Goal: Task Accomplishment & Management: Complete application form

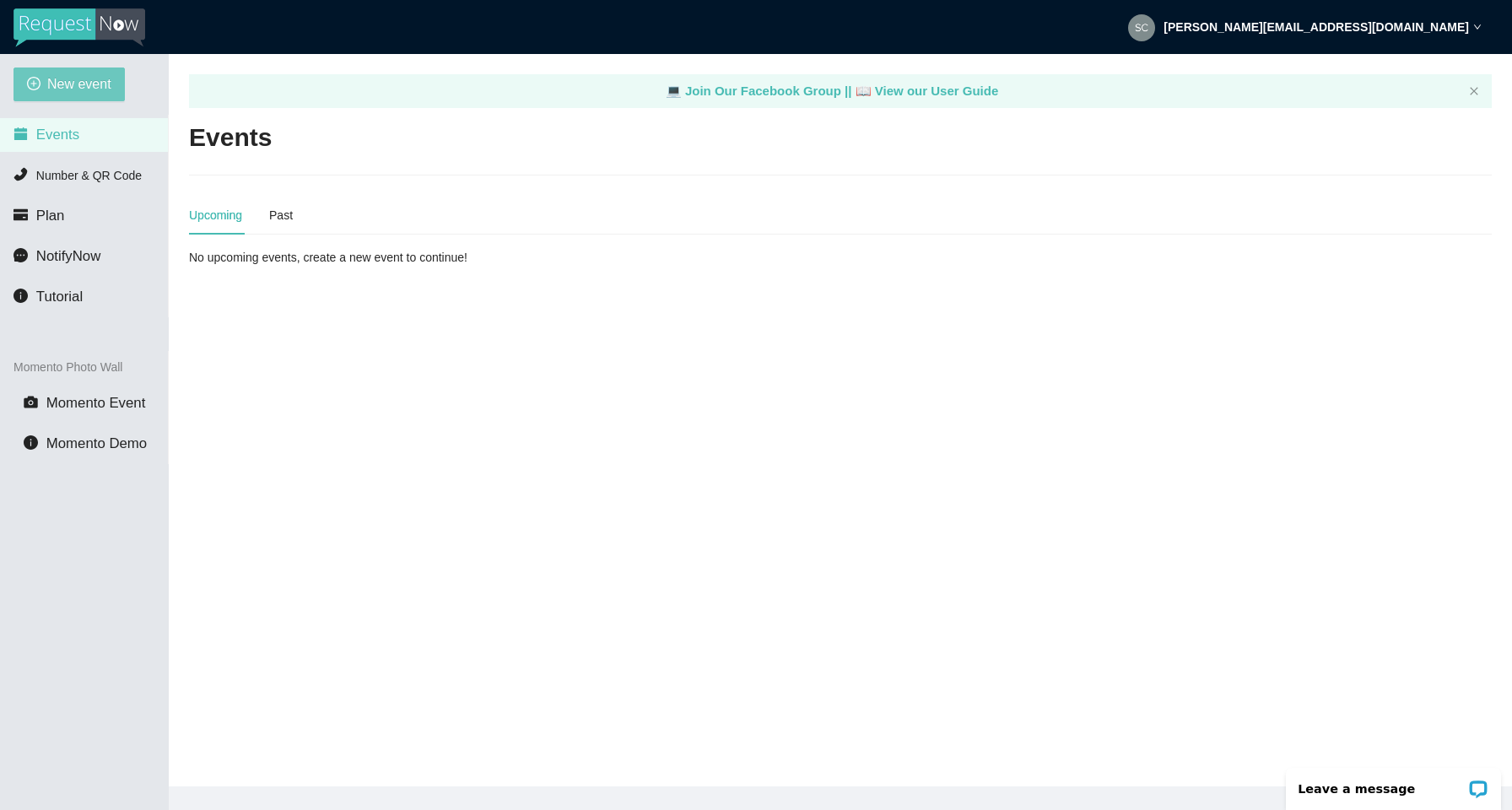
click at [84, 83] on span "New event" at bounding box center [80, 83] width 64 height 21
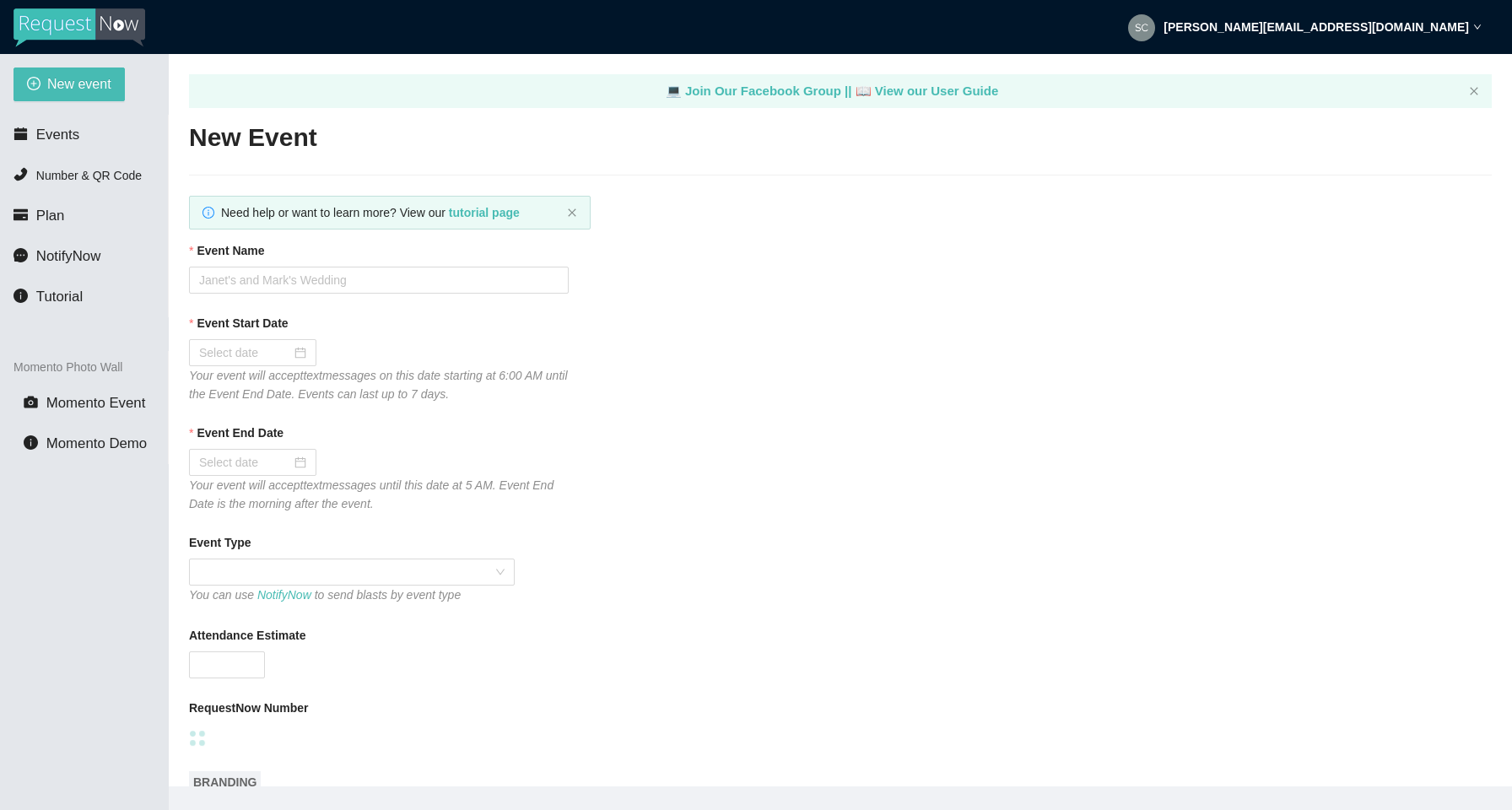
type textarea "[URL][DOMAIN_NAME]"
click at [279, 279] on input "Event Name" at bounding box center [379, 279] width 380 height 27
paste input "Civinettes"
type input "Tuscaloosa Civinettes"
click at [252, 356] on input "Event Start Date" at bounding box center [245, 352] width 91 height 19
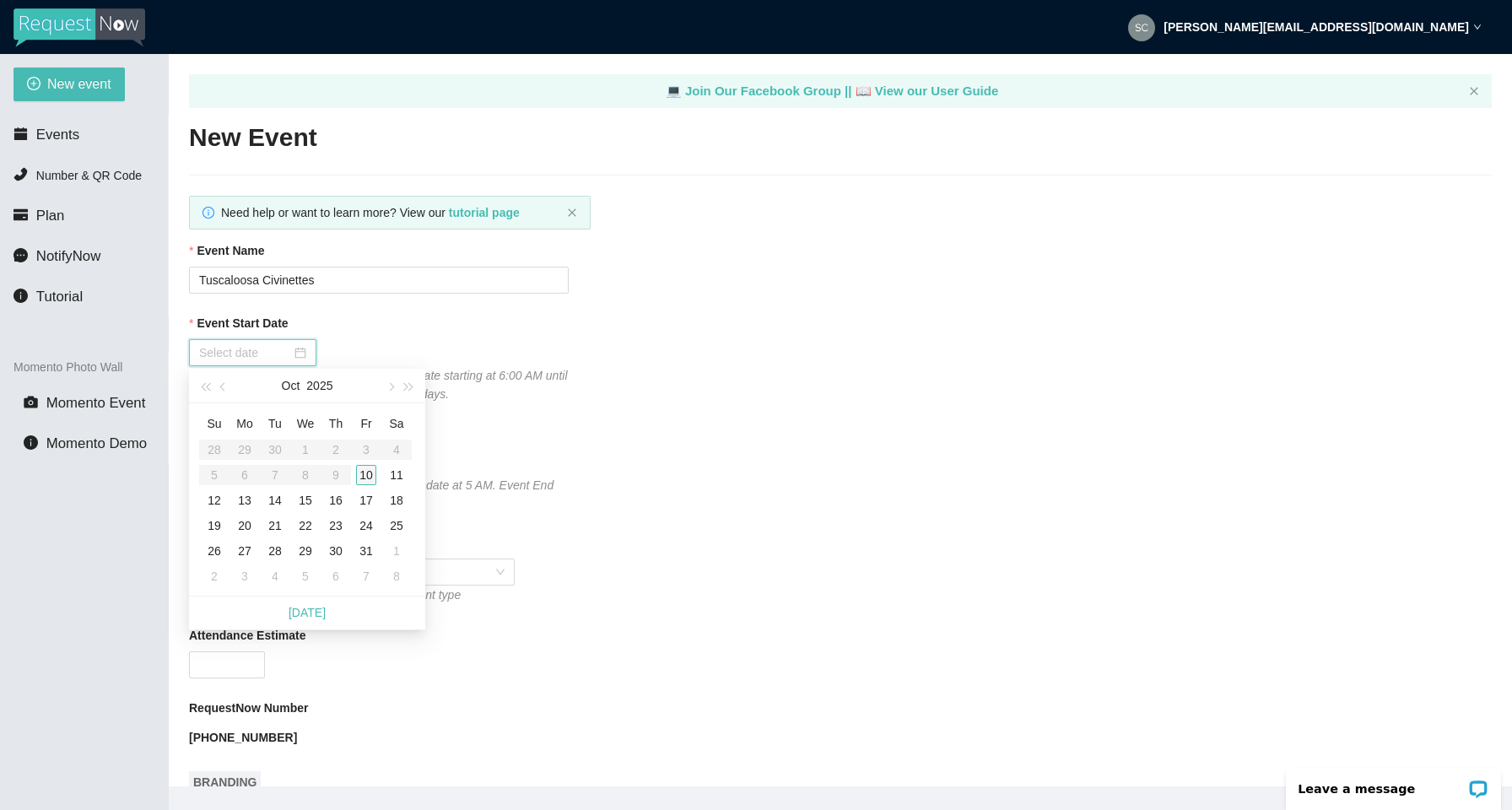
type input "[DATE]"
click at [396, 476] on div "11" at bounding box center [397, 475] width 20 height 20
type input "[DATE]"
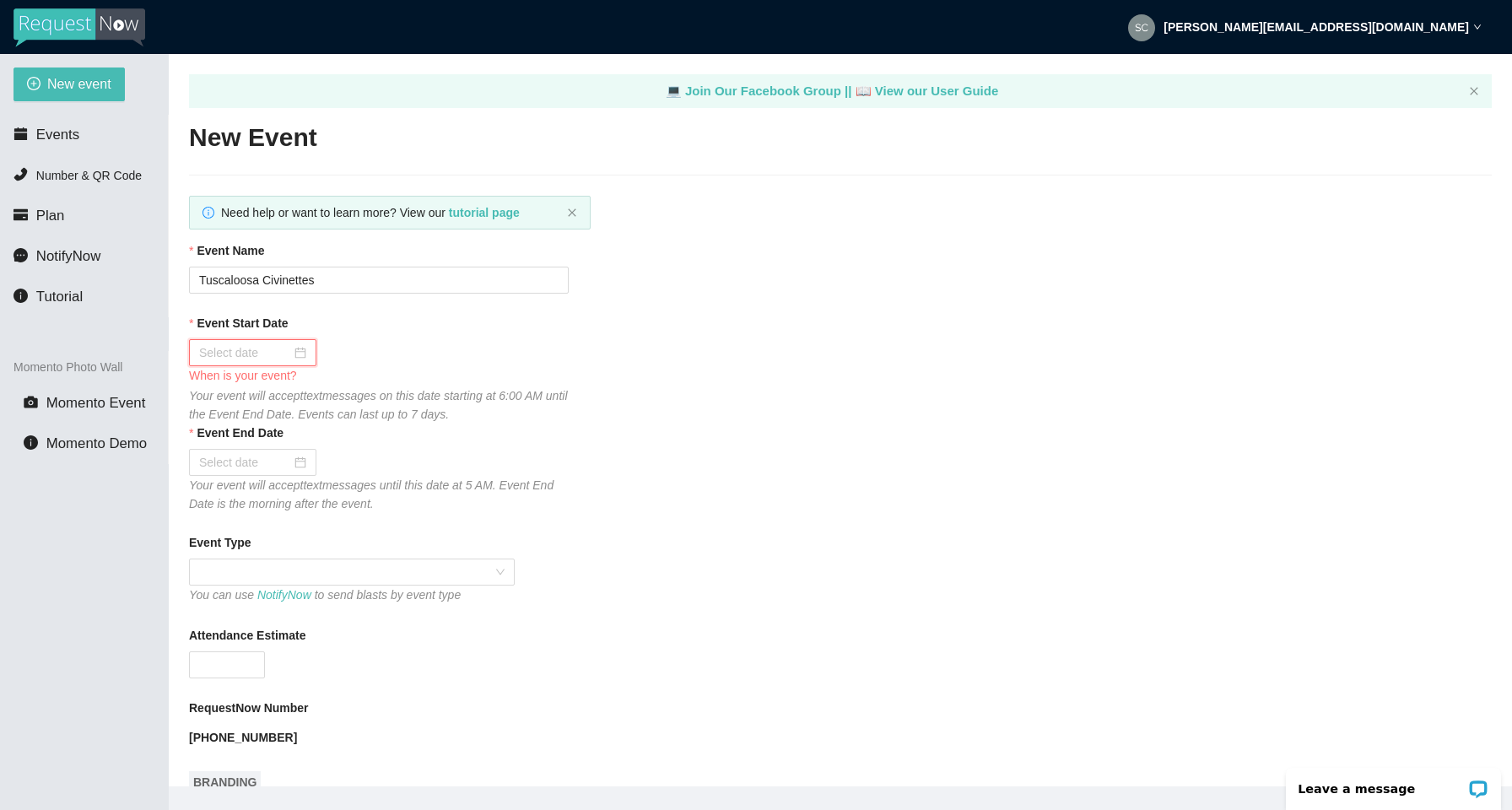
click at [265, 353] on input "Event Start Date" at bounding box center [245, 352] width 91 height 19
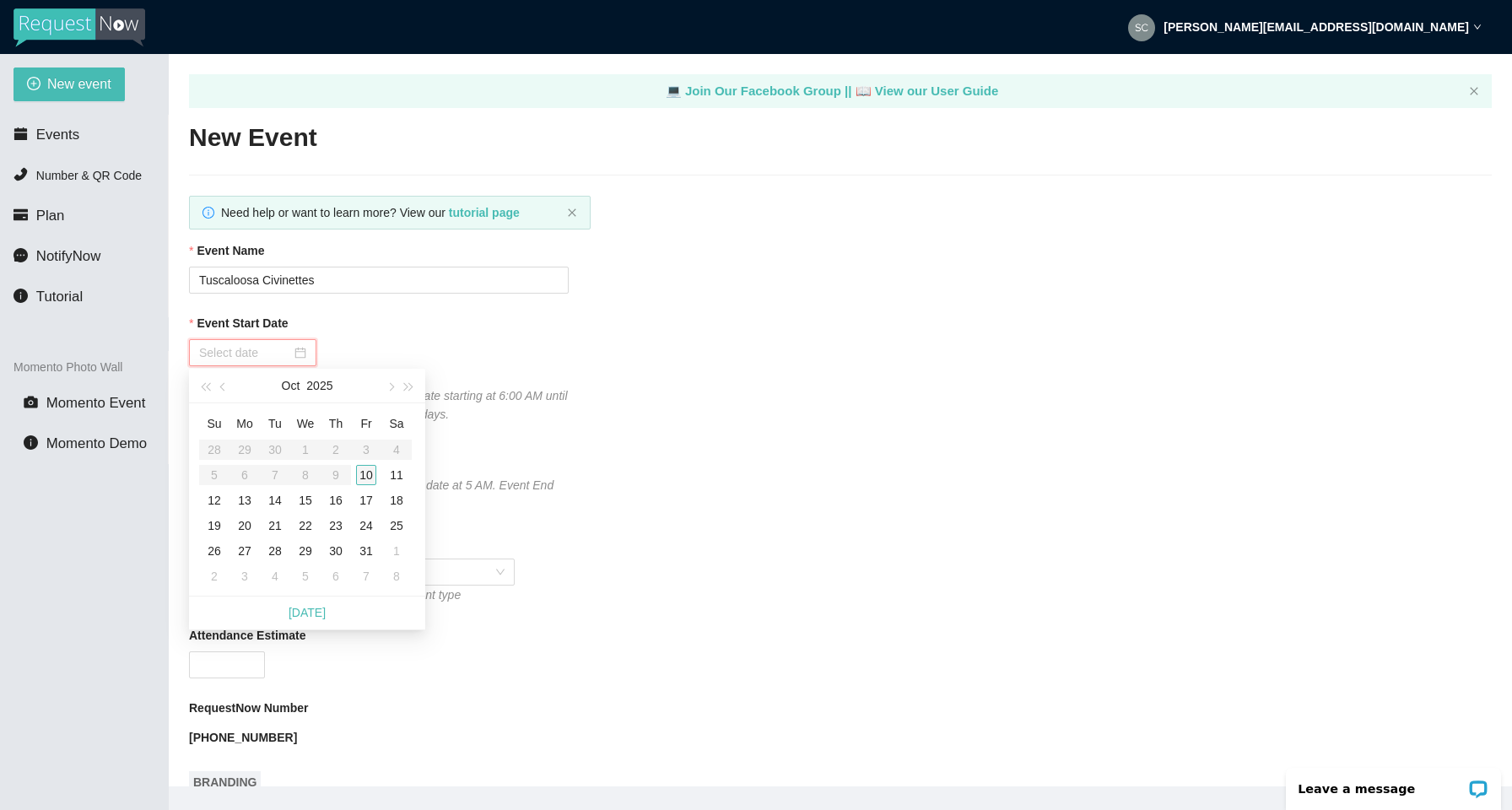
type input "[DATE]"
click at [359, 473] on div "10" at bounding box center [366, 475] width 20 height 20
type input "[DATE]"
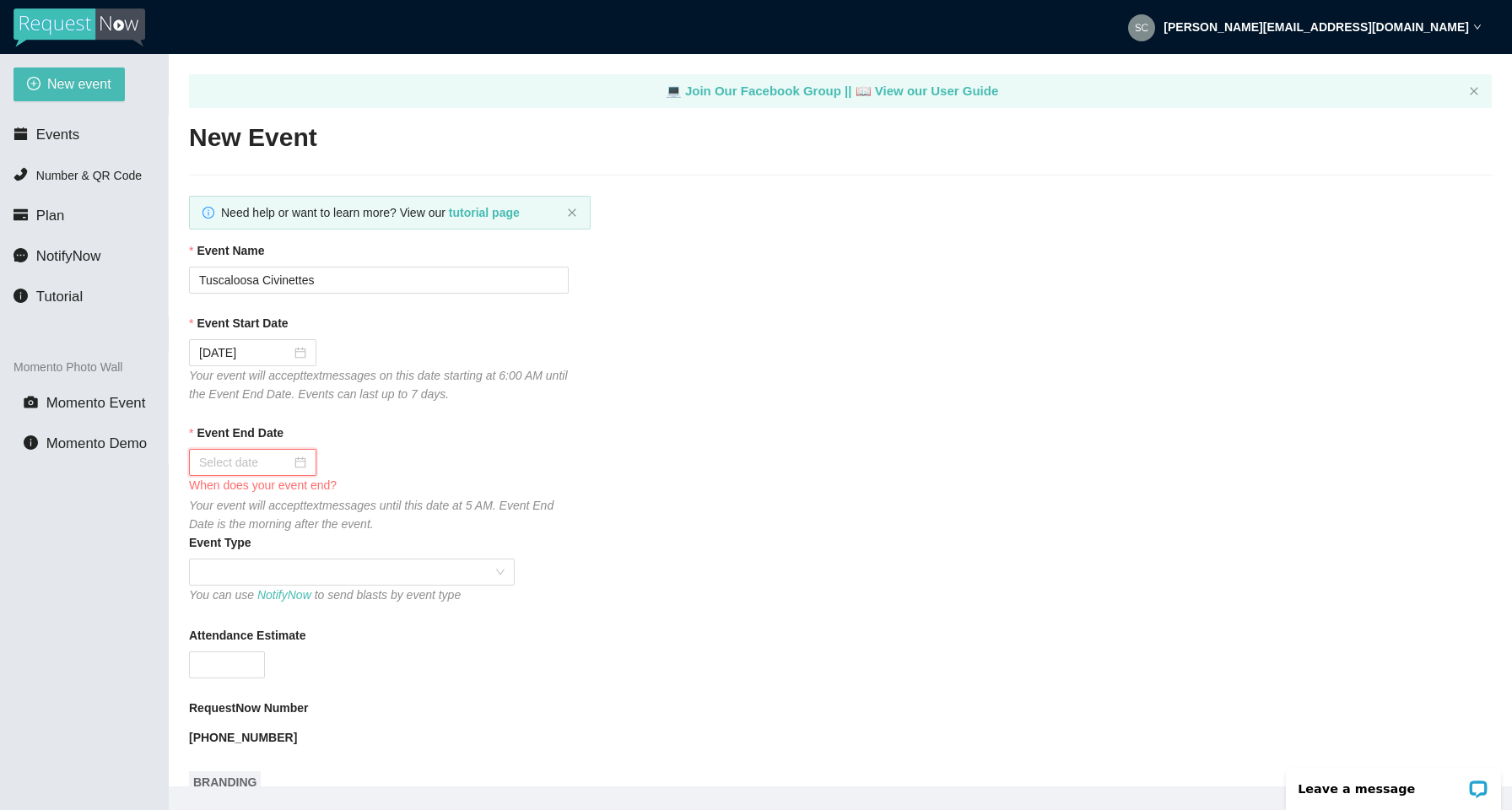
click at [263, 457] on input "Event End Date" at bounding box center [245, 462] width 91 height 19
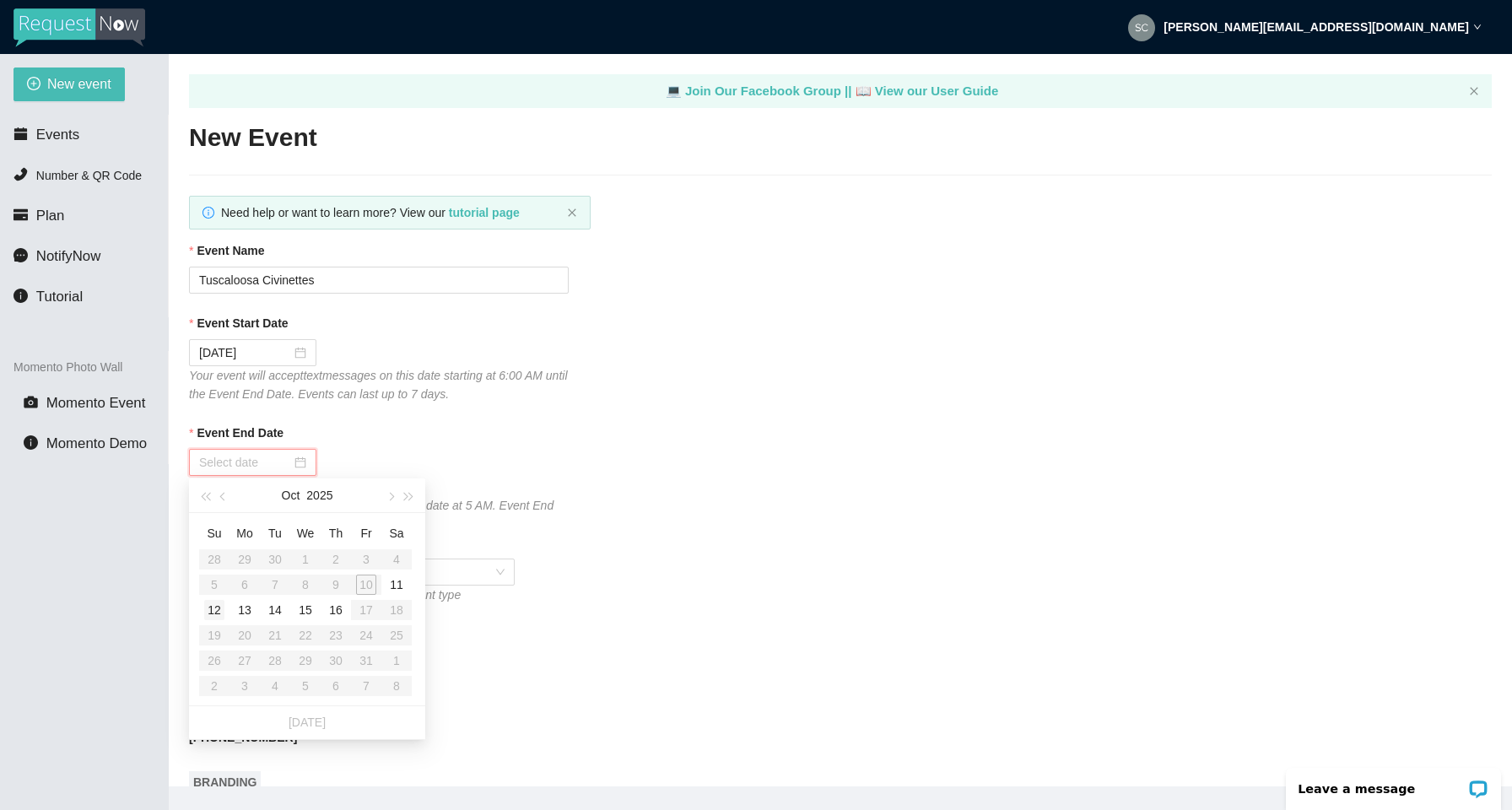
type input "[DATE]"
click at [215, 608] on div "12" at bounding box center [214, 609] width 20 height 20
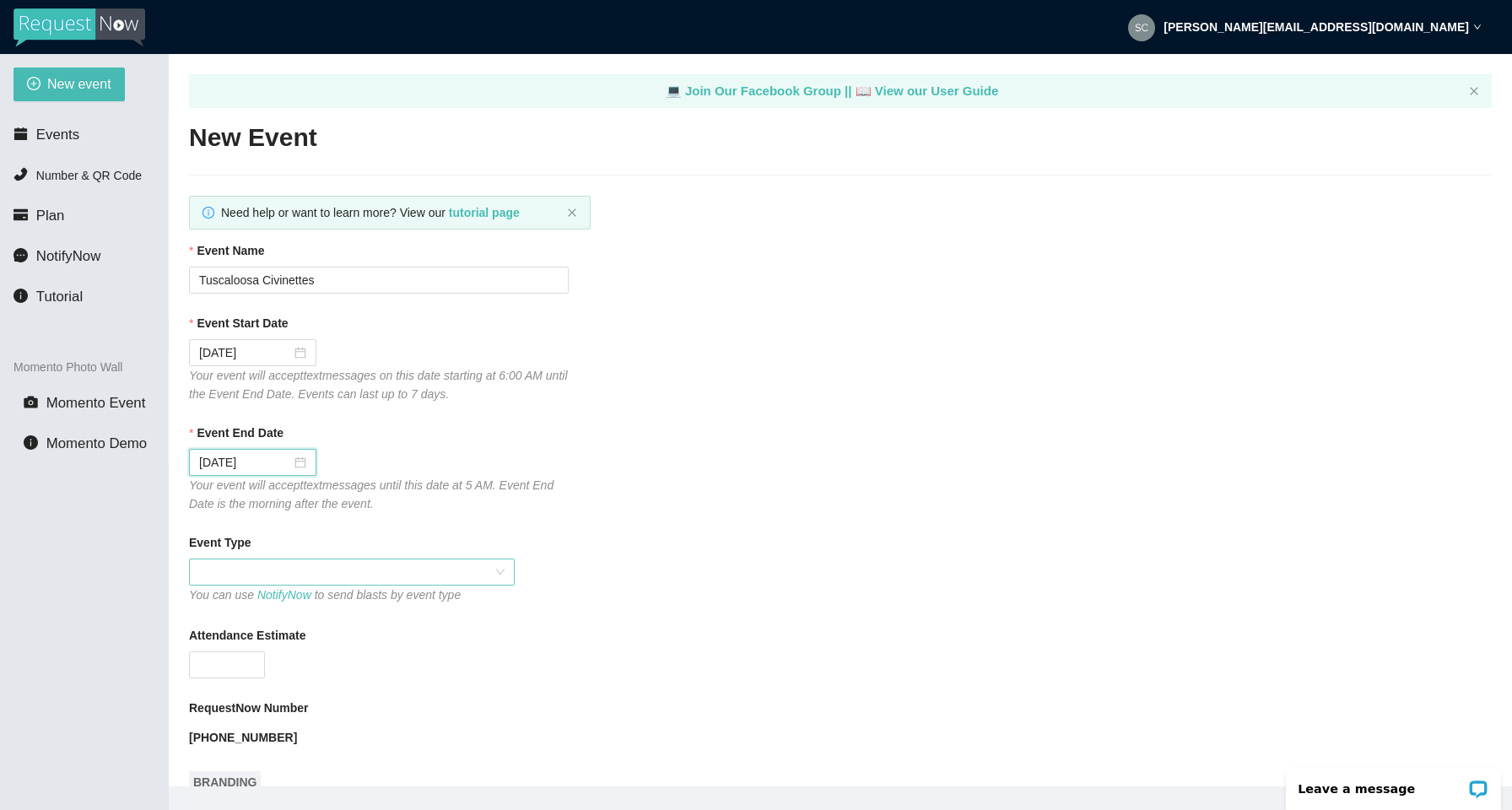
click at [251, 573] on span at bounding box center [351, 571] width 305 height 25
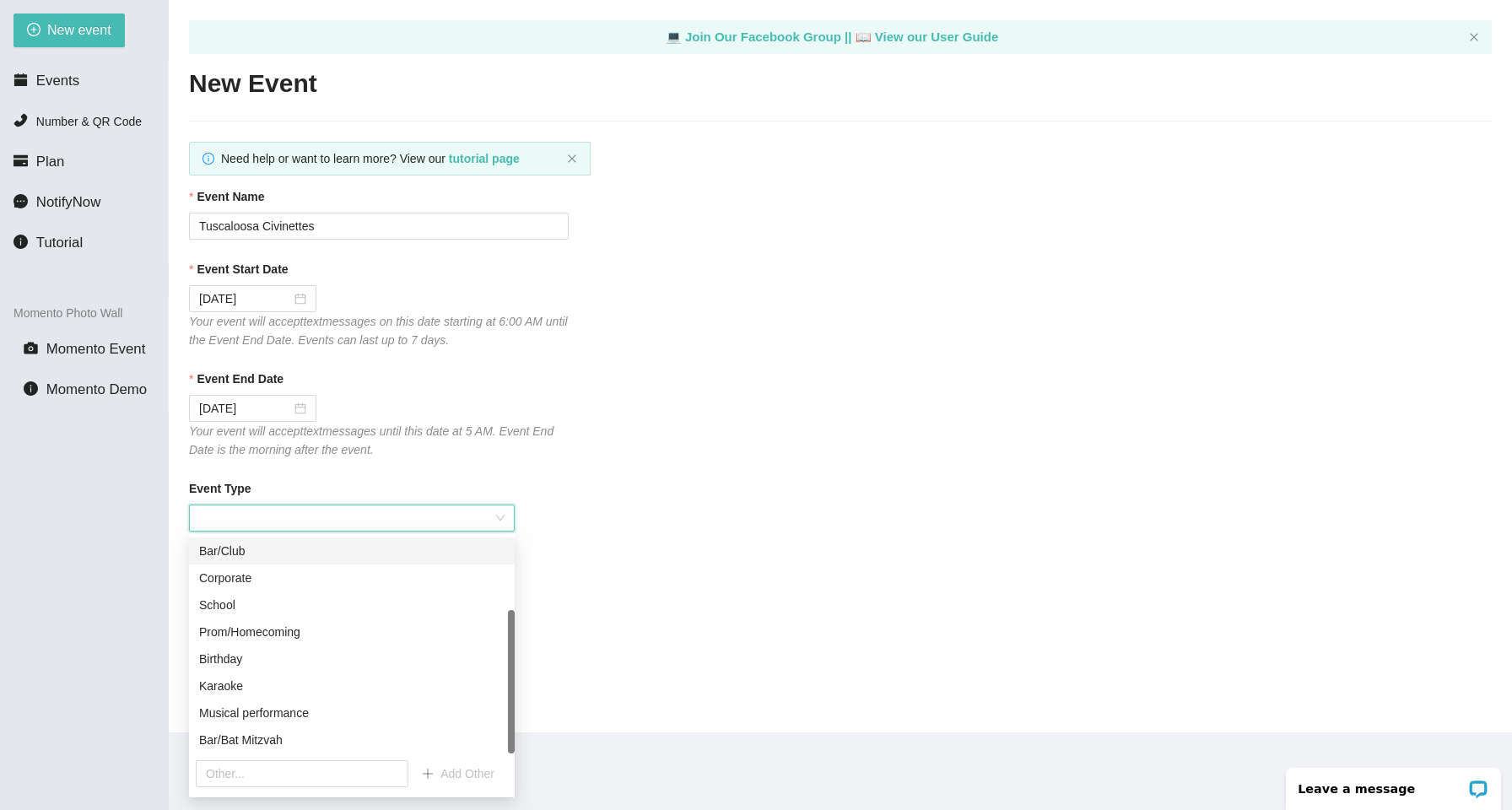
scroll to position [108, 0]
click at [237, 771] on input "text" at bounding box center [302, 773] width 213 height 27
type input "Event"
click at [450, 766] on span "Add Other" at bounding box center [467, 773] width 54 height 19
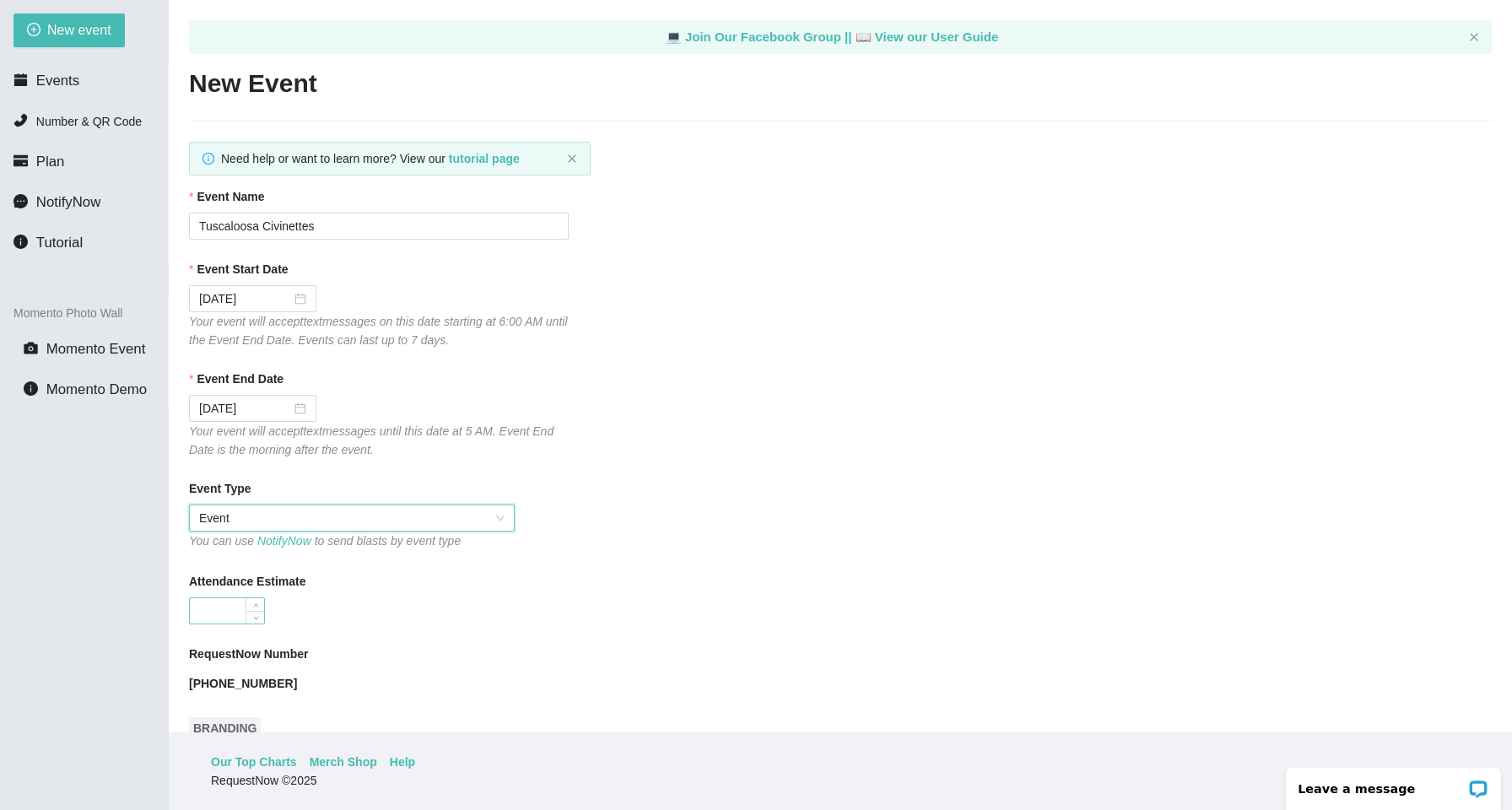
click at [229, 604] on input "Attendance Estimate" at bounding box center [227, 610] width 75 height 25
type input "1"
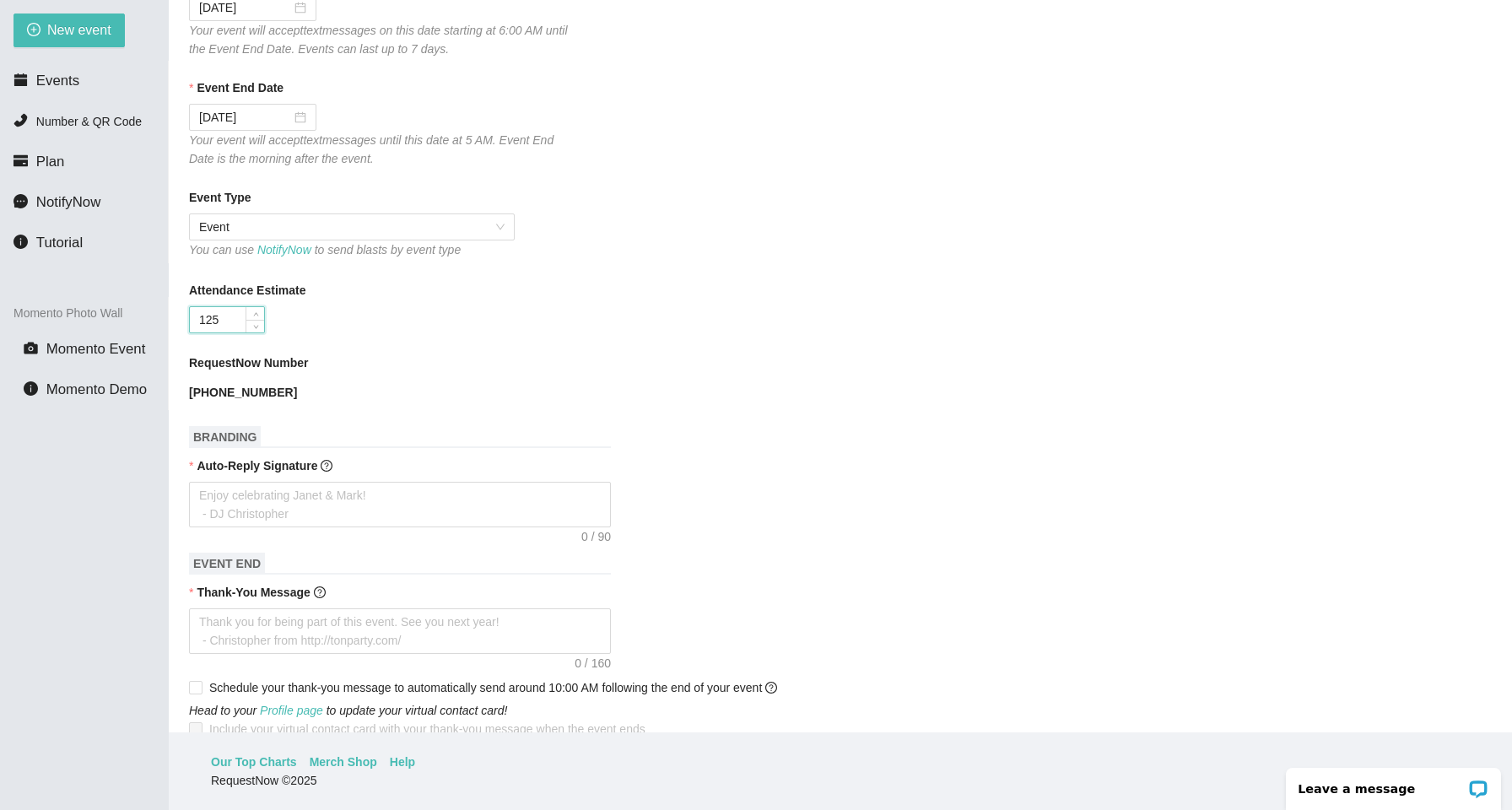
scroll to position [328, 0]
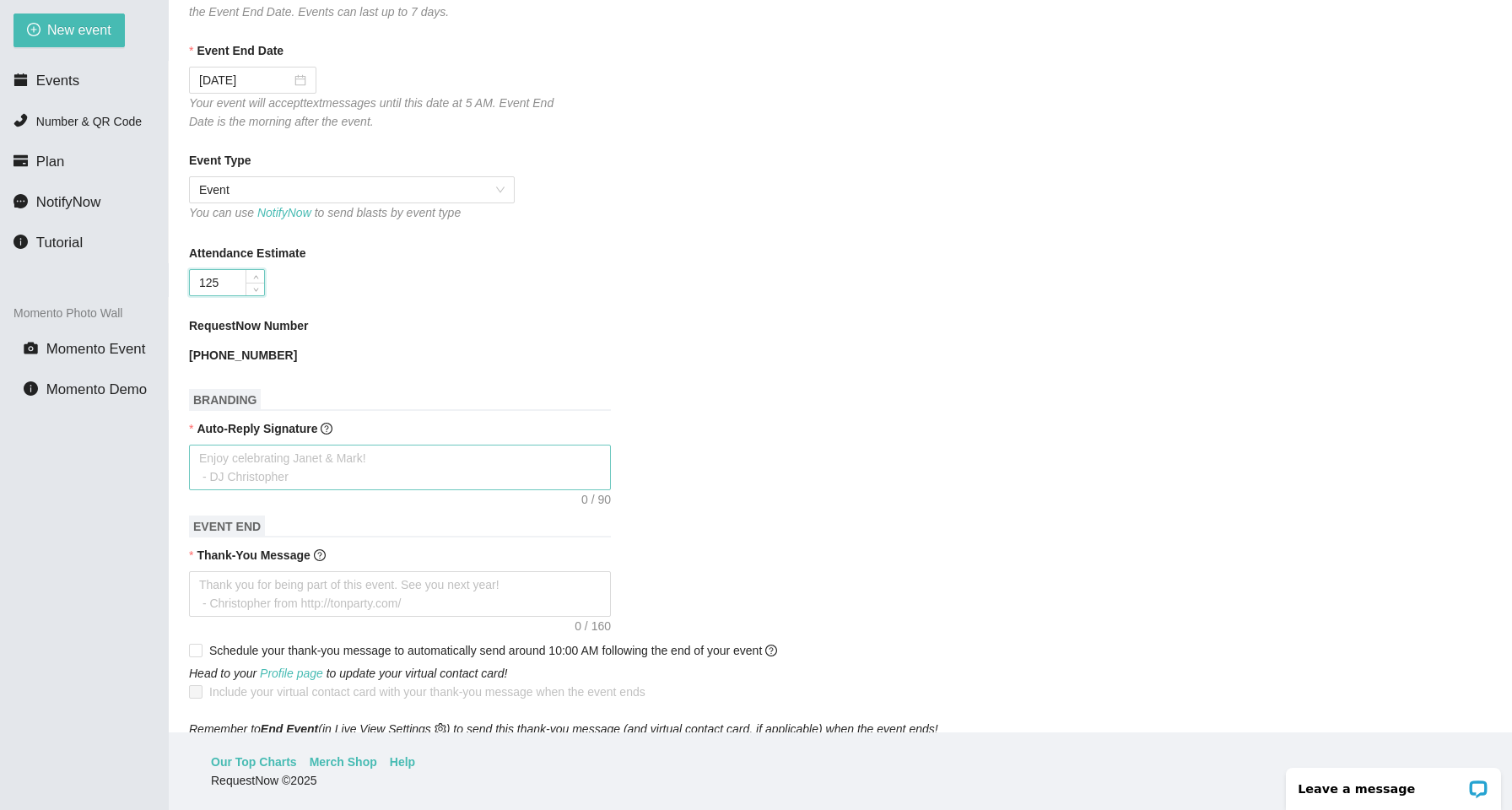
type input "125"
click at [343, 456] on textarea "Auto-Reply Signature" at bounding box center [400, 467] width 421 height 46
click at [329, 431] on icon "question-circle" at bounding box center [326, 428] width 12 height 12
click at [329, 444] on textarea "Auto-Reply Signature" at bounding box center [400, 467] width 421 height 46
click at [283, 469] on textarea "Auto-Reply Signature" at bounding box center [400, 467] width 421 height 46
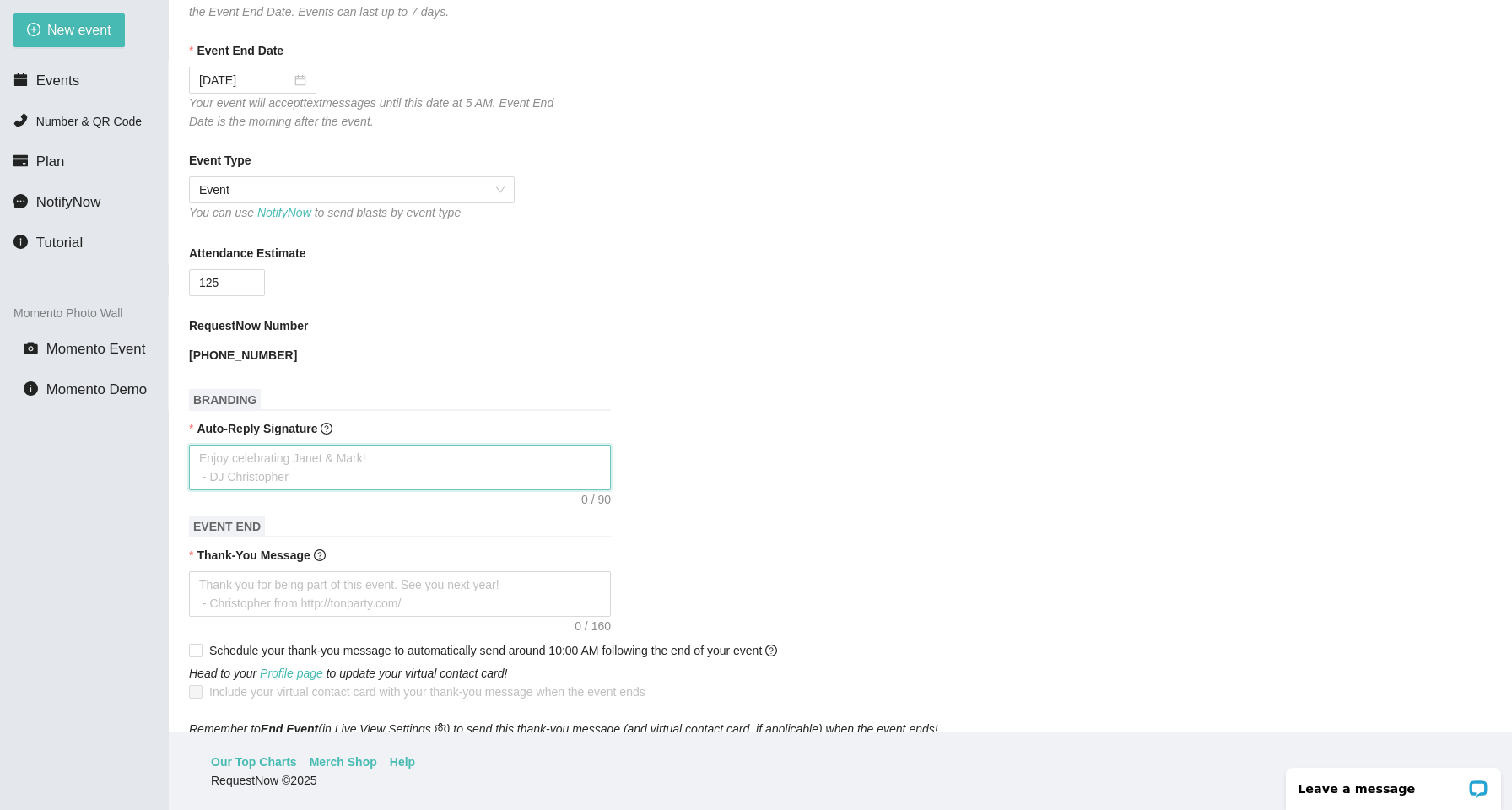
click at [267, 463] on textarea "Auto-Reply Signature" at bounding box center [400, 467] width 421 height 46
type textarea "T"
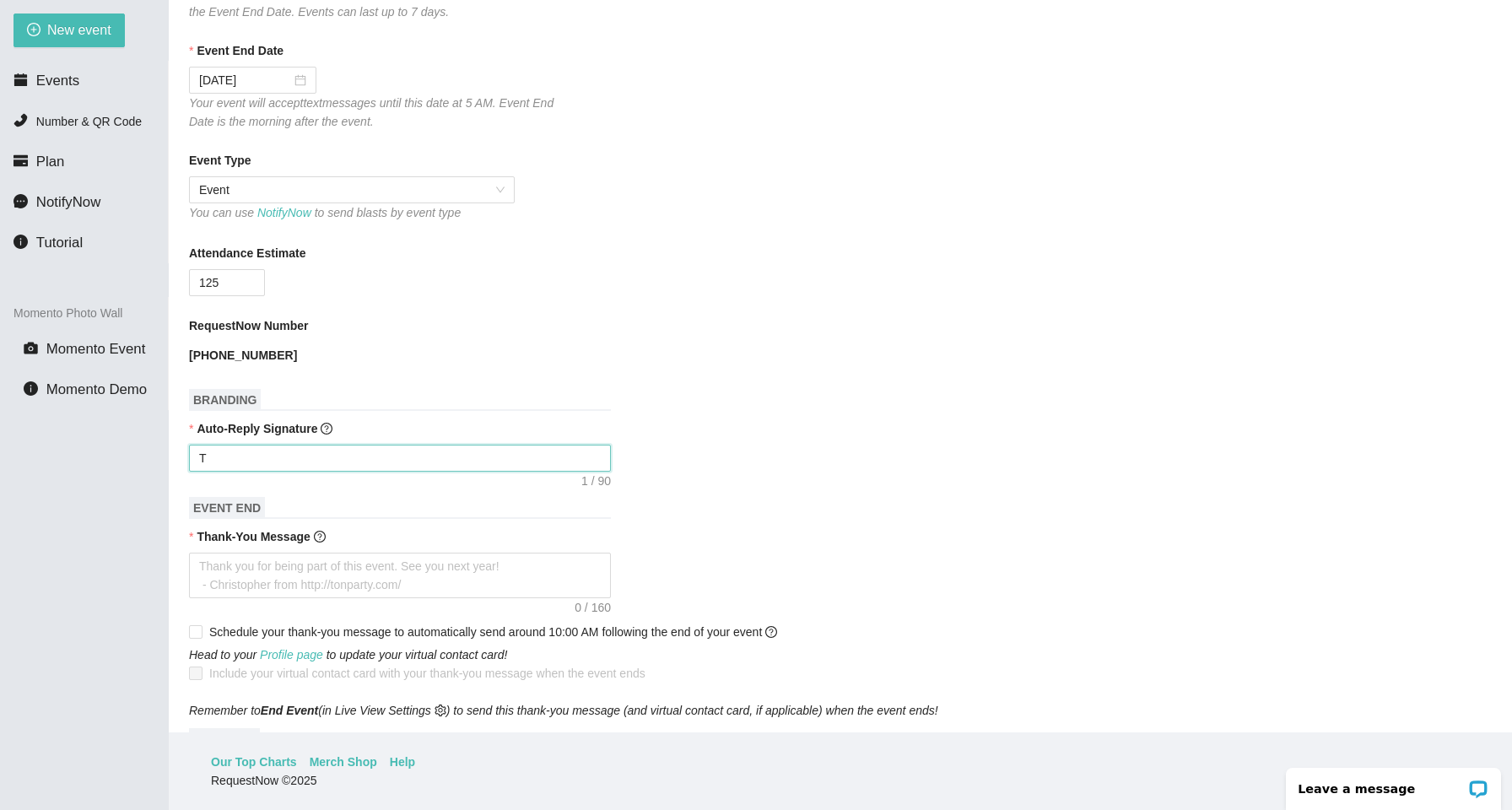
type textarea "Th"
type textarea "Tha"
type textarea "Than"
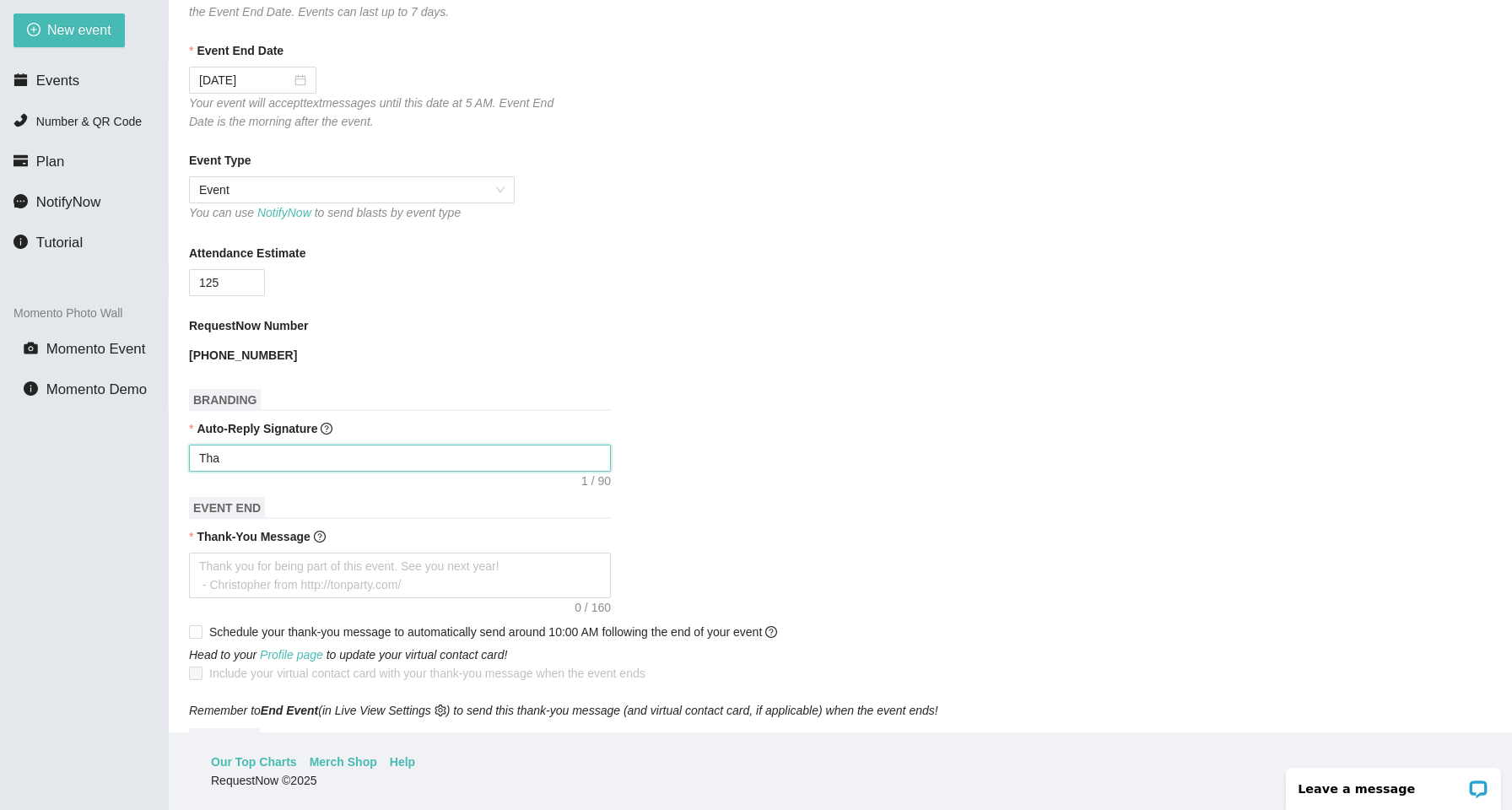
type textarea "Than"
type textarea "Thank"
type textarea "Thanks"
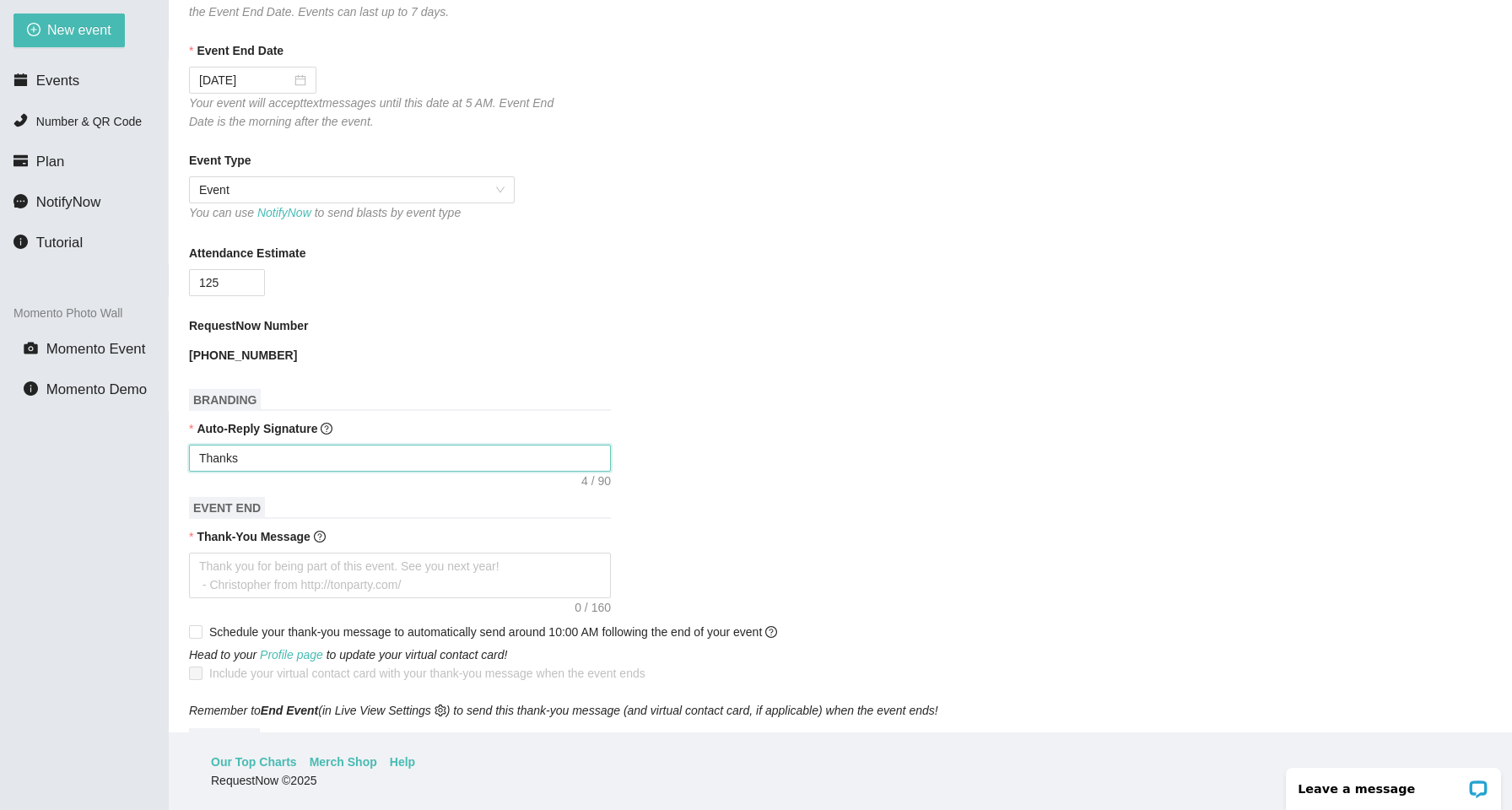
type textarea "Thanks"
type textarea "Thanks f"
type textarea "Thanks fo"
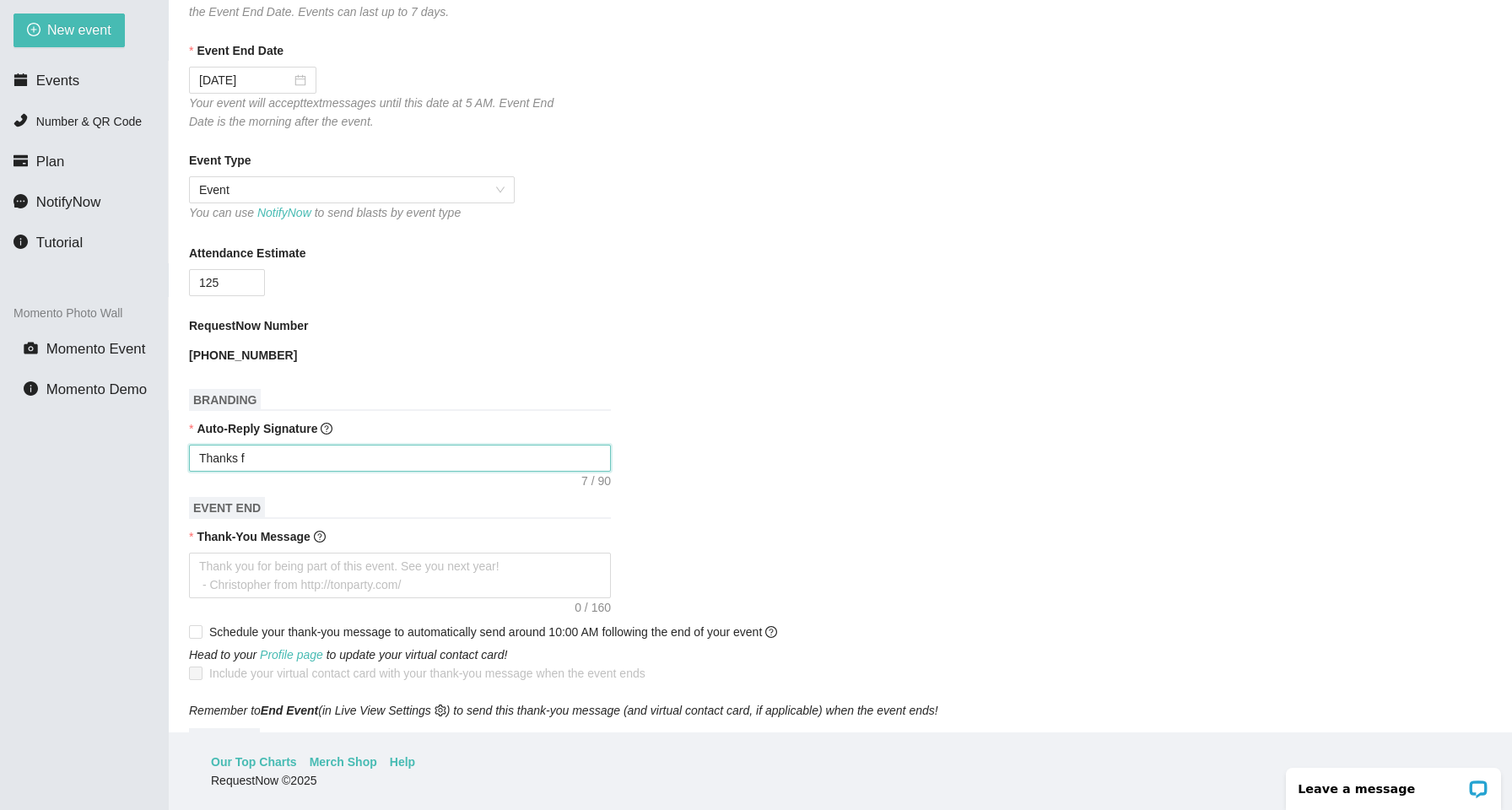
type textarea "Thanks fo"
type textarea "Thanks for"
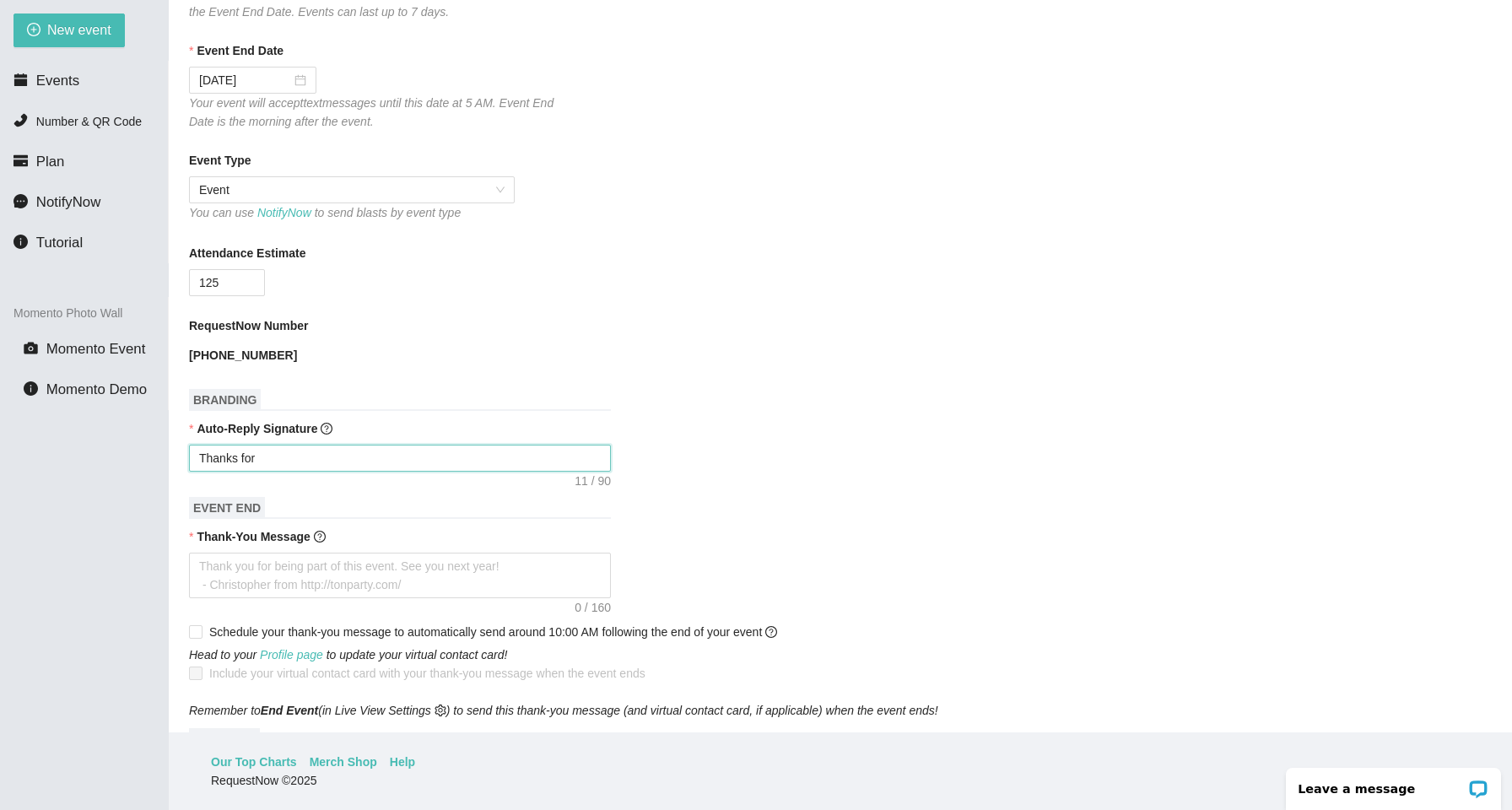
type textarea "Thanks for t"
type textarea "Thanks for th"
type textarea "Thanks for the"
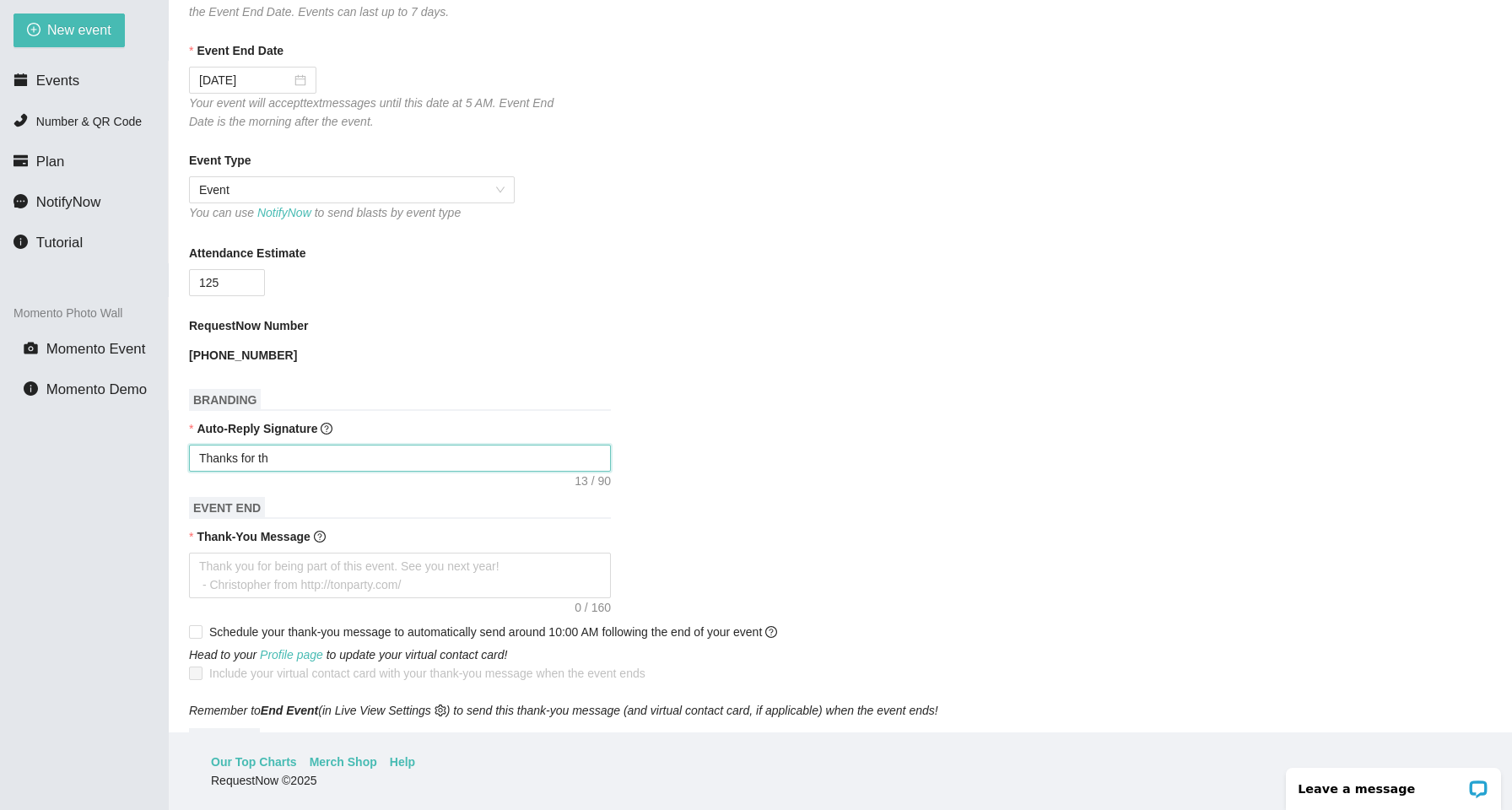
type textarea "Thanks for the"
type textarea "Thanks for the r"
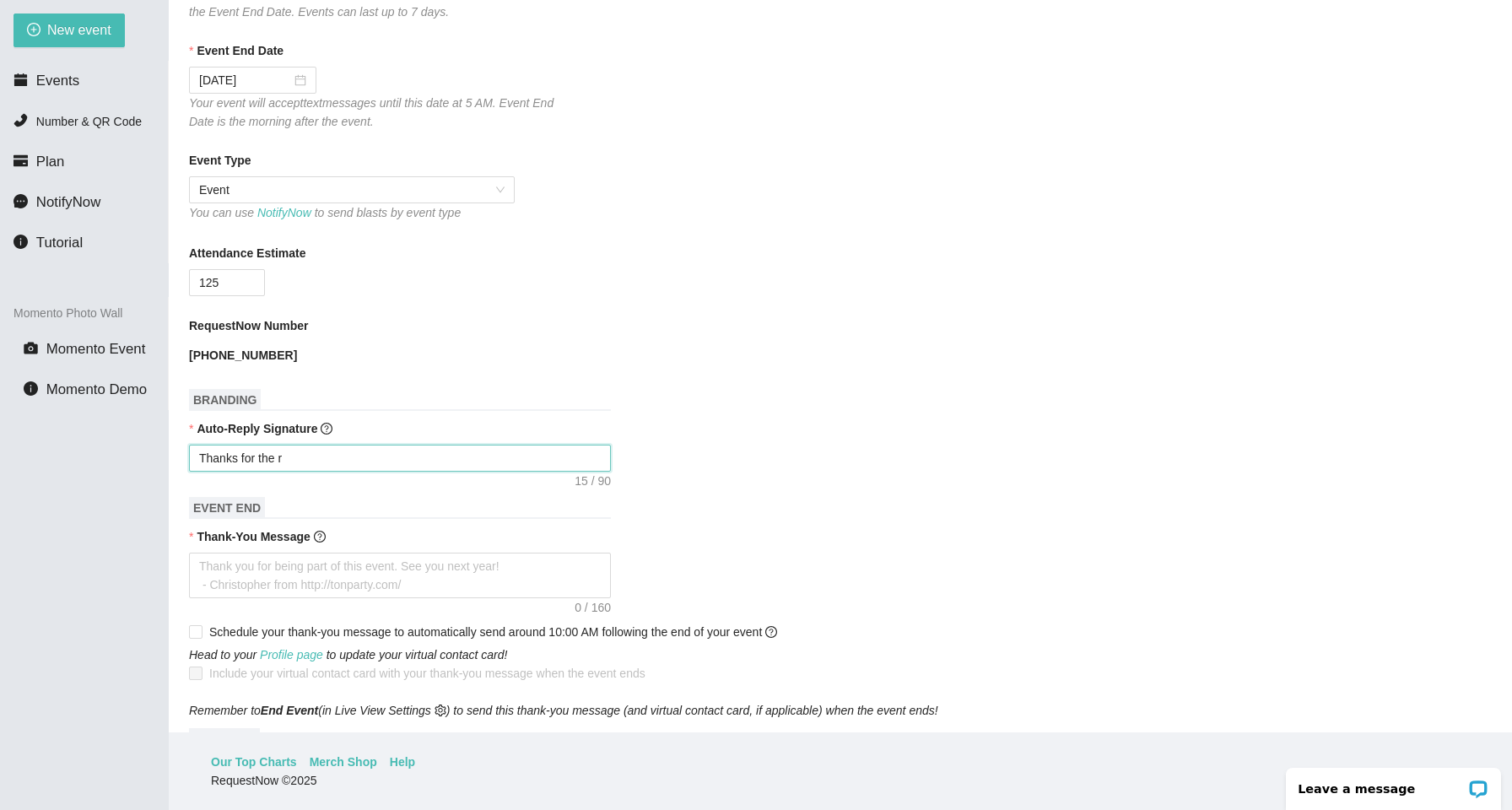
type textarea "Thanks for the re"
type textarea "Thanks for the req"
type textarea "Thanks for the requ"
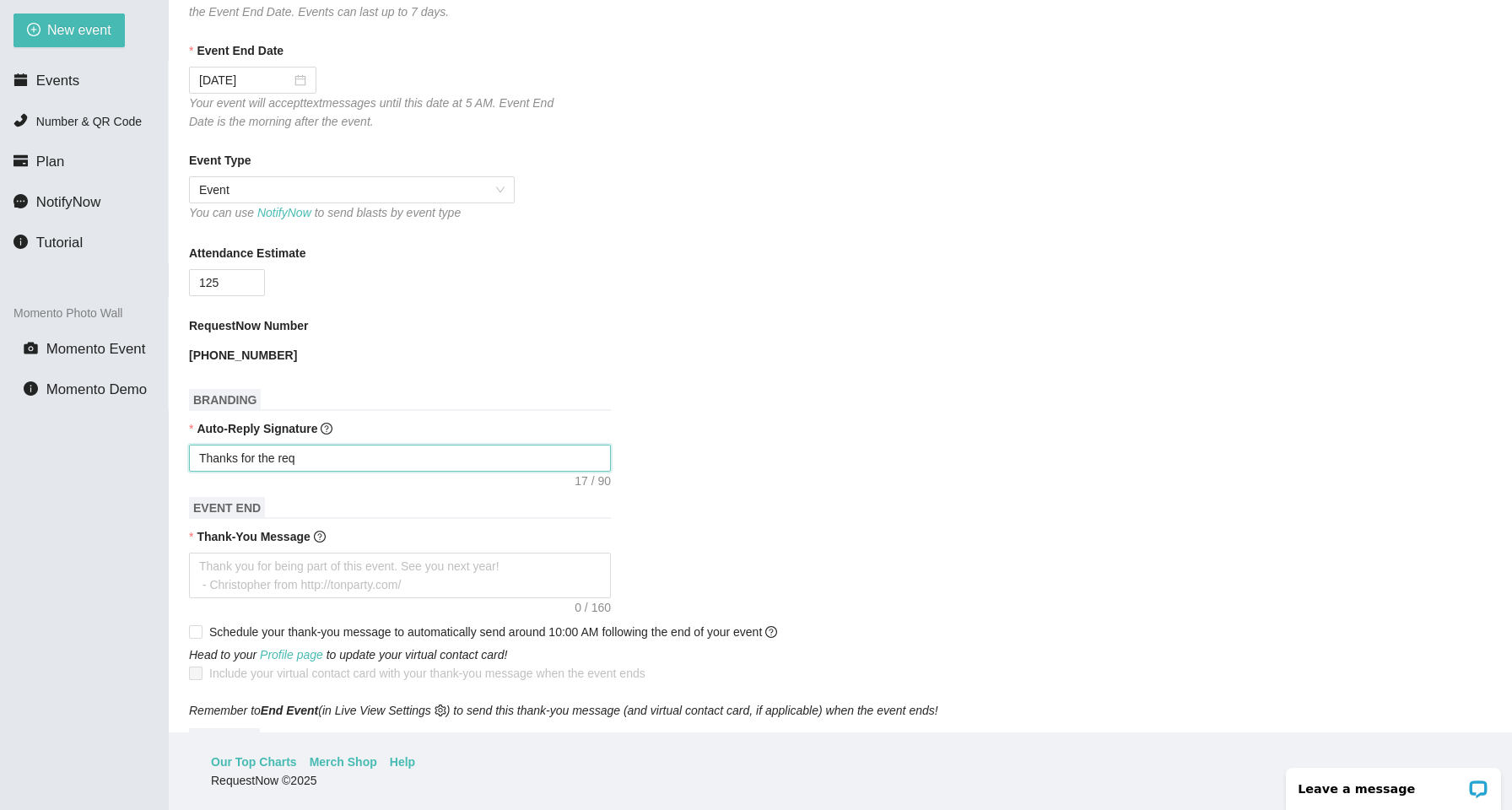
type textarea "Thanks for the requ"
type textarea "Thanks for the reque"
type textarea "Thanks for the reques"
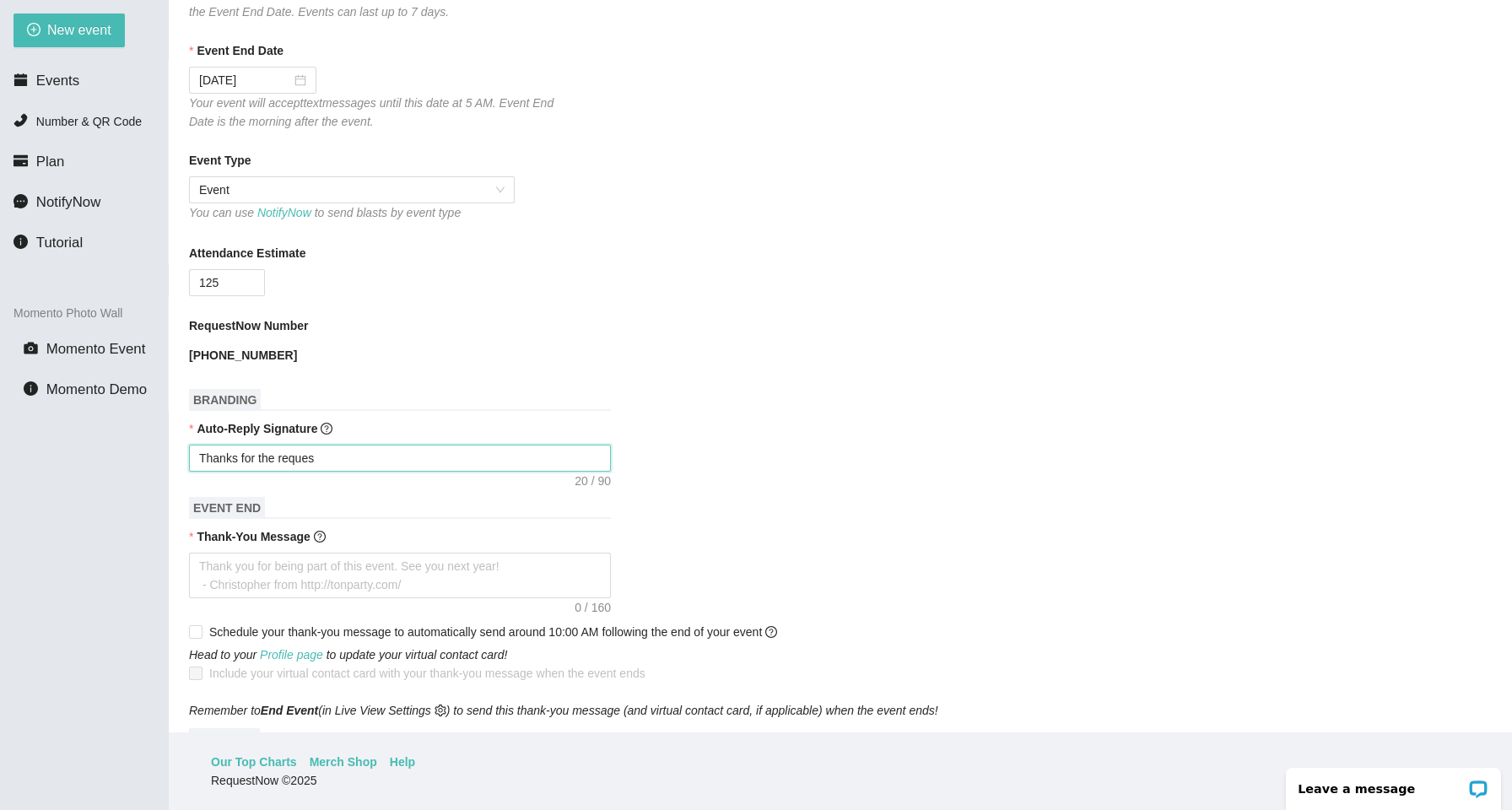
type textarea "Thanks for the request"
type textarea "Thanks for the request!"
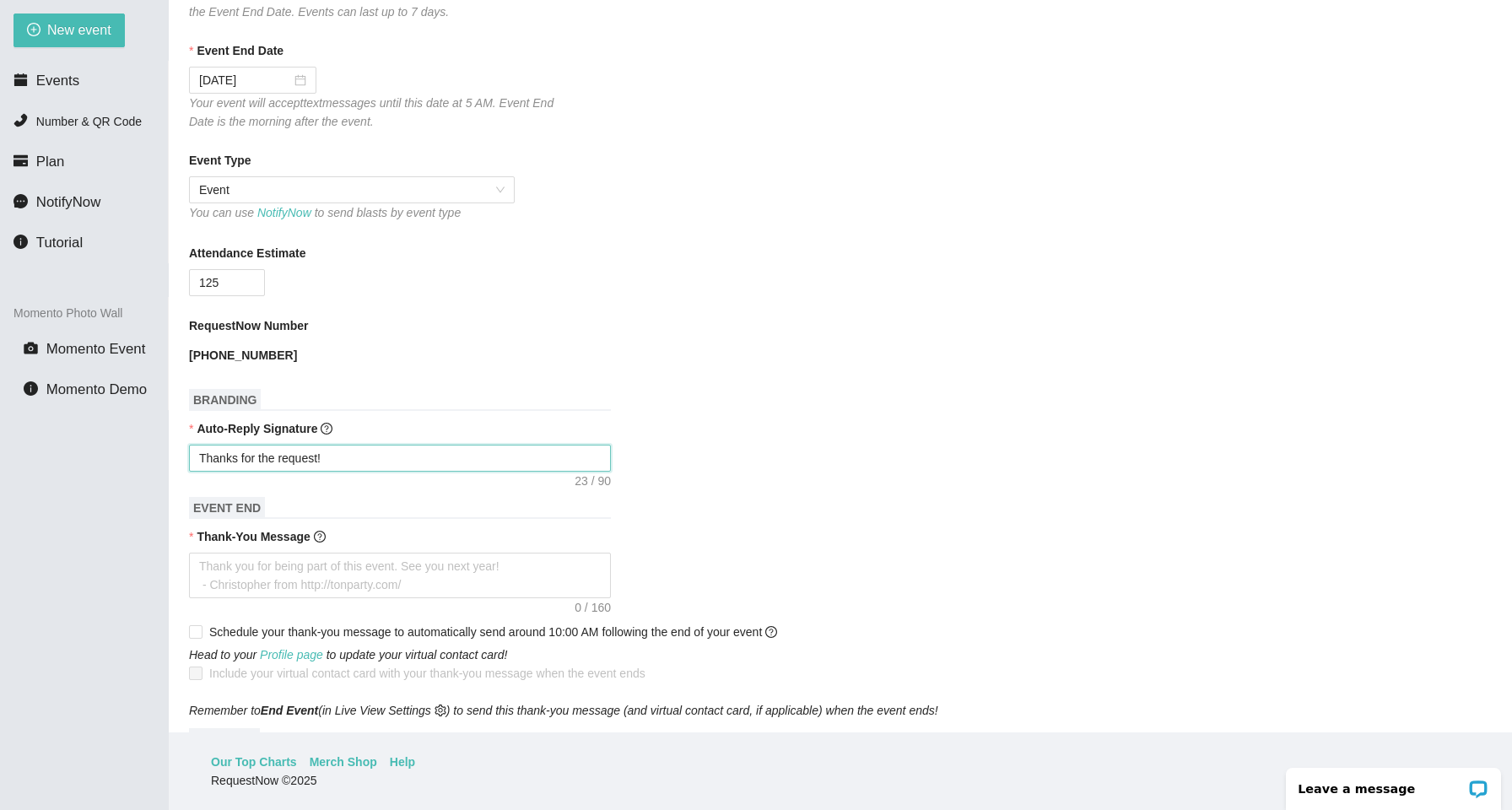
type textarea "Thanks for the request!"
type textarea "Thanks for the request! H"
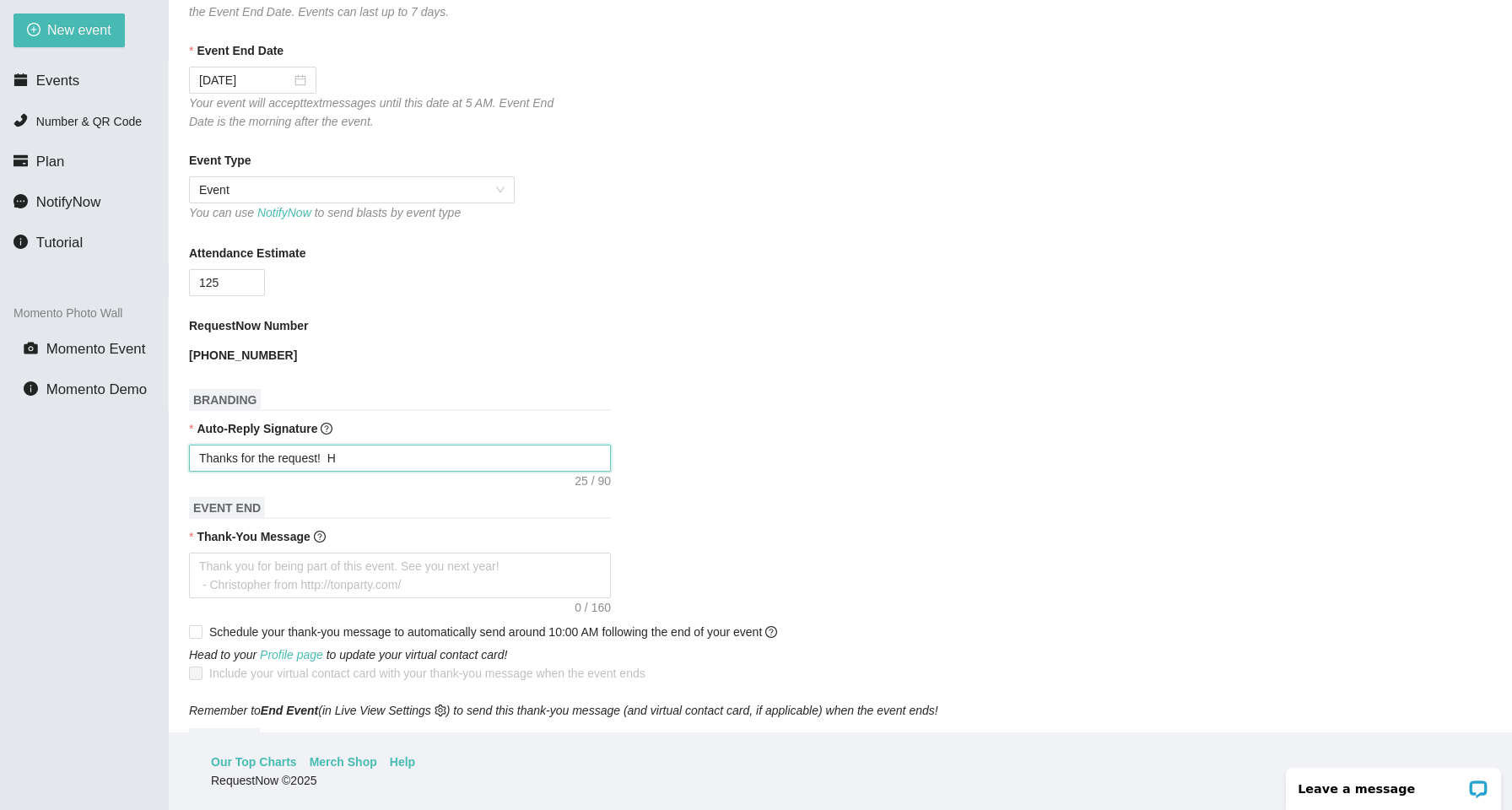
type textarea "Thanks for the request! Ho"
type textarea "Thanks for the request! Hop"
type textarea "Thanks for the request! Hope"
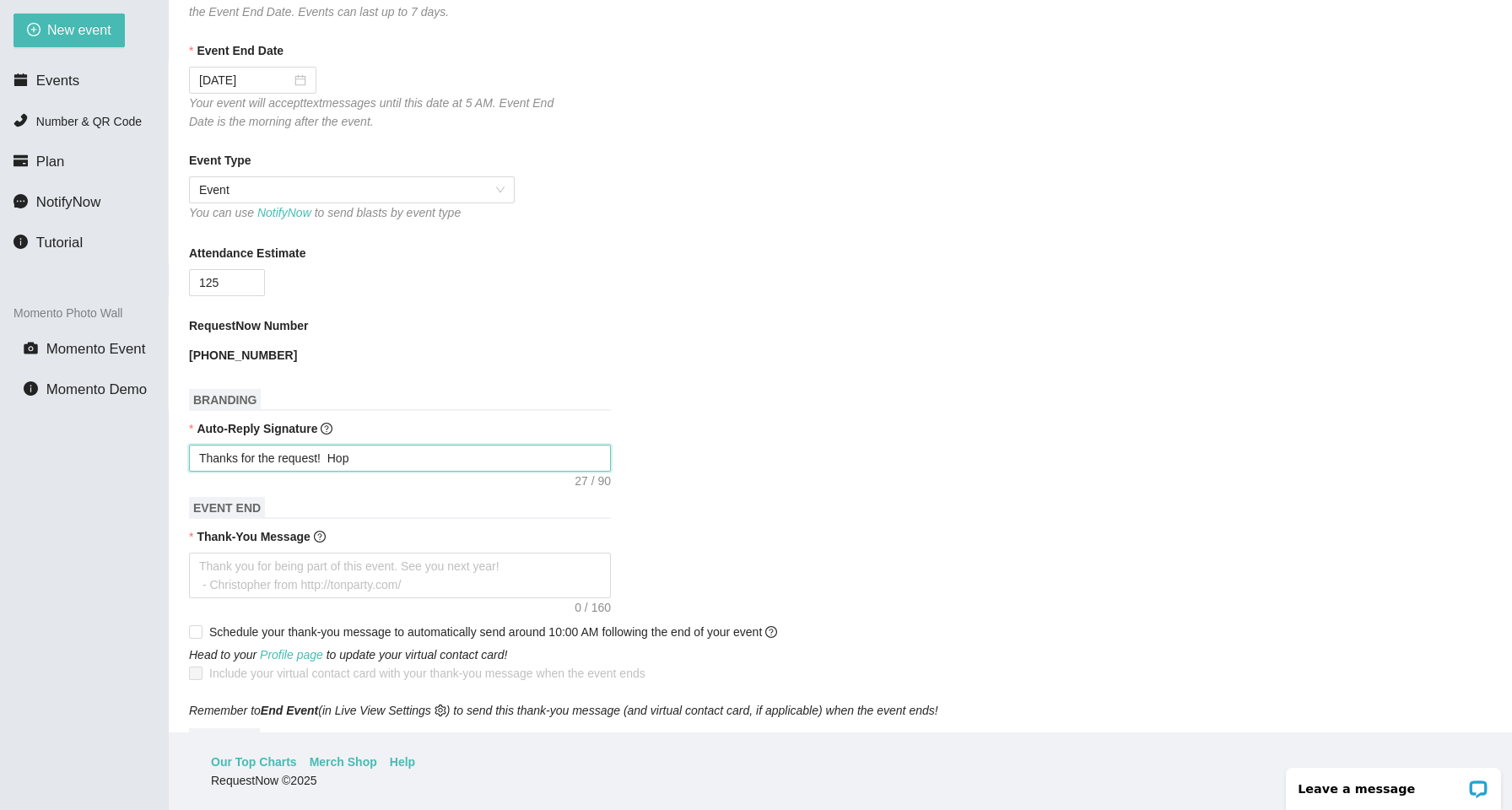
type textarea "Thanks for the request! Hope"
type textarea "Thanks for the request! Hope e"
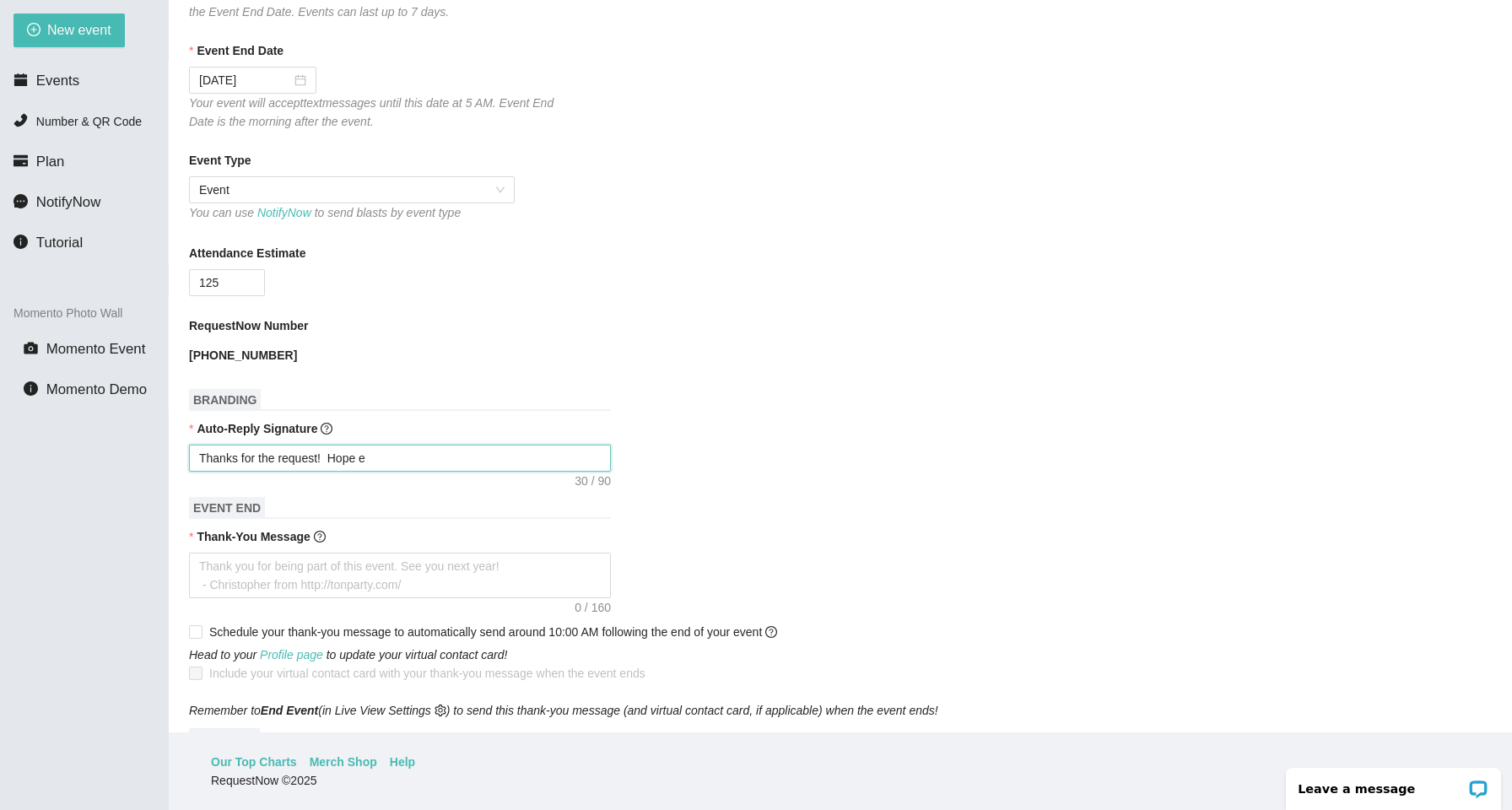
type textarea "Thanks for the request! Hope ev"
type textarea "Thanks for the request! Hope eve"
type textarea "Thanks for the request! Hope ever"
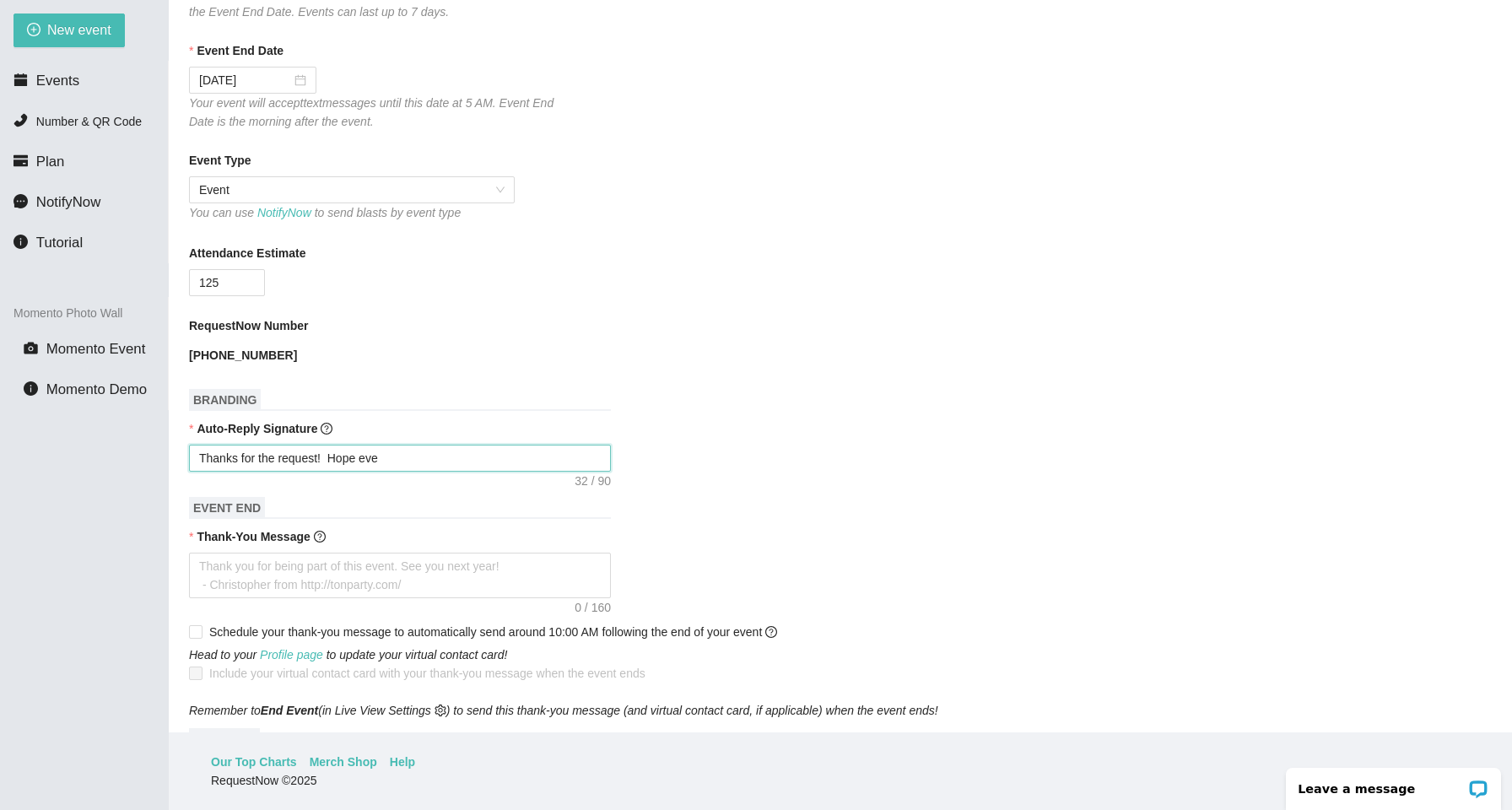
type textarea "Thanks for the request! Hope ever"
type textarea "Thanks for the request! Hope every"
type textarea "Thanks for the request! Hope everyo"
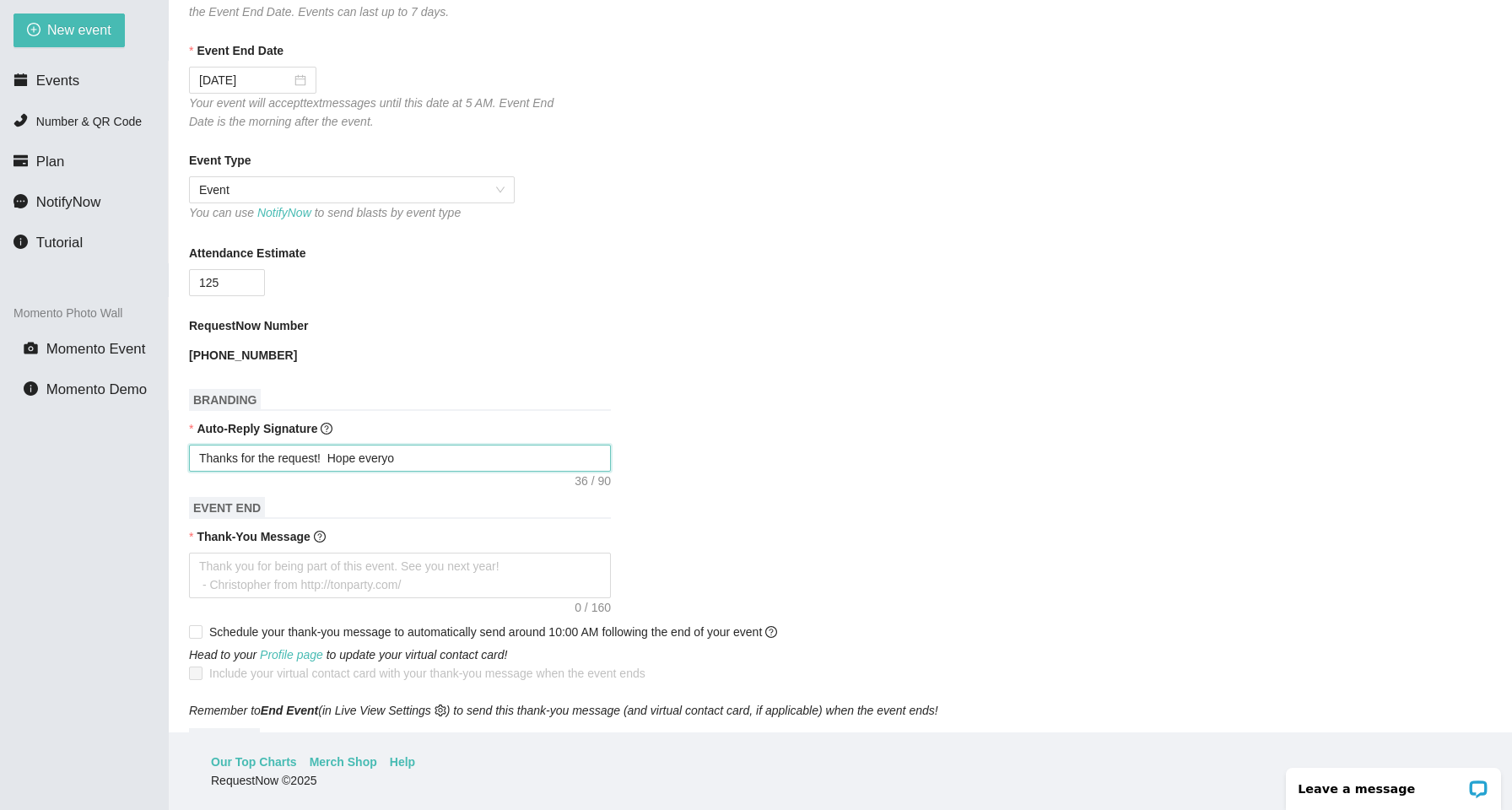
type textarea "Thanks for the request! Hope everyon"
type textarea "Thanks for the request! Hope everyone"
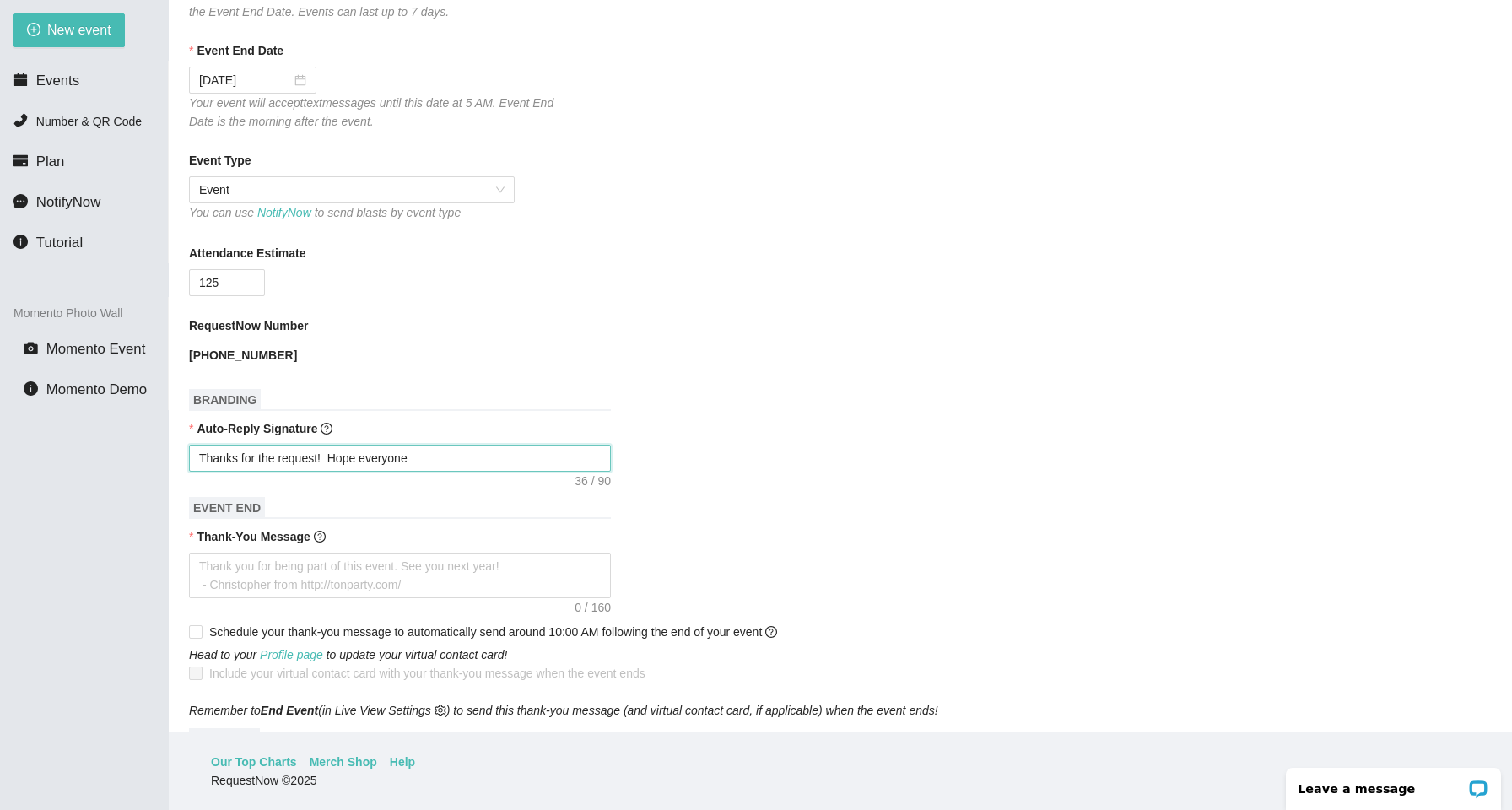
type textarea "Thanks for the request! Hope everyone"
type textarea "Thanks for the request! Hope everyone h"
type textarea "Thanks for the request! Hope everyone ha"
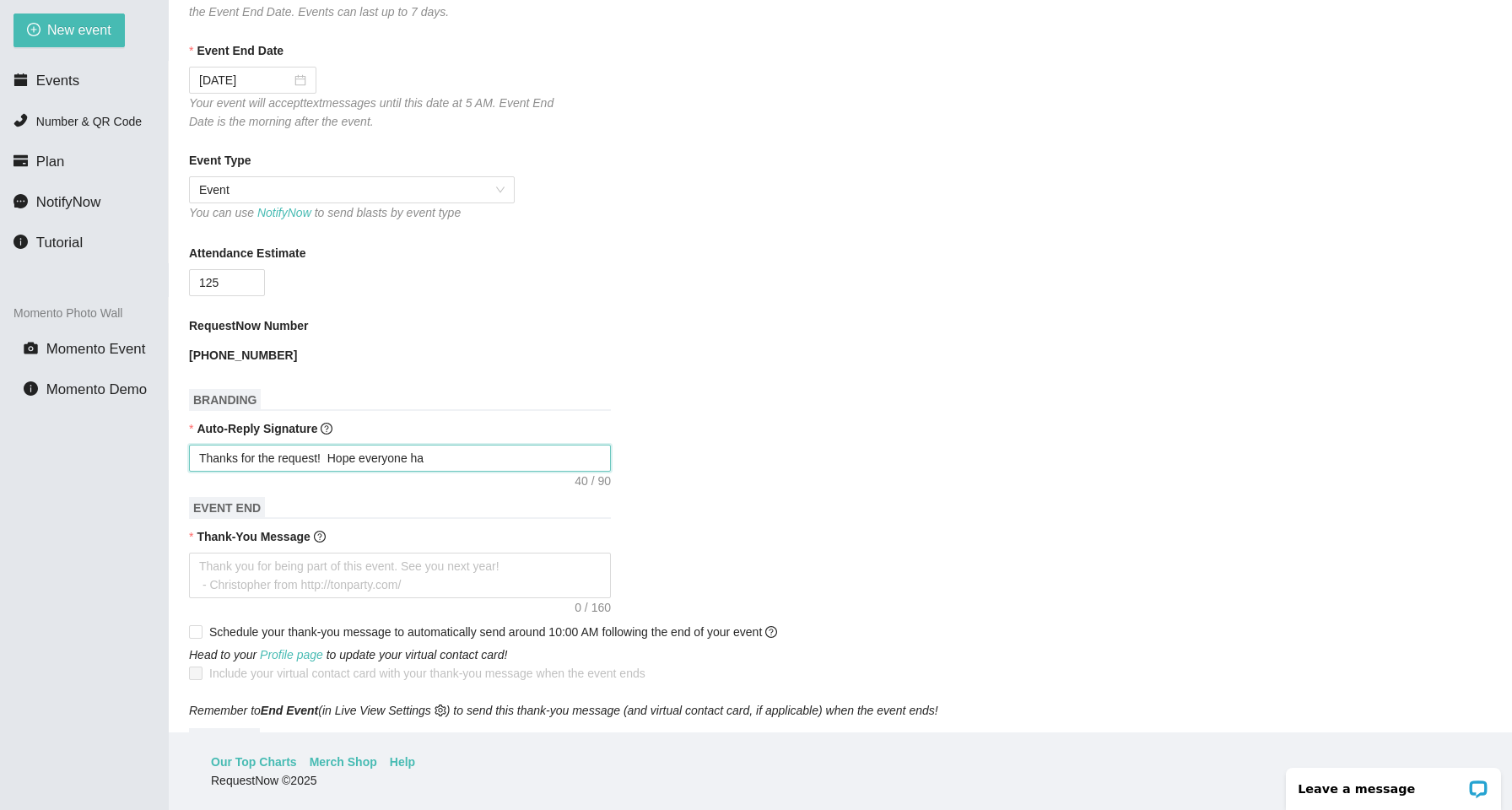
type textarea "Thanks for the request! Hope everyone has"
type textarea "Thanks for the request! Hope everyone has a"
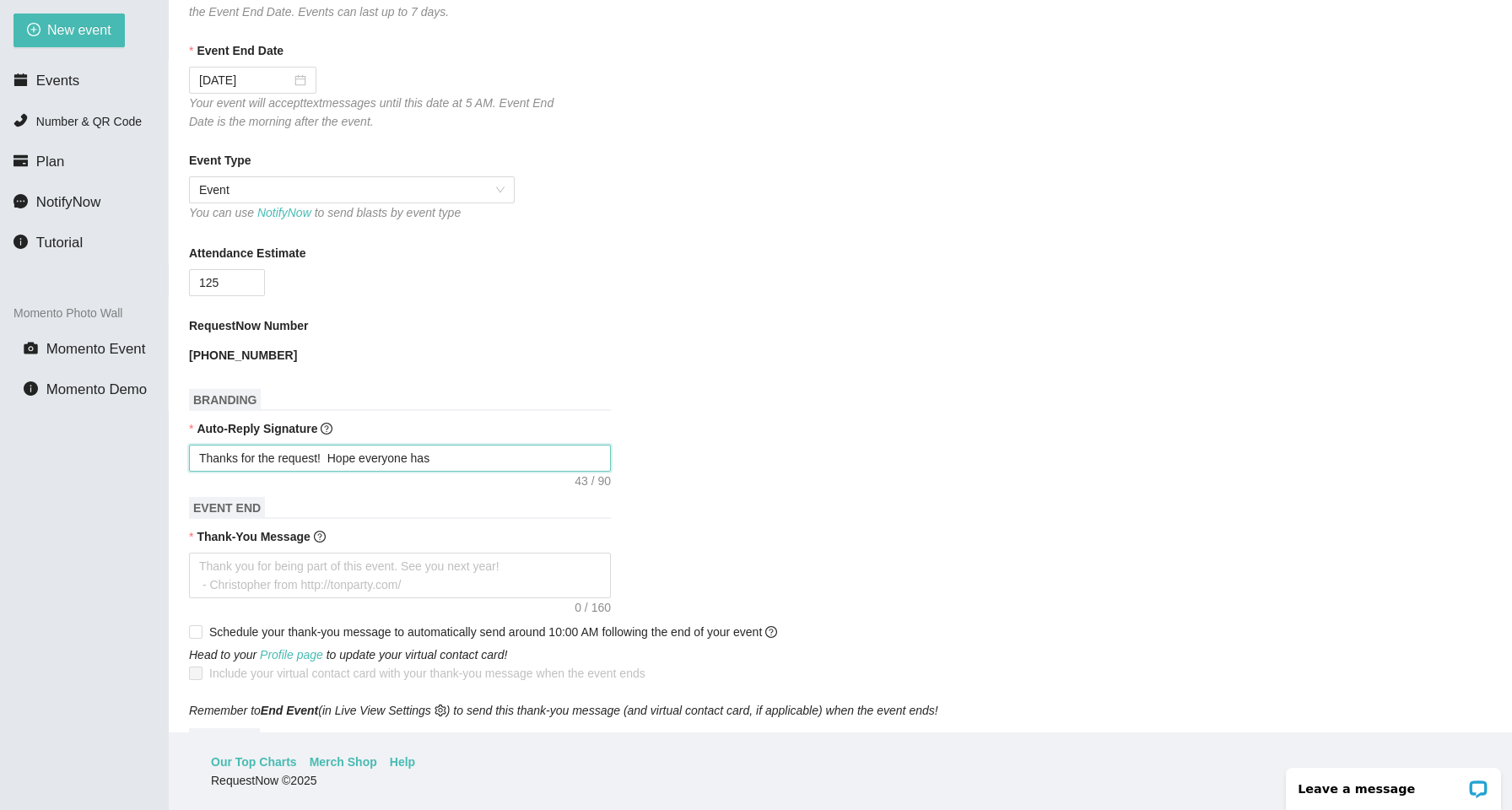
type textarea "Thanks for the request! Hope everyone has a"
type textarea "Thanks for the request! Hope everyone has a g"
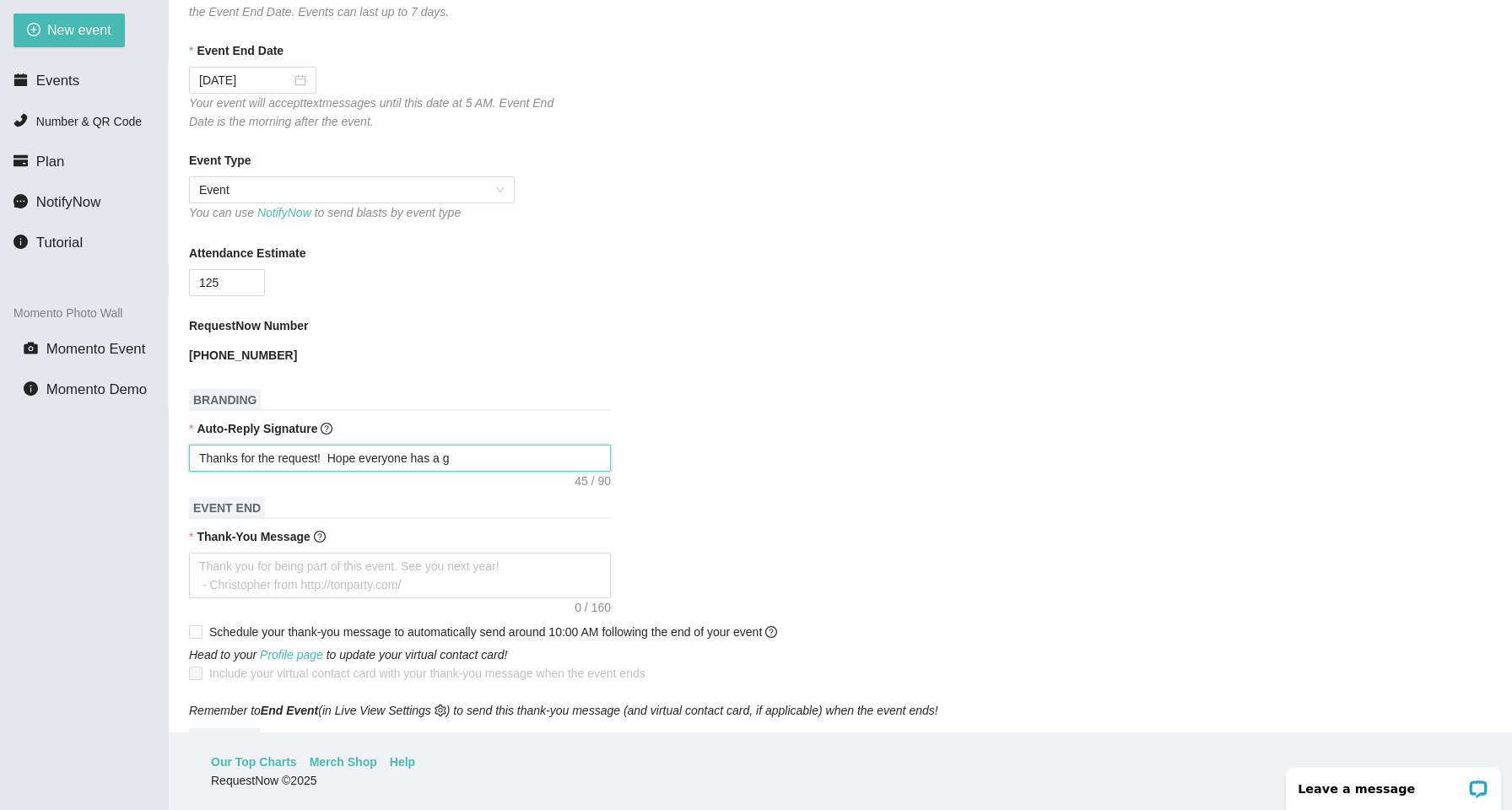
type textarea "Thanks for the request! Hope everyone has a gr"
type textarea "Thanks for the request! Hope everyone has a gre"
type textarea "Thanks for the request! Hope everyone has a grea"
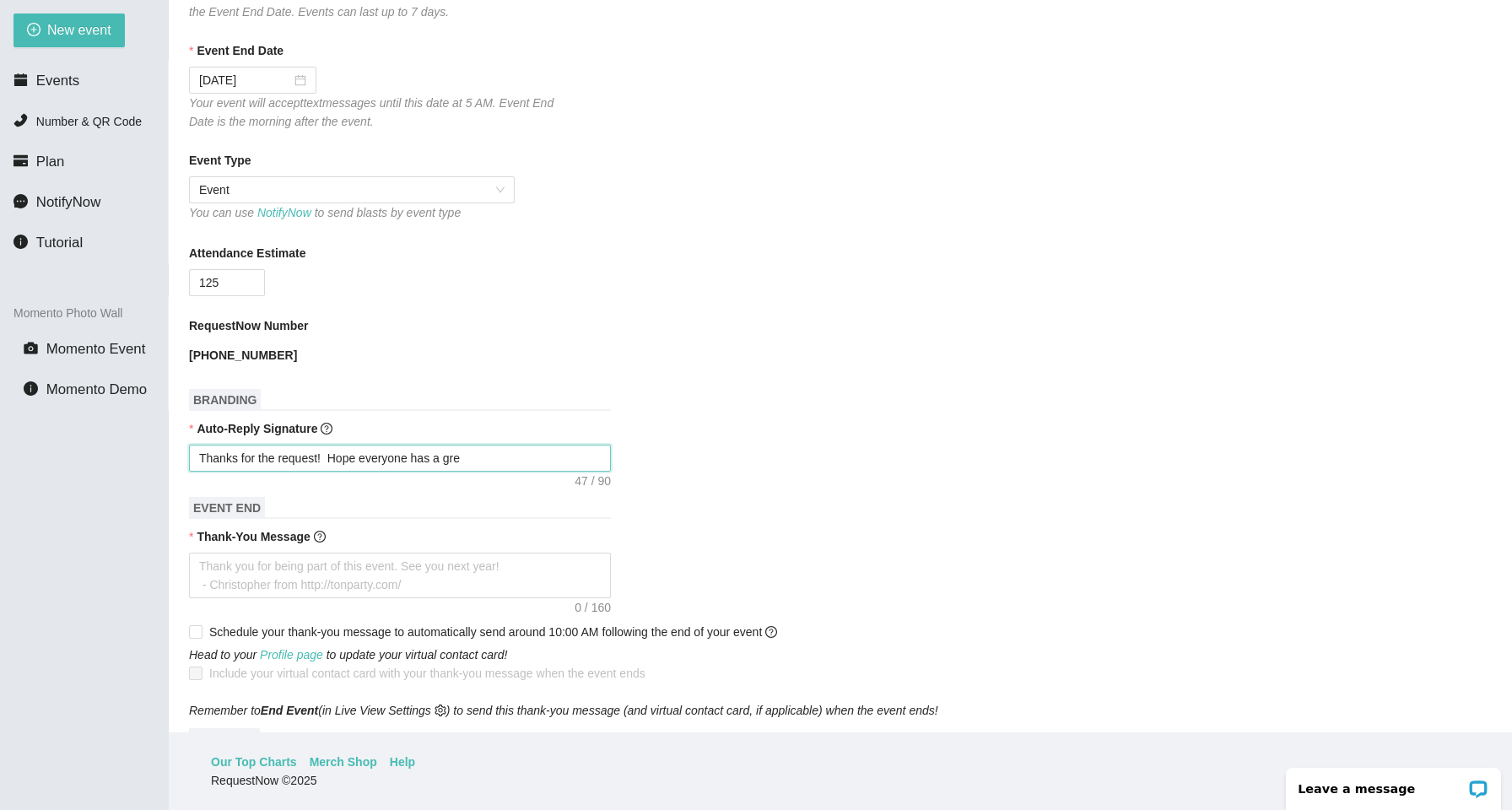
type textarea "Thanks for the request! Hope everyone has a grea"
type textarea "Thanks for the request! Hope everyone has a great"
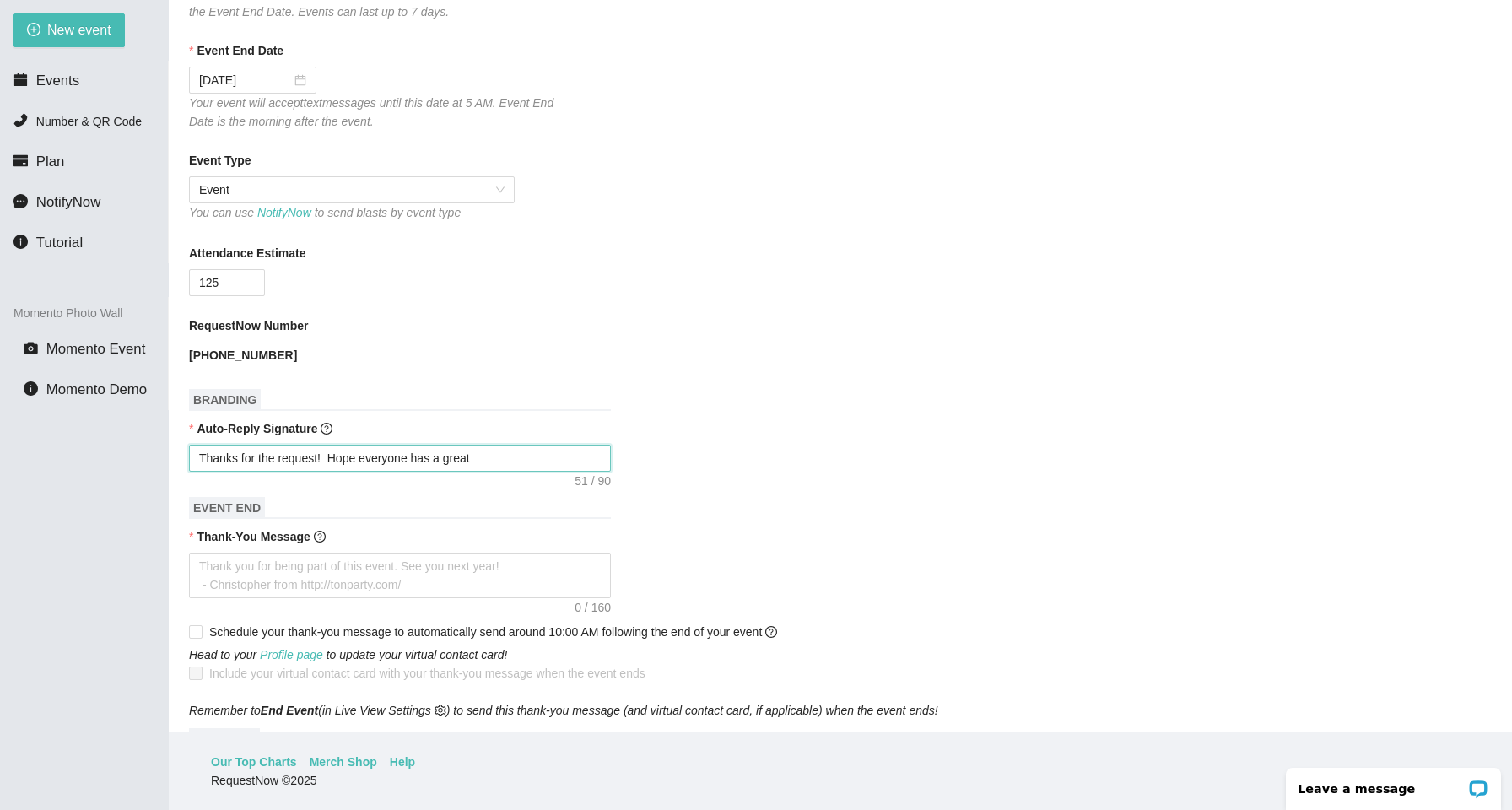
type textarea "Thanks for the request! Hope everyone has a great"
type textarea "Thanks for the request! Hope everyone has a grea"
type textarea "Thanks for the request! Hope everyone has a gre"
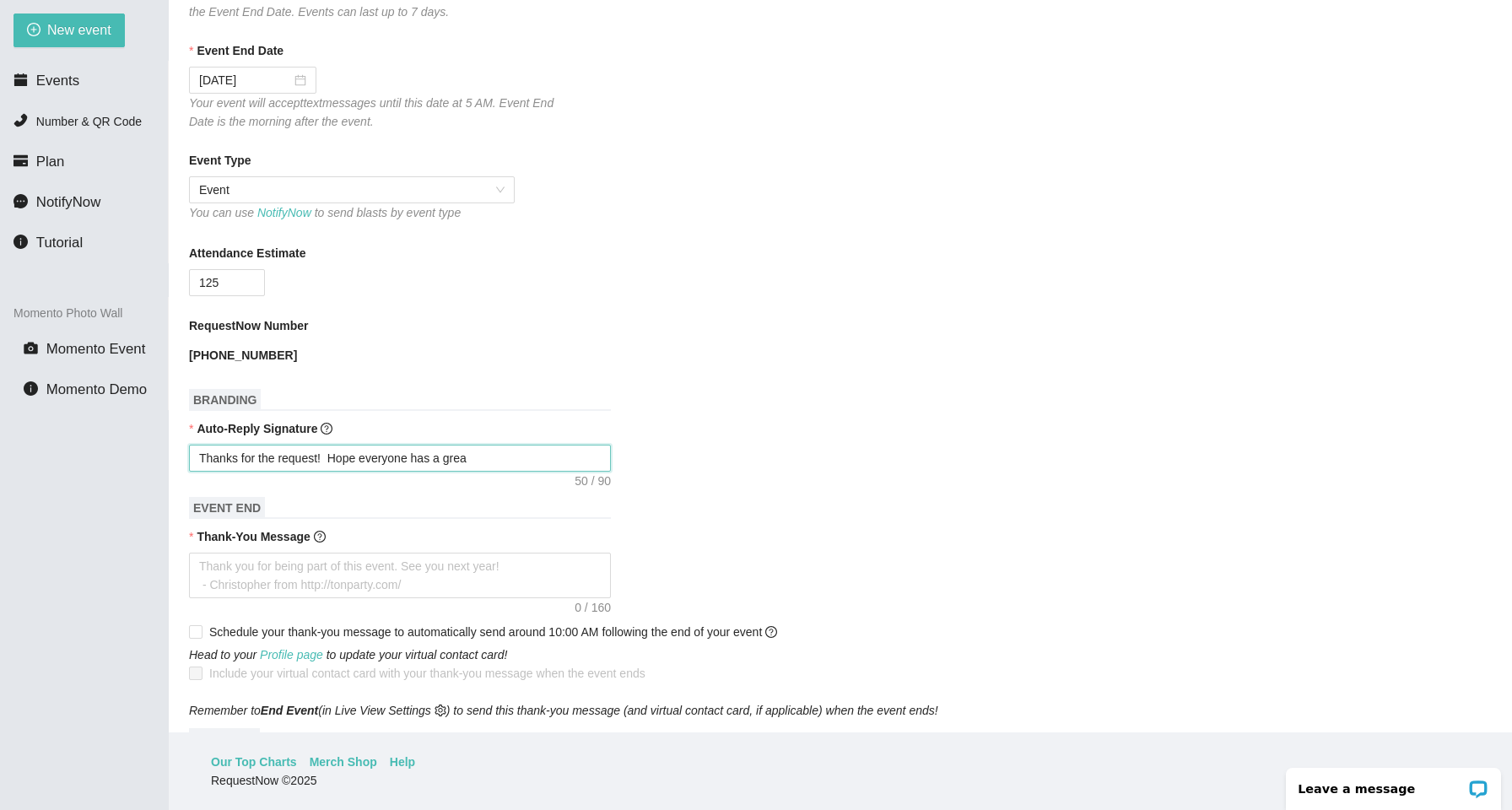
type textarea "Thanks for the request! Hope everyone has a gre"
type textarea "Thanks for the request! Hope everyone has a gr"
type textarea "Thanks for the request! Hope everyone has a g"
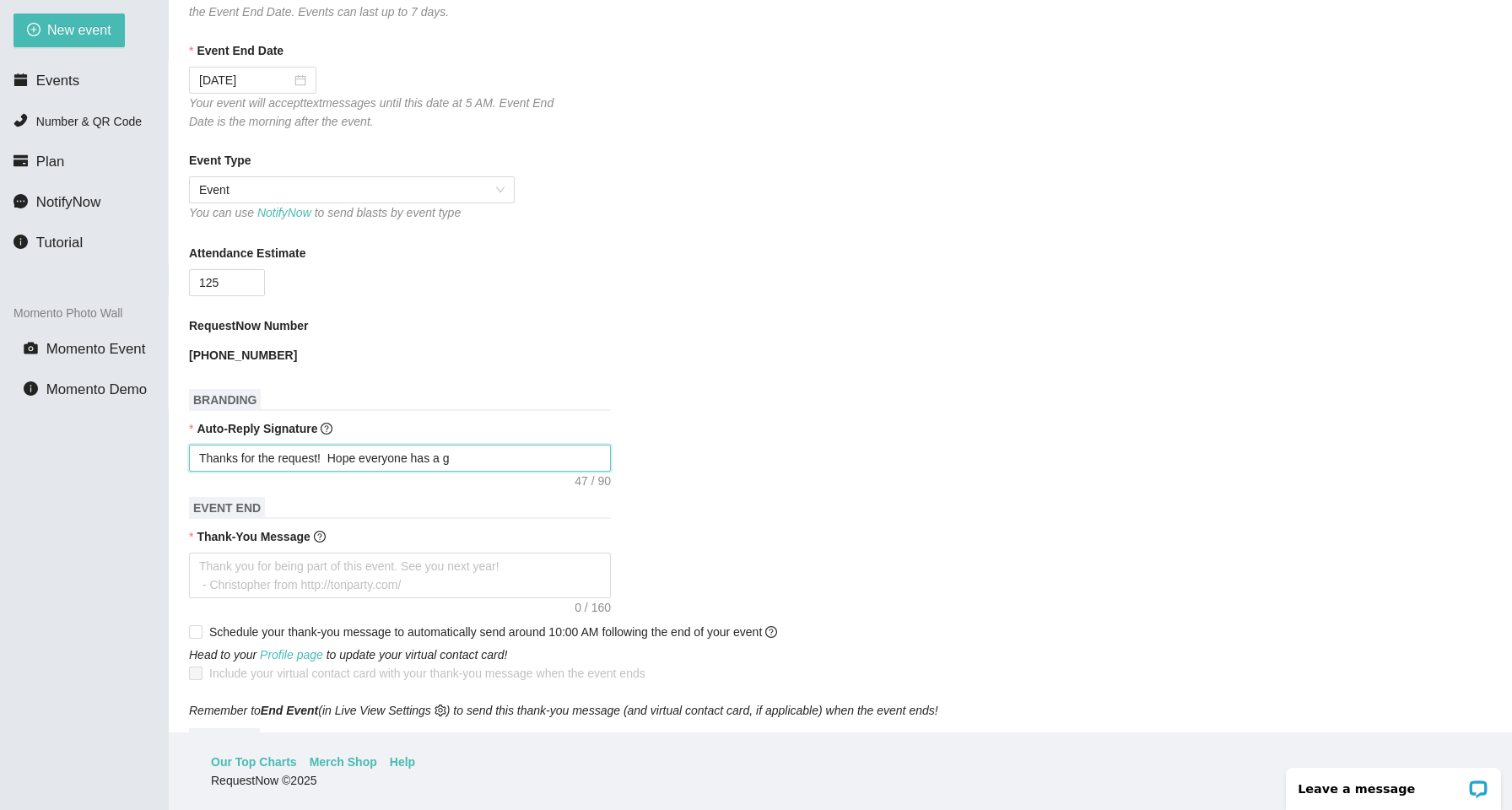
type textarea "Thanks for the request! Hope everyone has a"
type textarea "Thanks for the request! Hope everyone has"
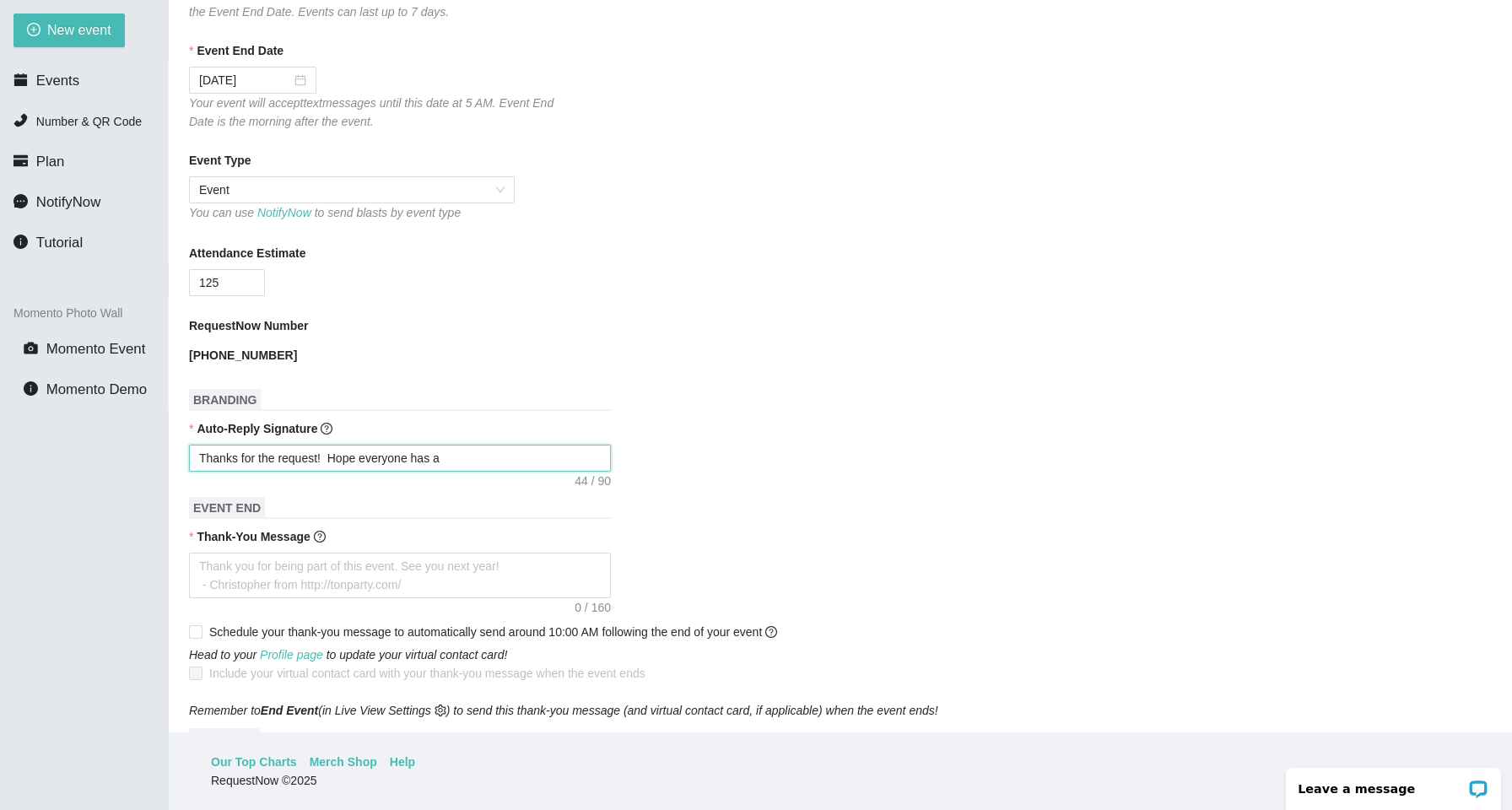
type textarea "Thanks for the request! Hope everyone has"
type textarea "Thanks for the request! Hope everyone ha"
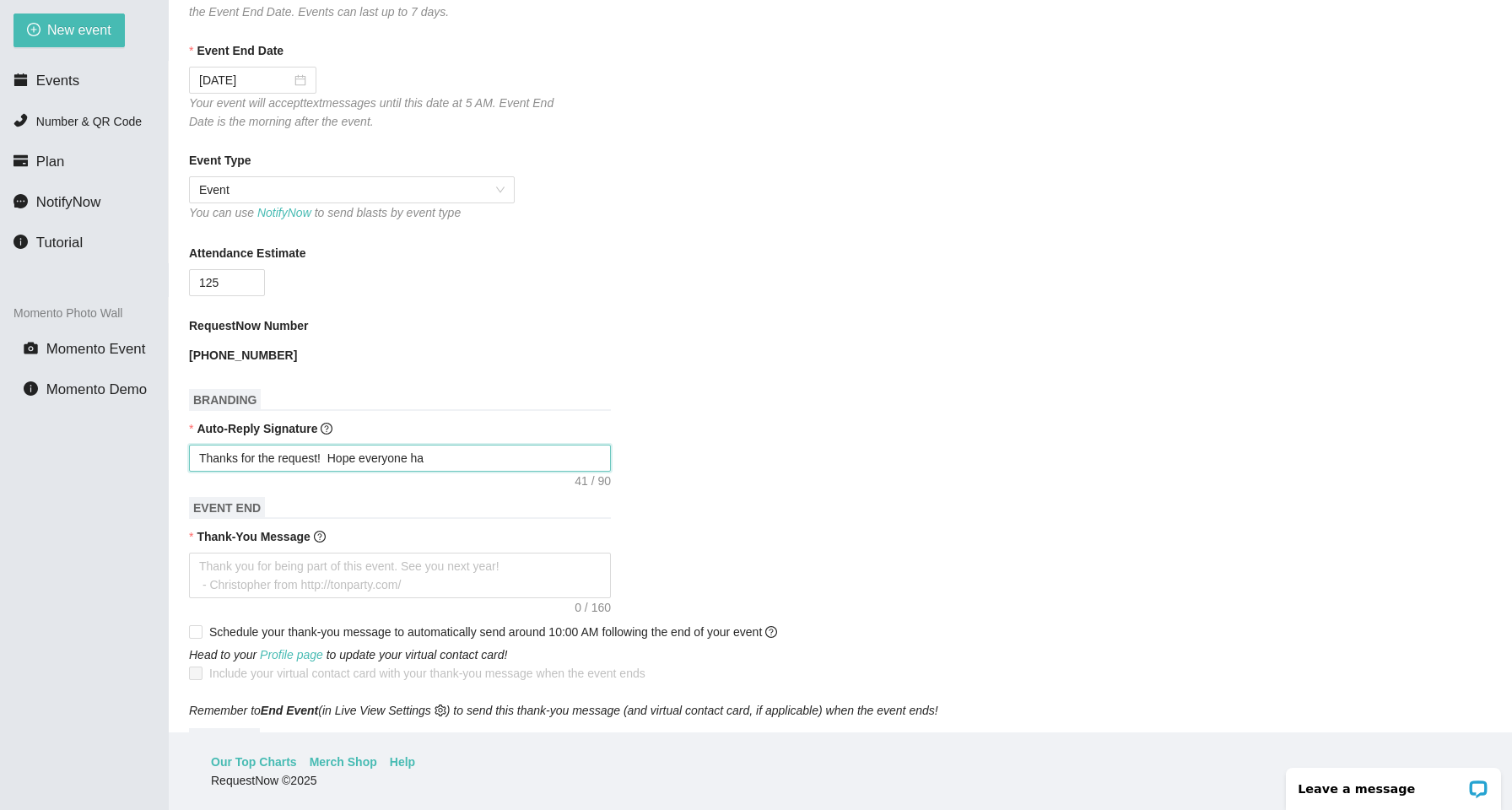
type textarea "Thanks for the request! Hope everyone h"
type textarea "Thanks for the request! Hope everyone"
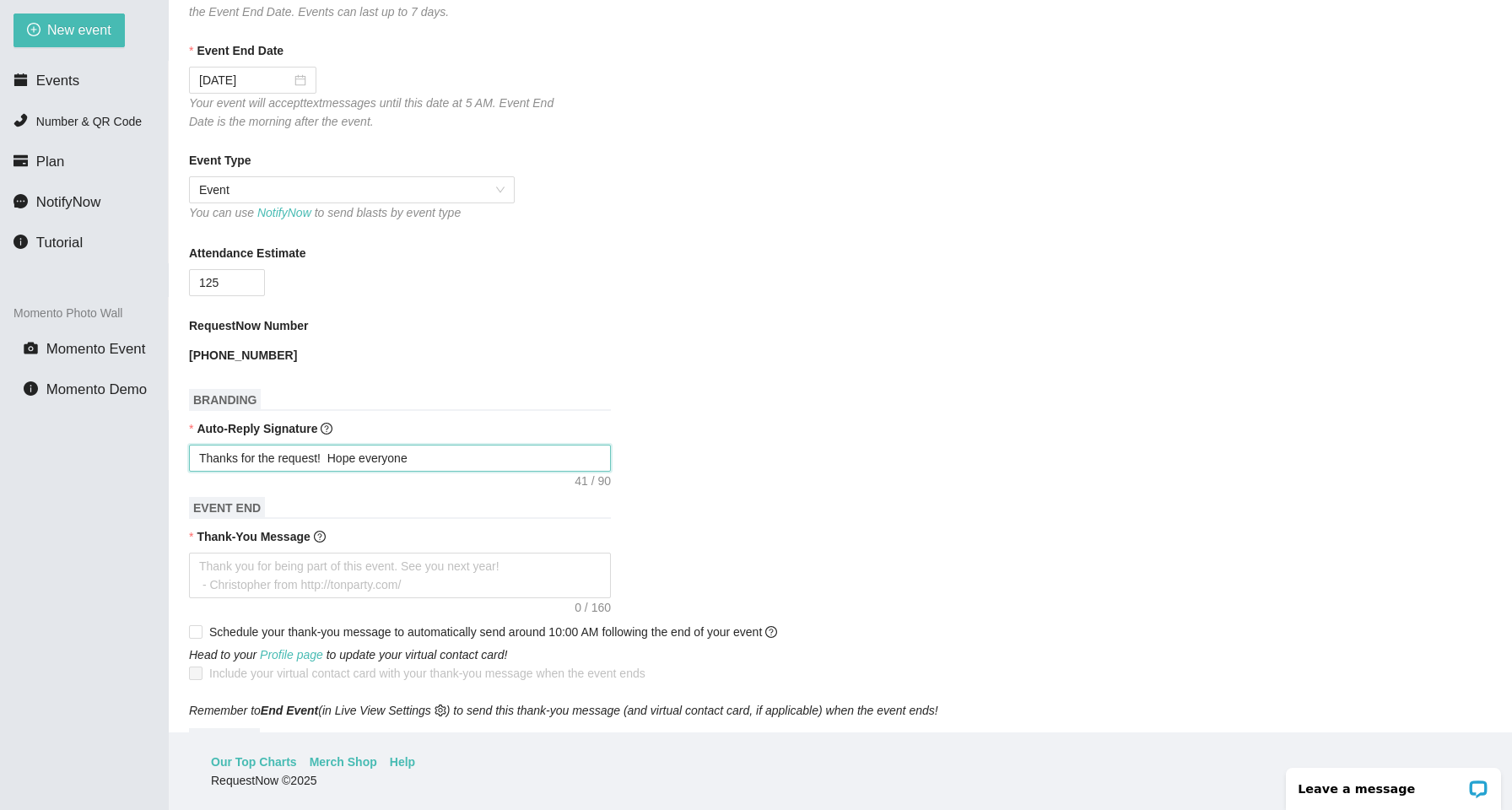
type textarea "Thanks for the request! Hope everyone"
type textarea "Thanks for the request! Hope everyon"
type textarea "Thanks for the request! Hope everyo"
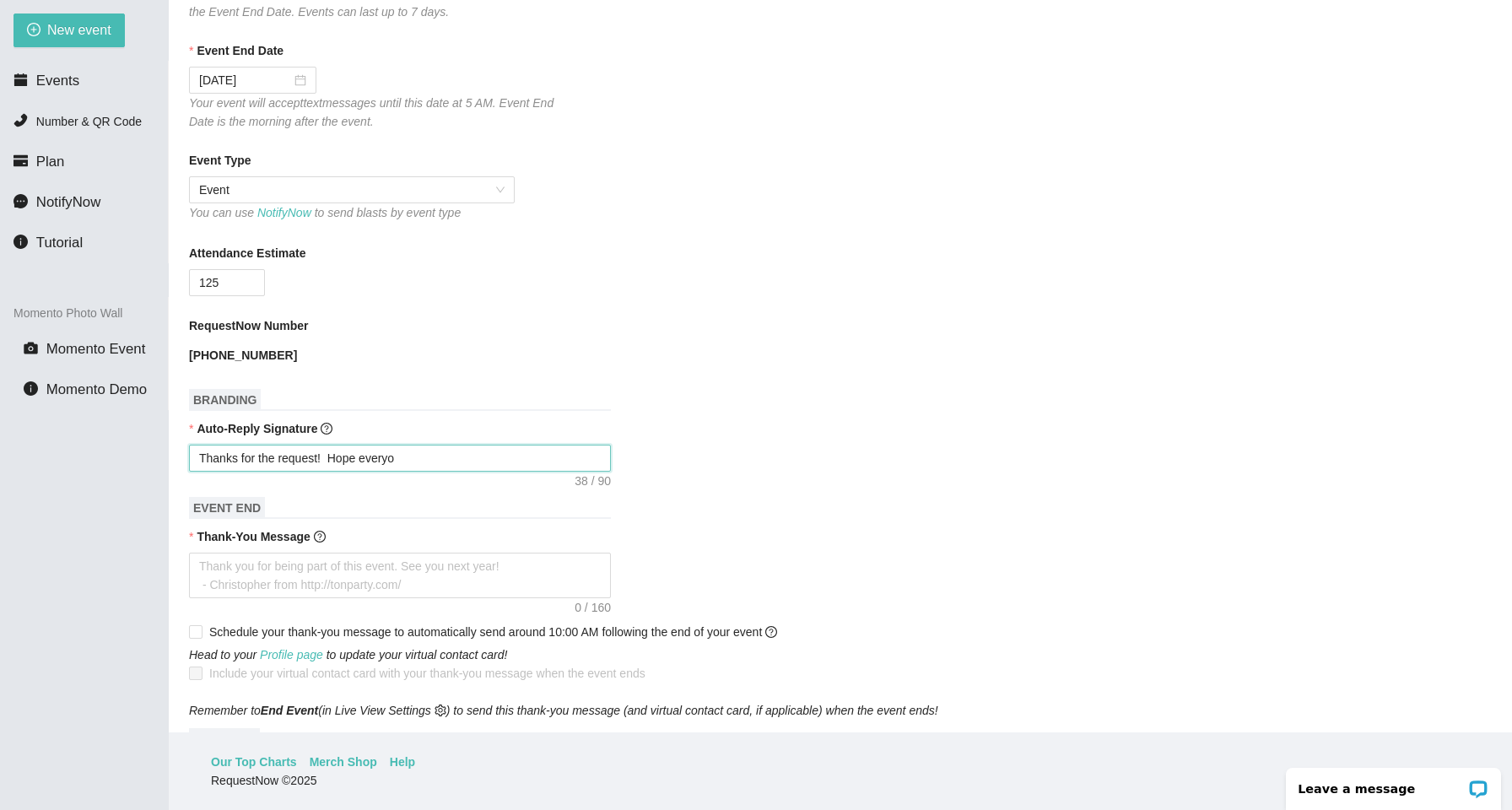
type textarea "Thanks for the request! Hope every"
type textarea "Thanks for the request! Hope ever"
type textarea "Thanks for the request! Hope eve"
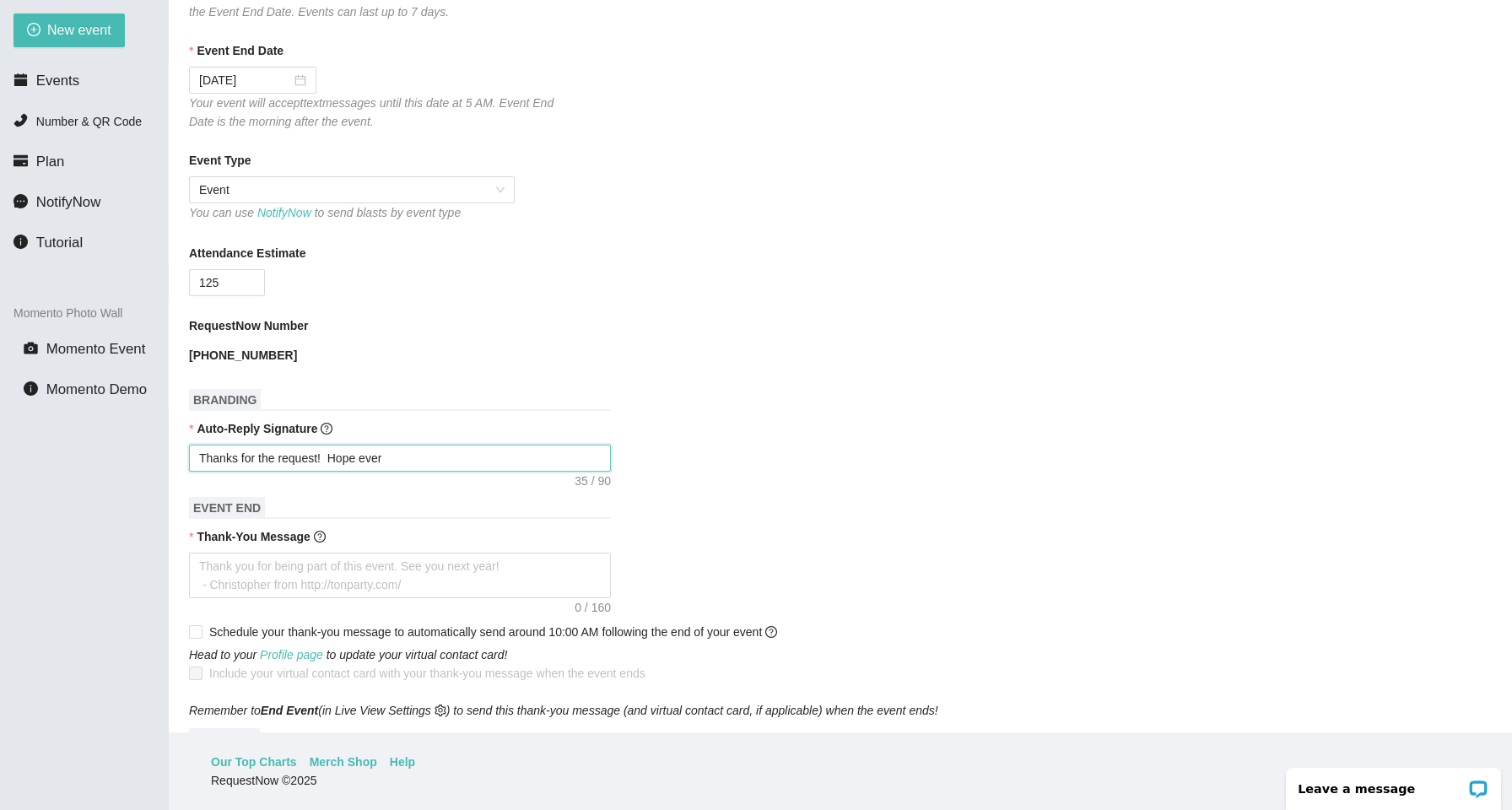
type textarea "Thanks for the request! Hope eve"
type textarea "Thanks for the request! Hope ev"
type textarea "Thanks for the request! Hope e"
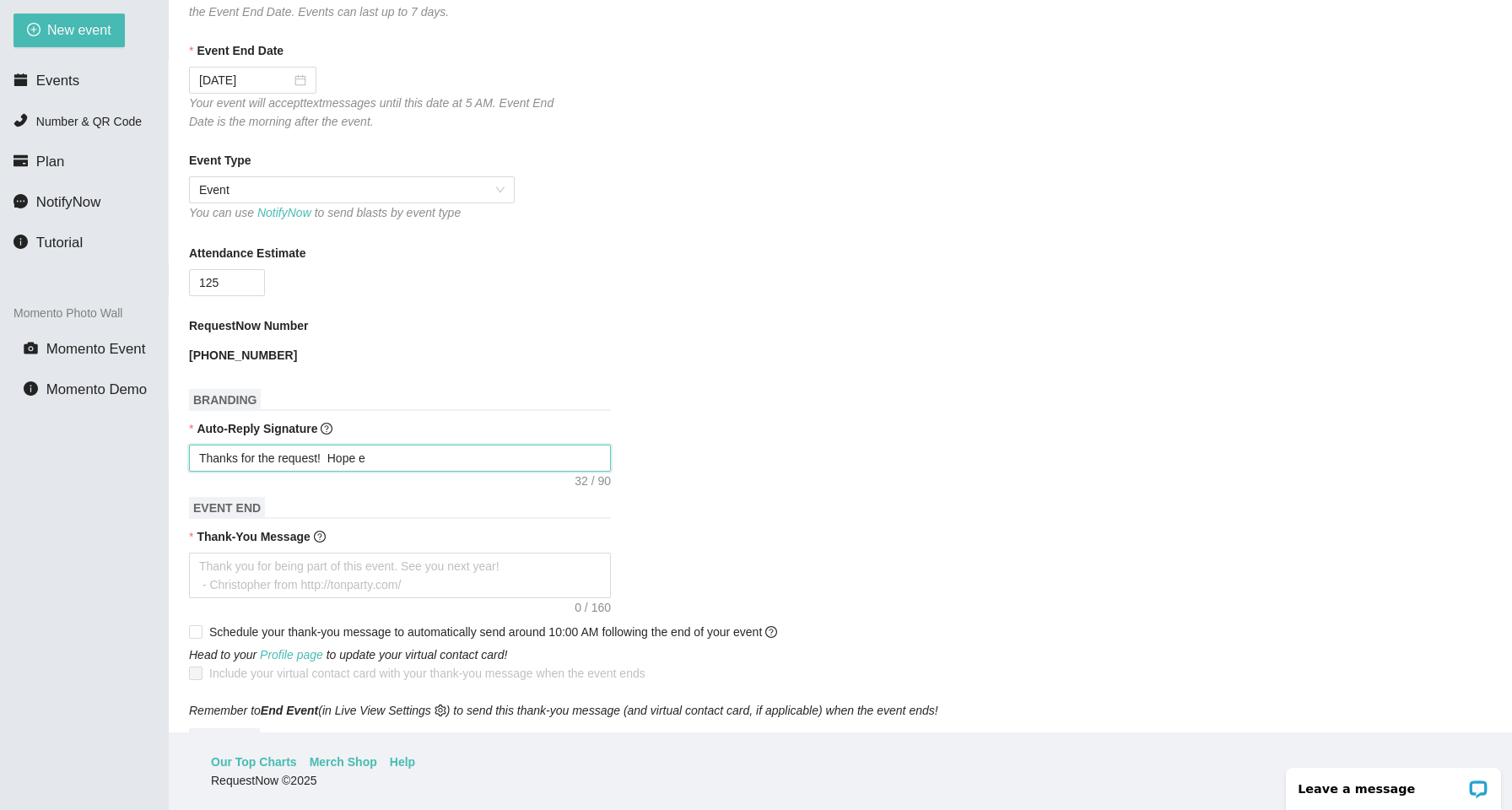
type textarea "Thanks for the request! Hope"
type textarea "Thanks for the request! Hop"
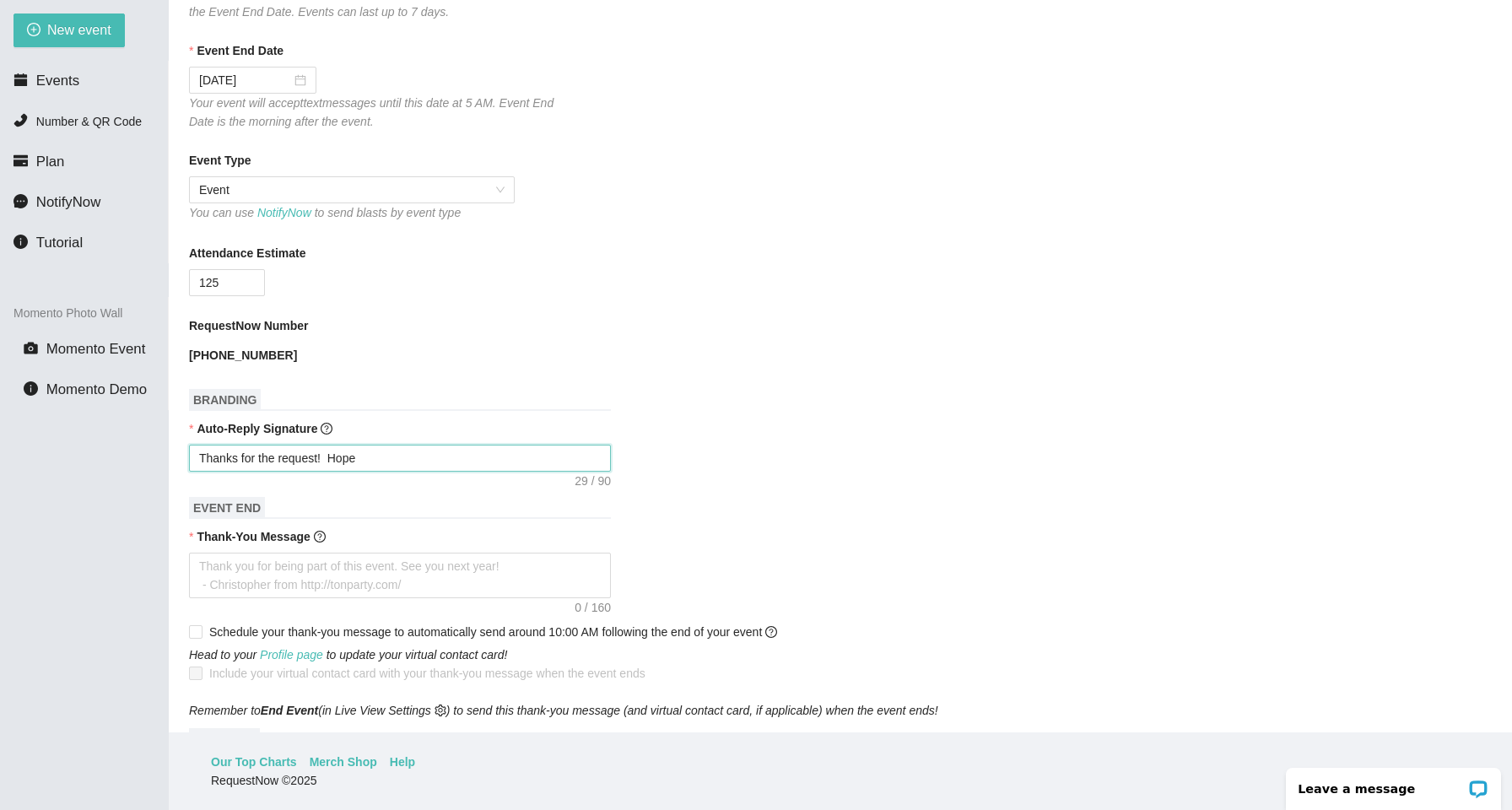
type textarea "Thanks for the request! Hop"
type textarea "Thanks for the request! Ho"
type textarea "Thanks for the request! H"
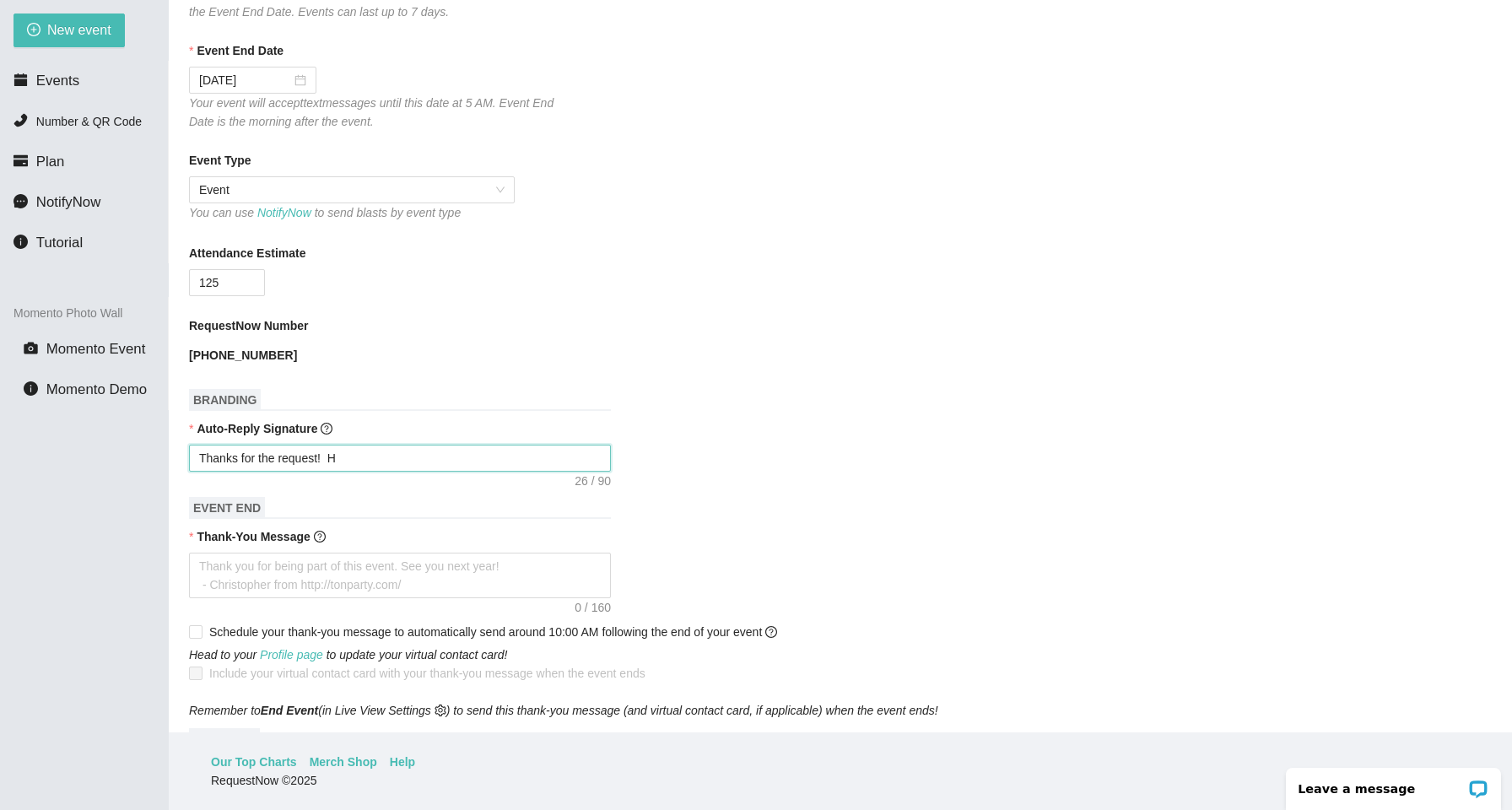
type textarea "Thanks for the request!"
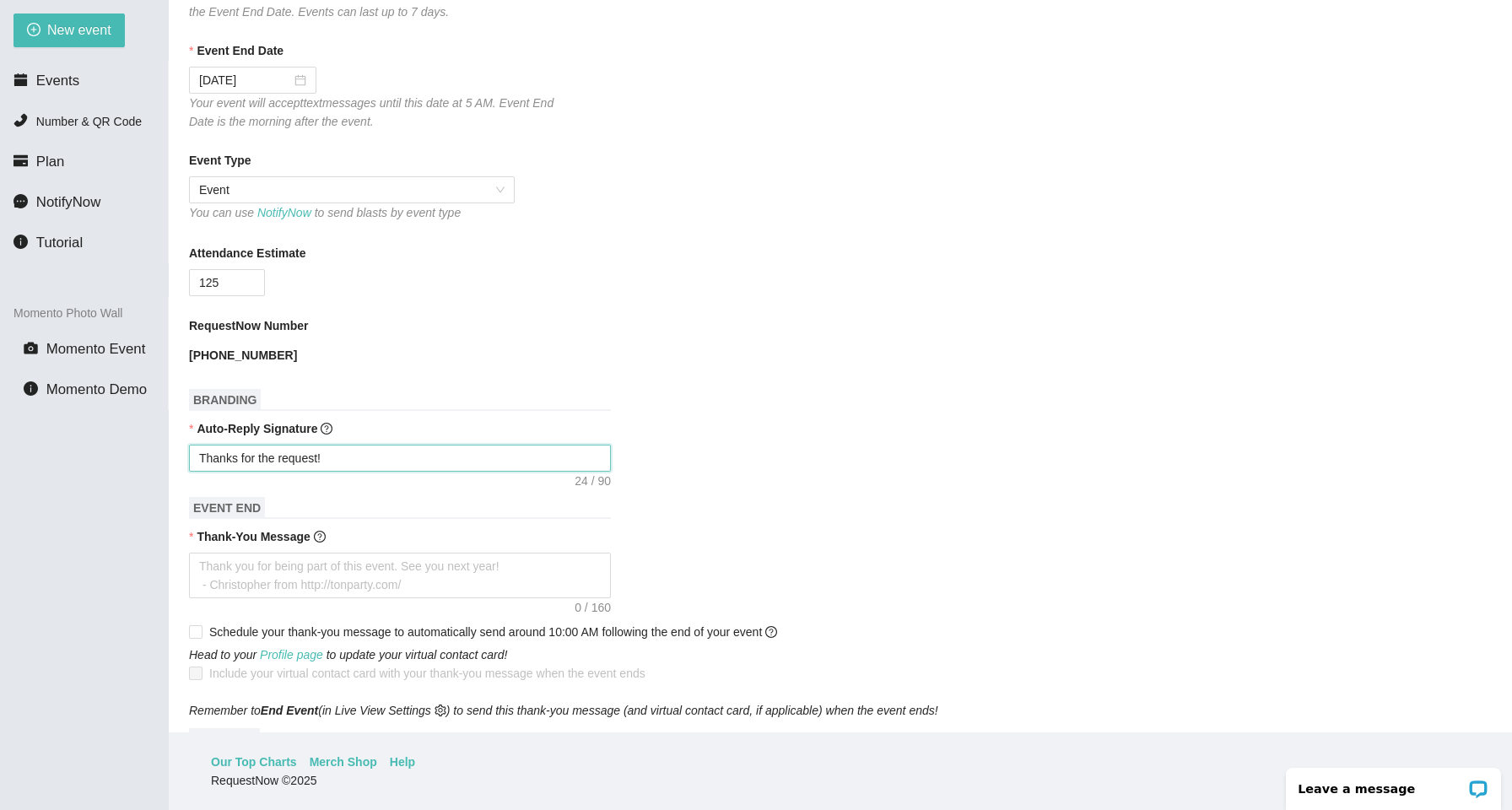
type textarea "Thanks for the request!"
type textarea "Thanks for the request! -"
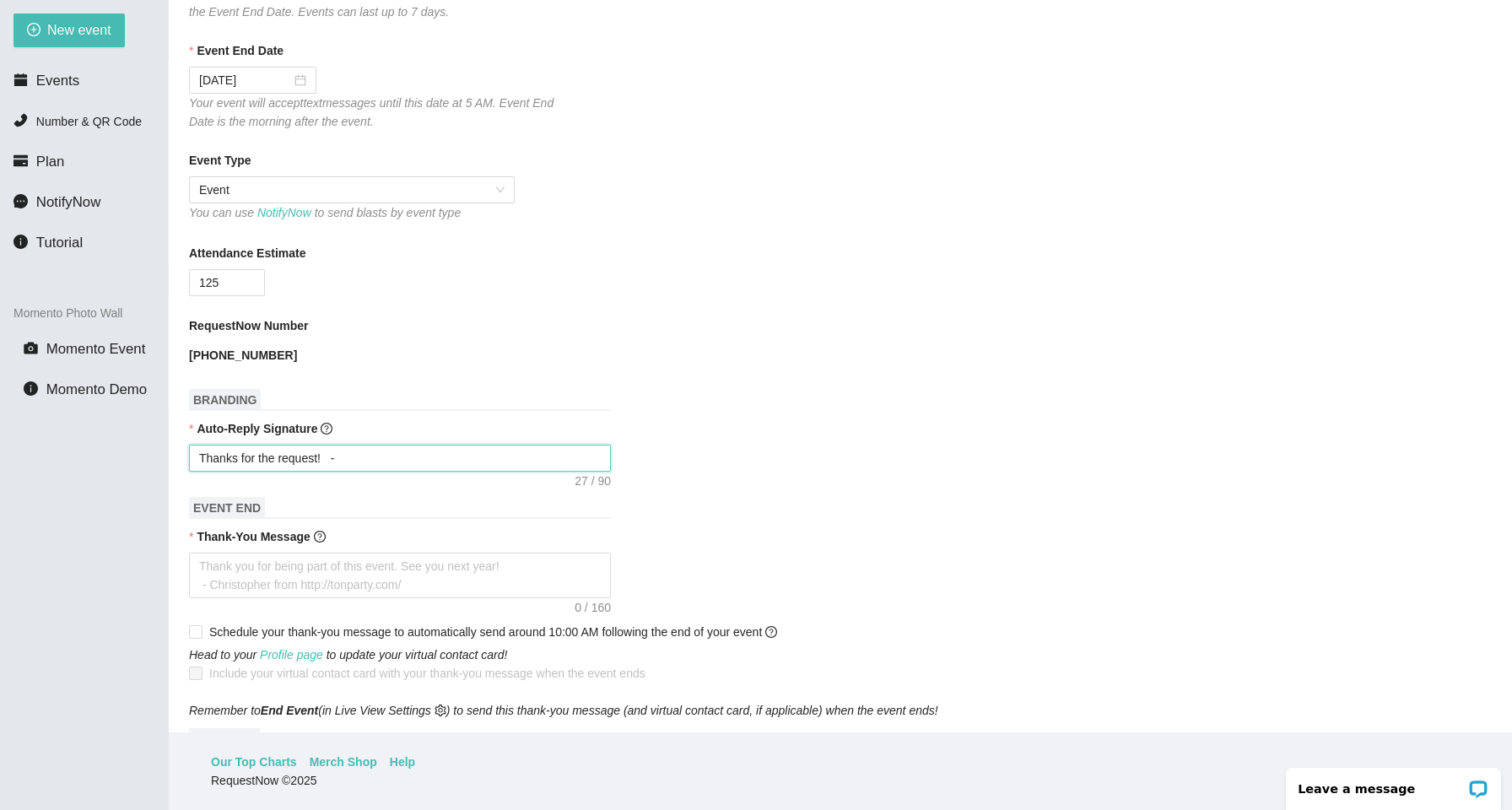
type textarea "Thanks for the request! -"
type textarea "Thanks for the request!"
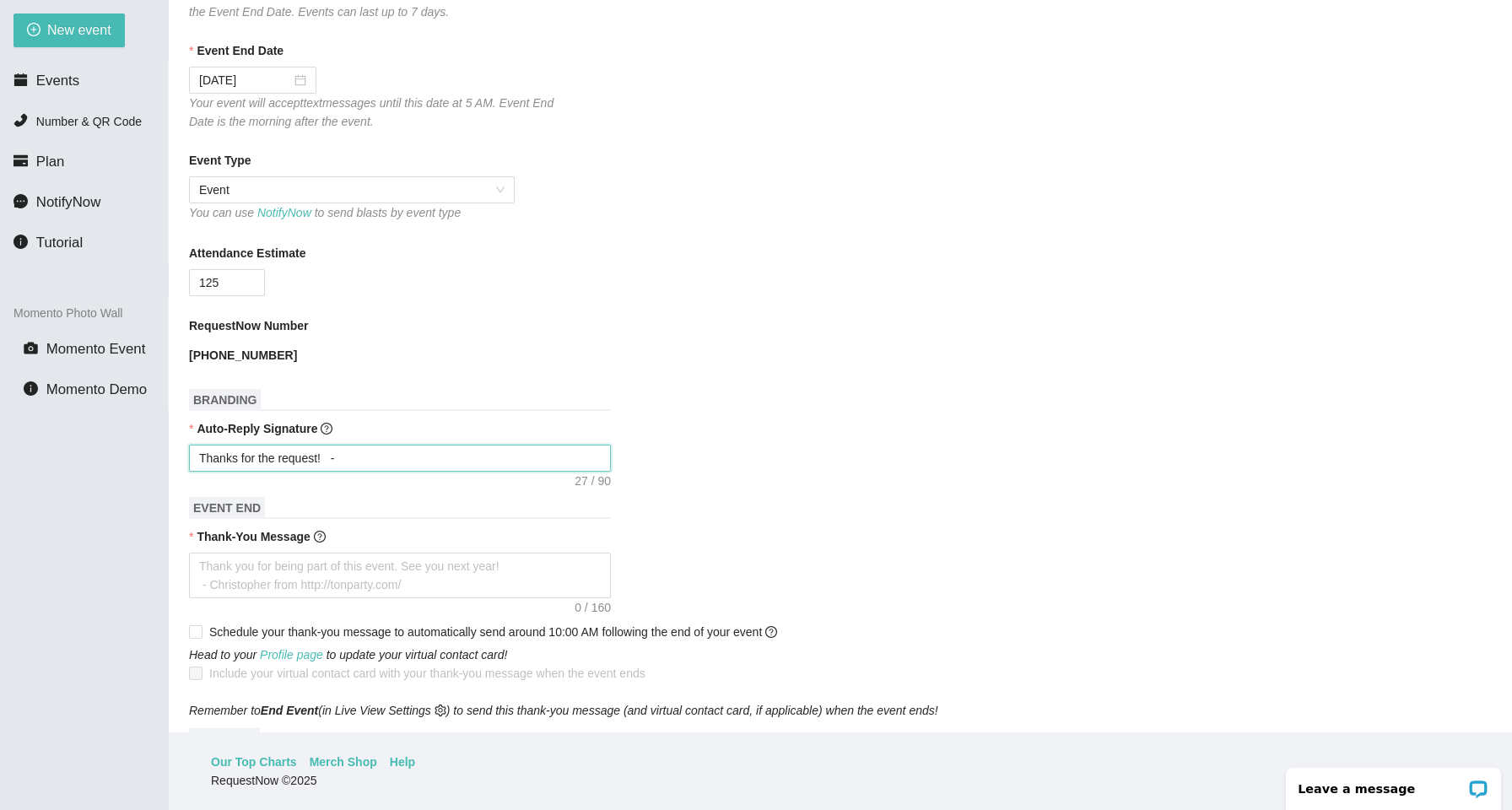
type textarea "Thanks for the request!"
type textarea "Thanks for the request! S"
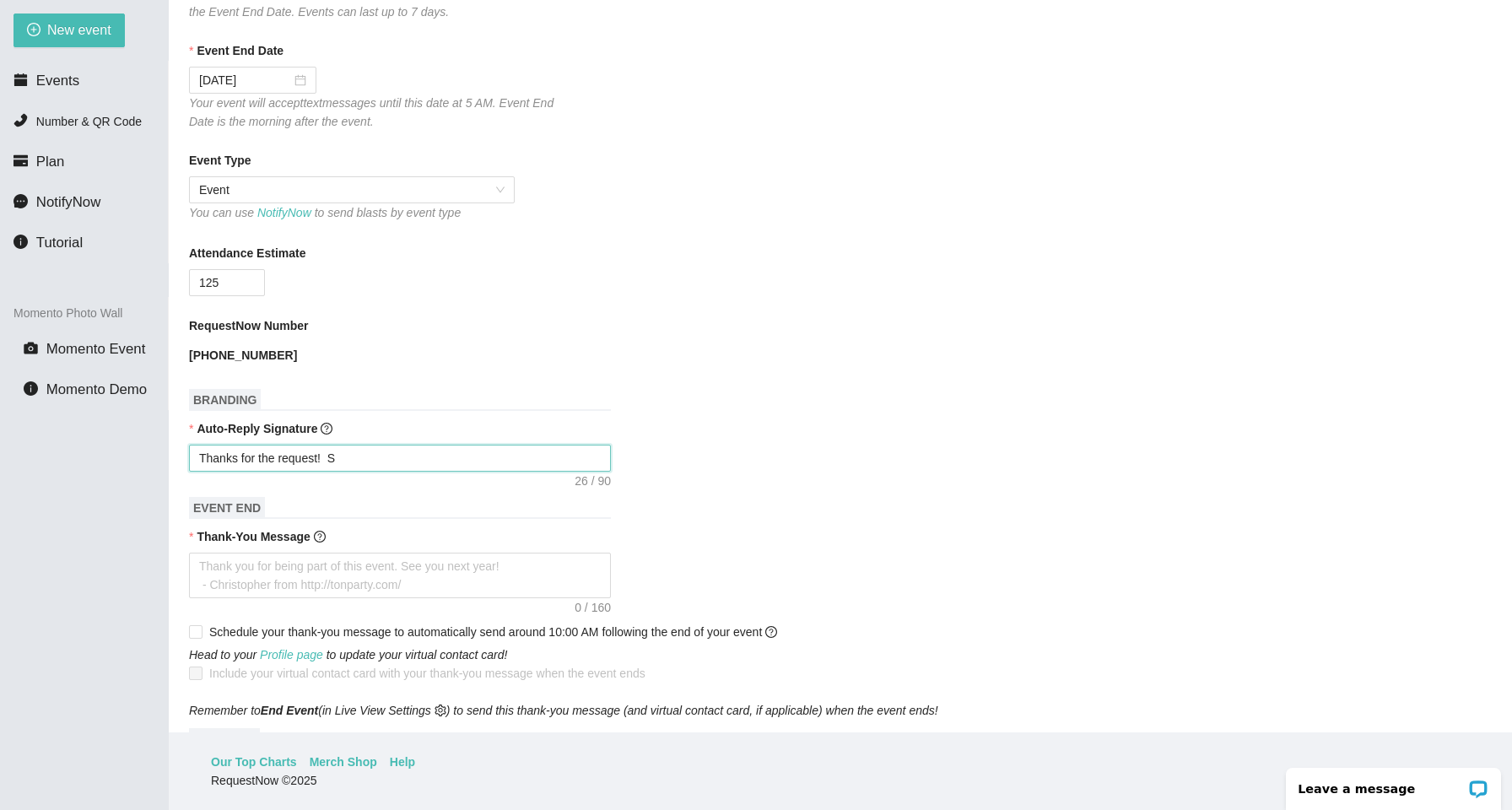
type textarea "Thanks for the request! Sc"
type textarea "Thanks for the request! Sco"
type textarea "Thanks for the request! [PERSON_NAME]"
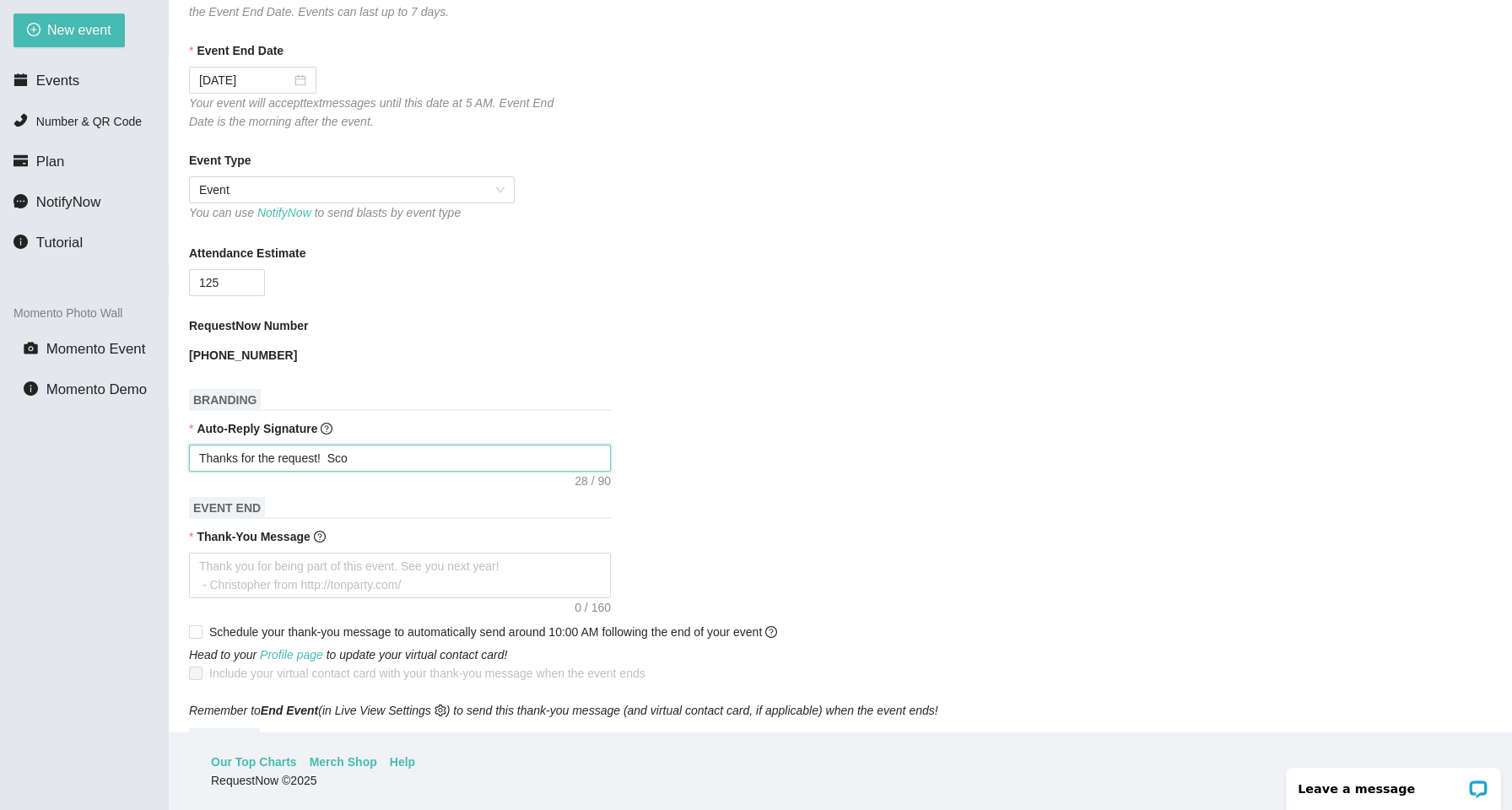
type textarea "Thanks for the request! [PERSON_NAME]"
type textarea "Thanks for the request! [PERSON_NAME]@"
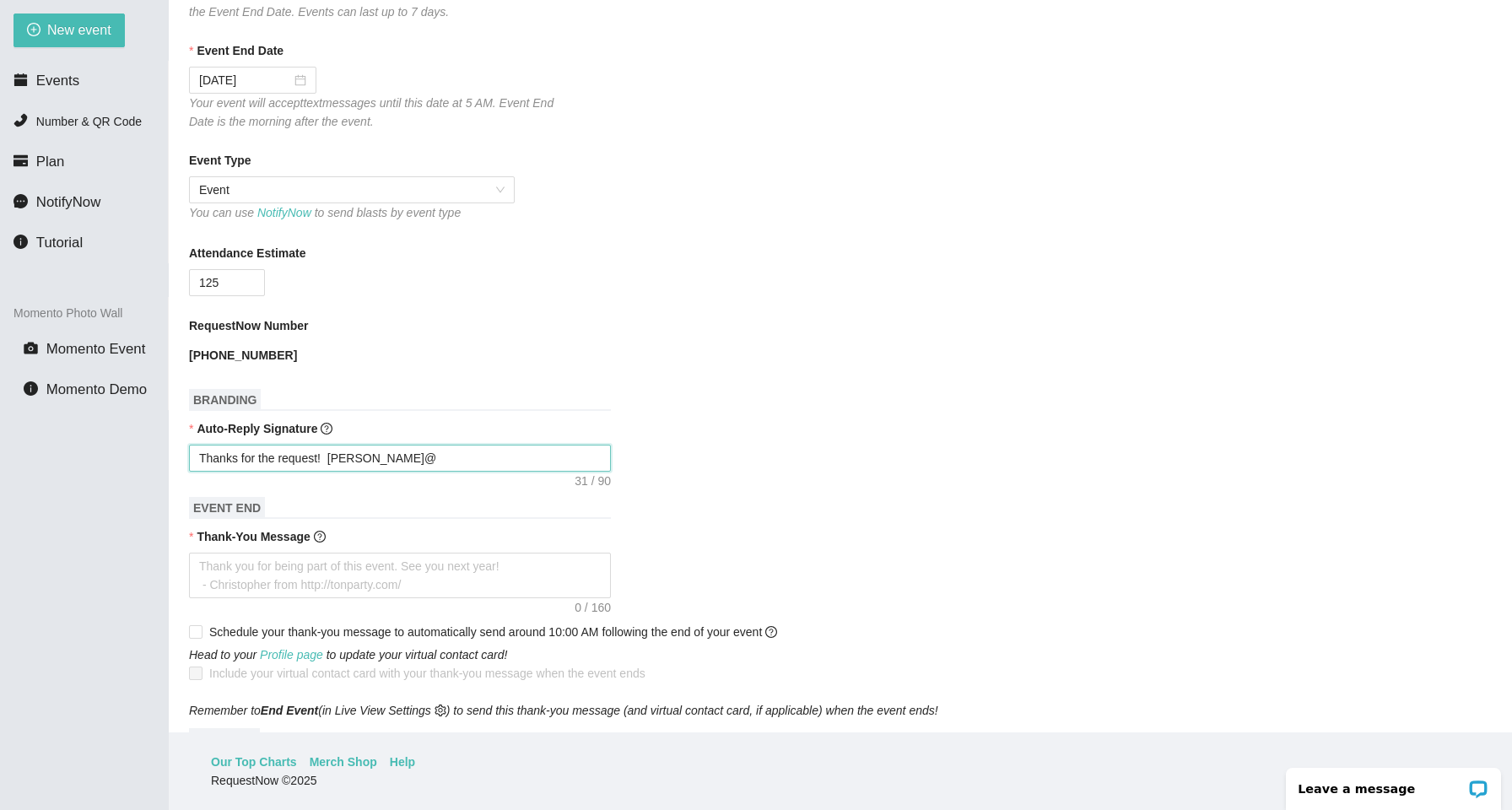
type textarea "Thanks for the request! [PERSON_NAME]"
type textarea "Thanks for the request! Sco"
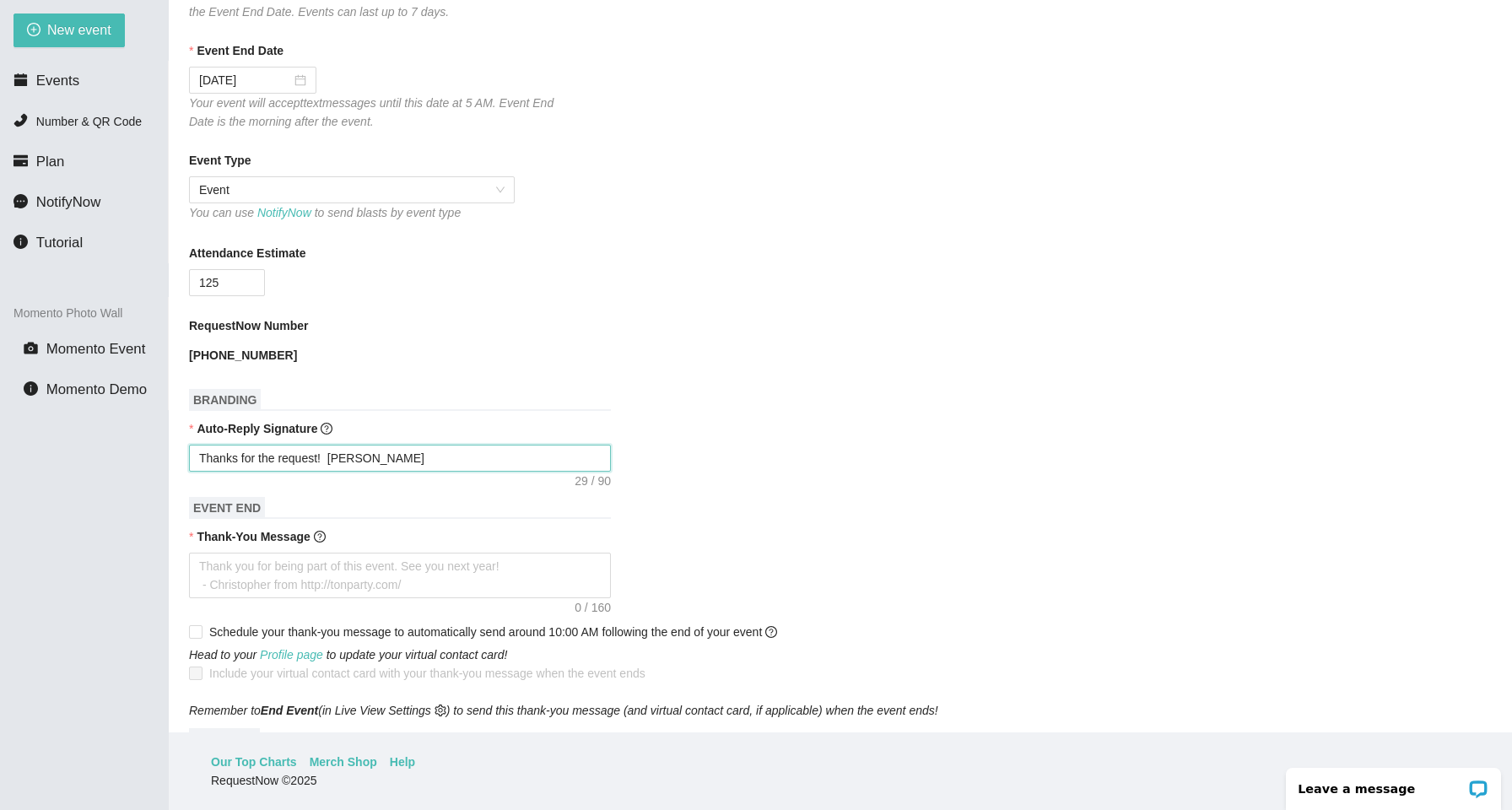
type textarea "Thanks for the request! Sco"
click at [304, 561] on textarea "Thank-You Message" at bounding box center [400, 575] width 421 height 46
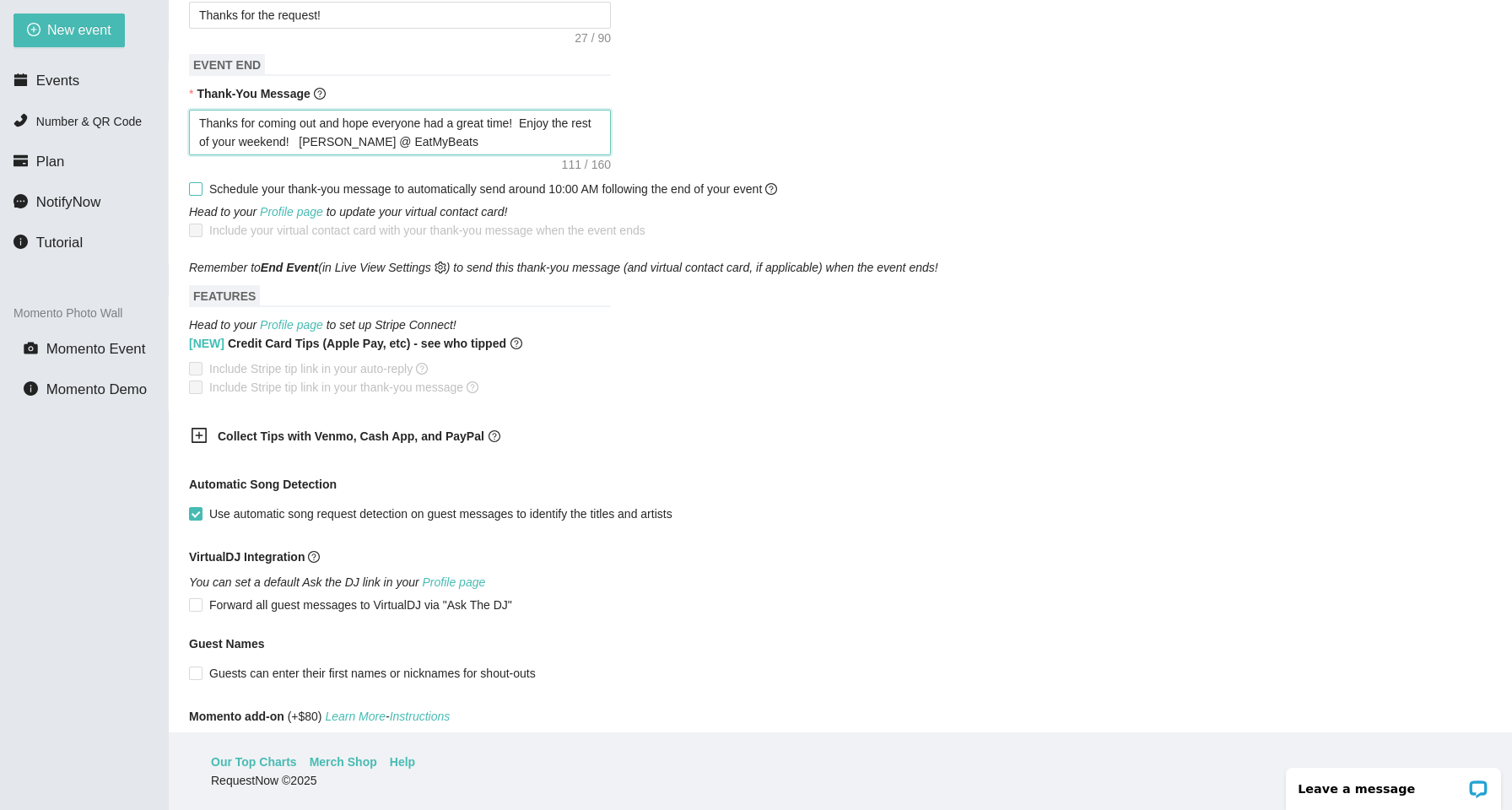
scroll to position [773, 0]
click at [197, 432] on icon "plus-square" at bounding box center [199, 432] width 17 height 17
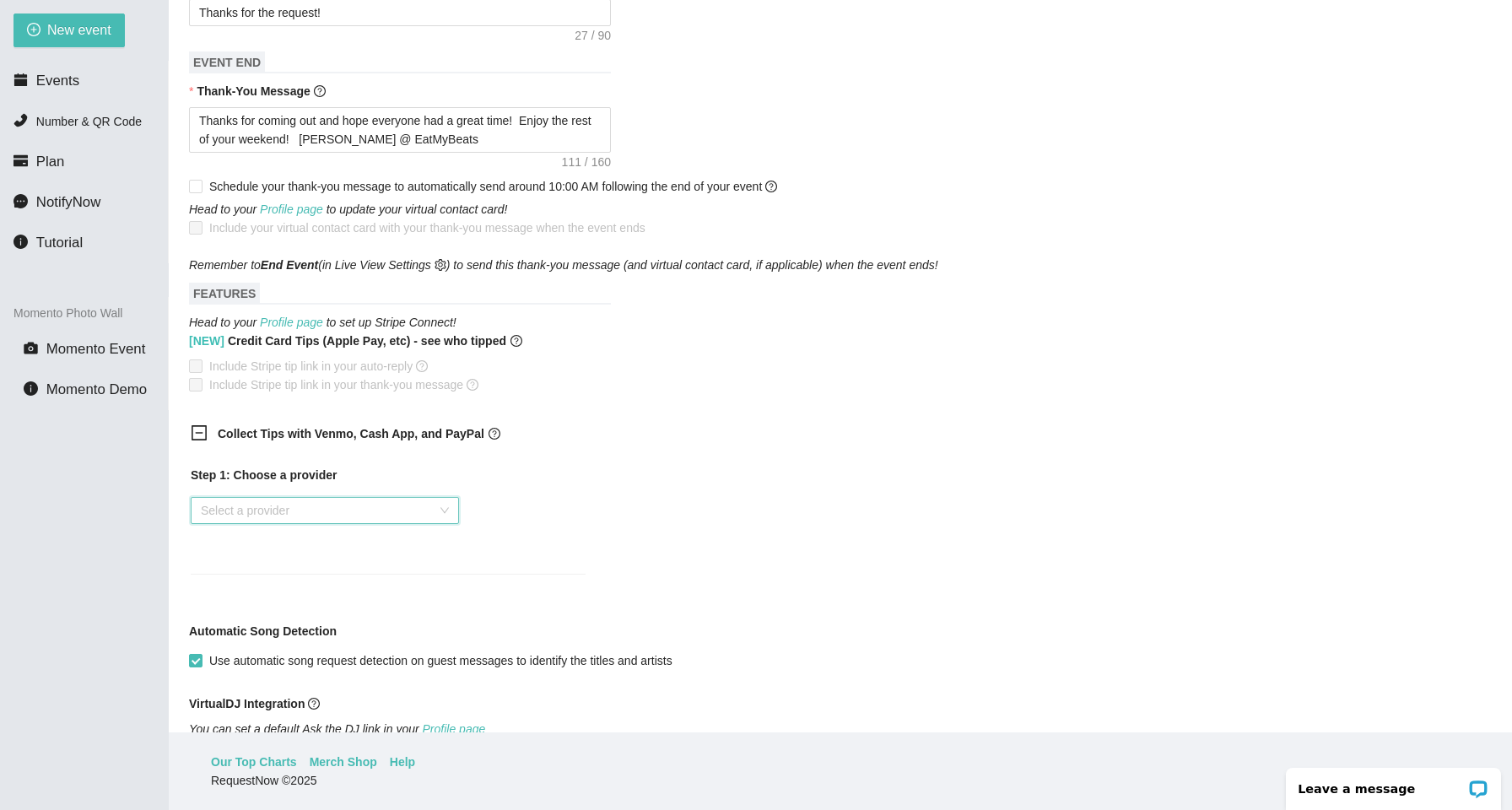
click at [258, 499] on input "search" at bounding box center [319, 510] width 237 height 25
click at [240, 566] on div "Venmo" at bounding box center [324, 569] width 248 height 19
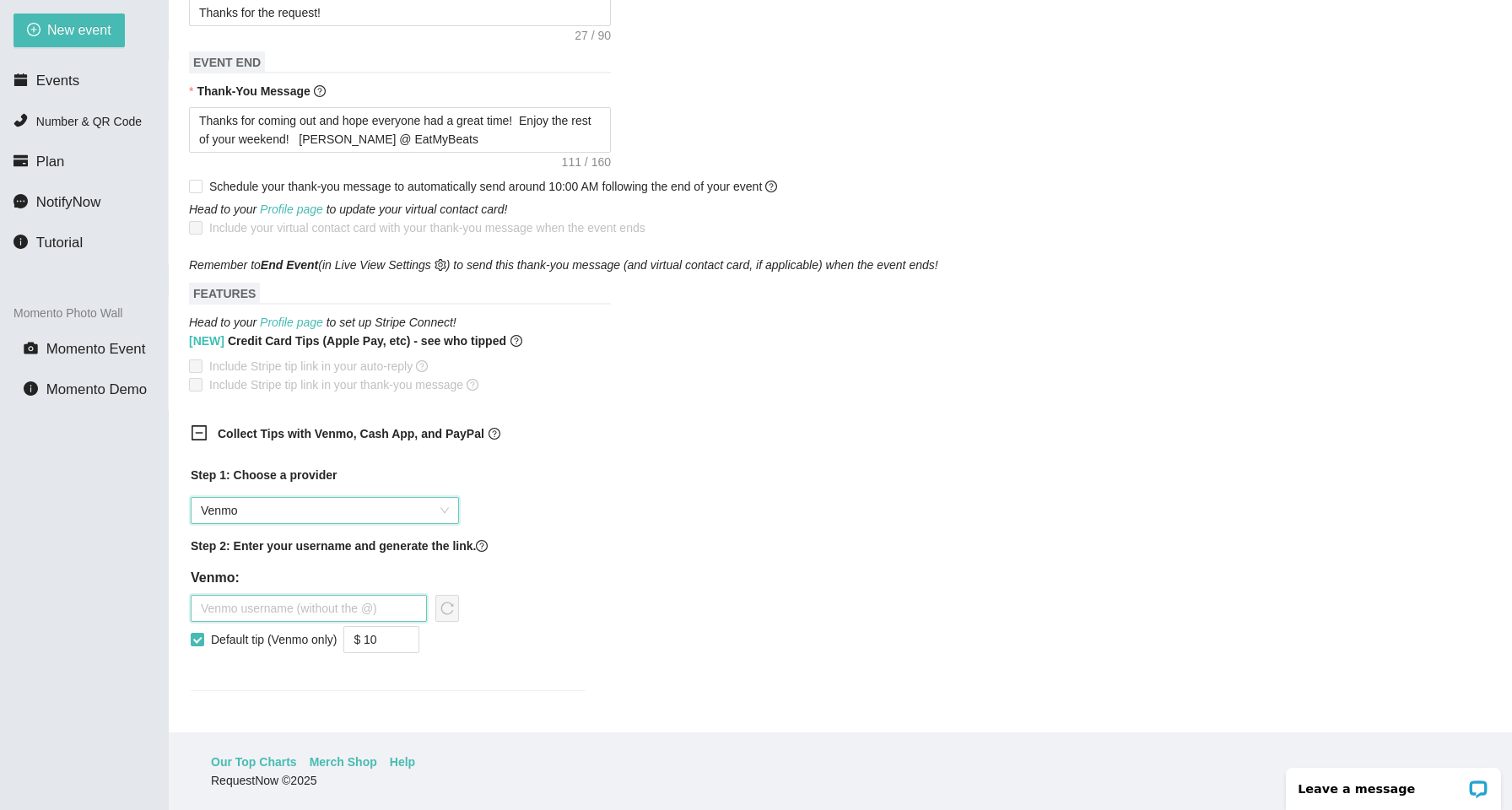
click at [270, 602] on input "text" at bounding box center [309, 607] width 237 height 27
click at [195, 641] on input "Default tip (Venmo only)" at bounding box center [197, 638] width 12 height 12
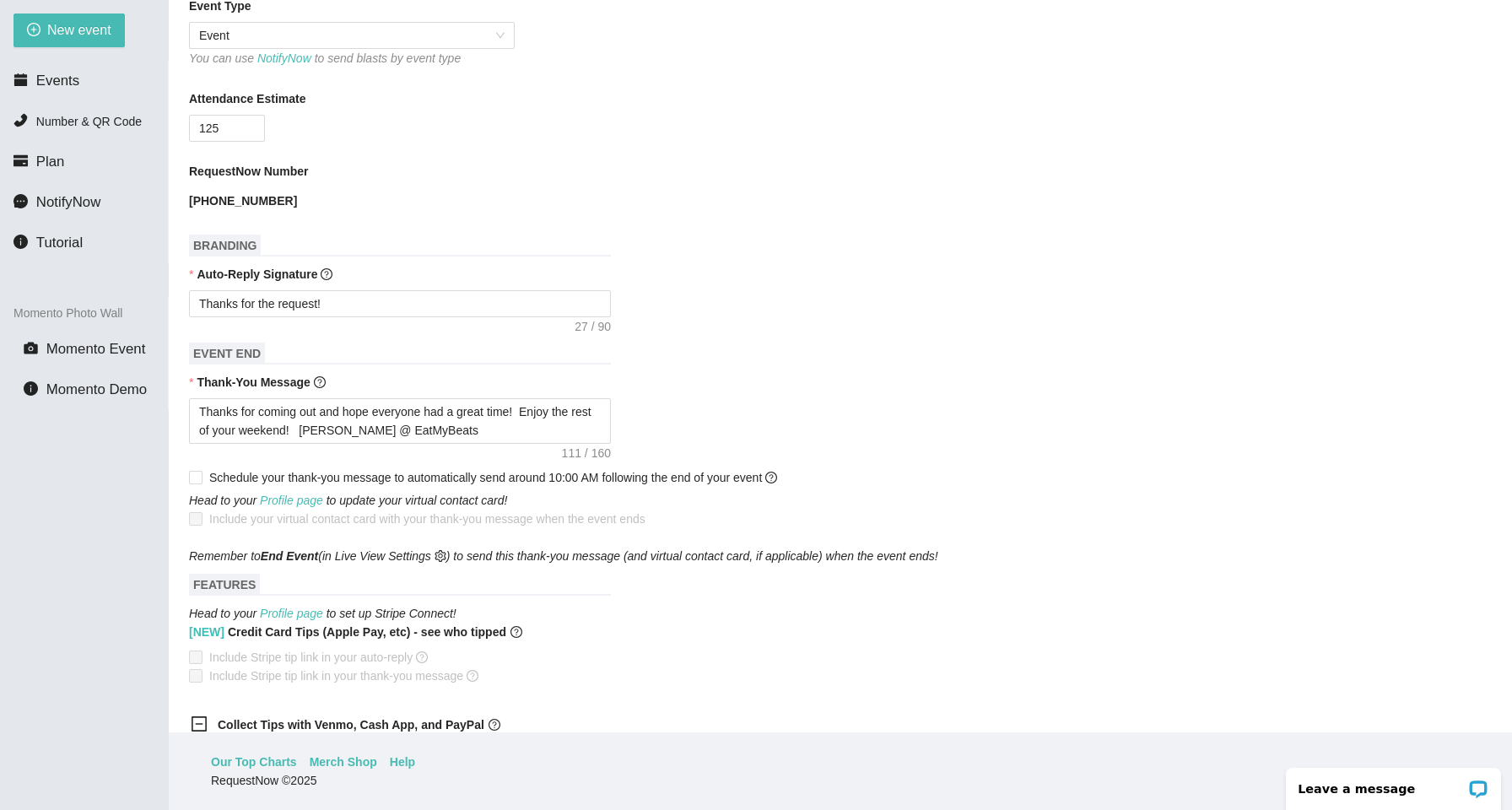
scroll to position [476, 0]
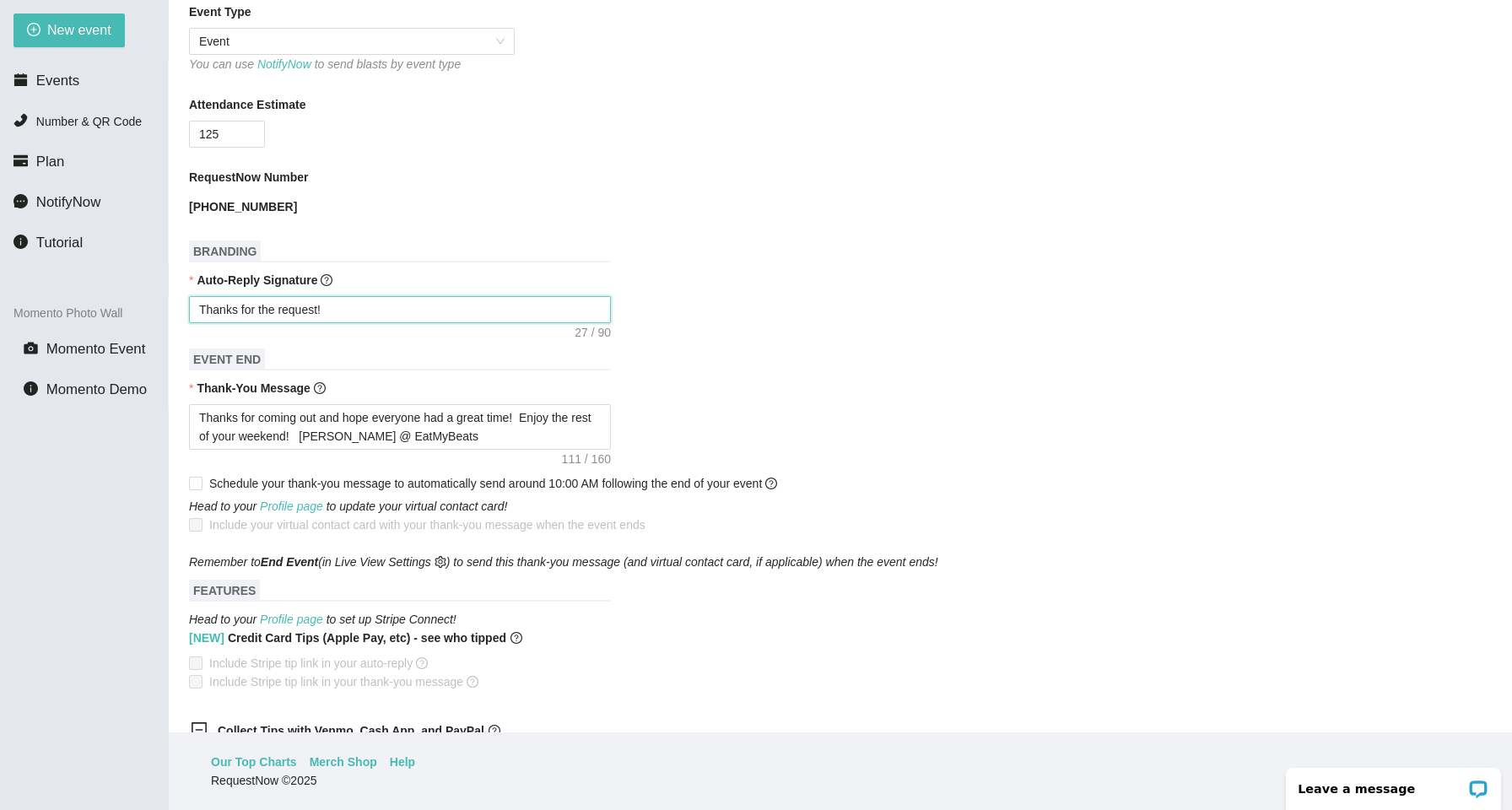
click at [392, 309] on textarea "Thanks for the request!" at bounding box center [400, 309] width 421 height 27
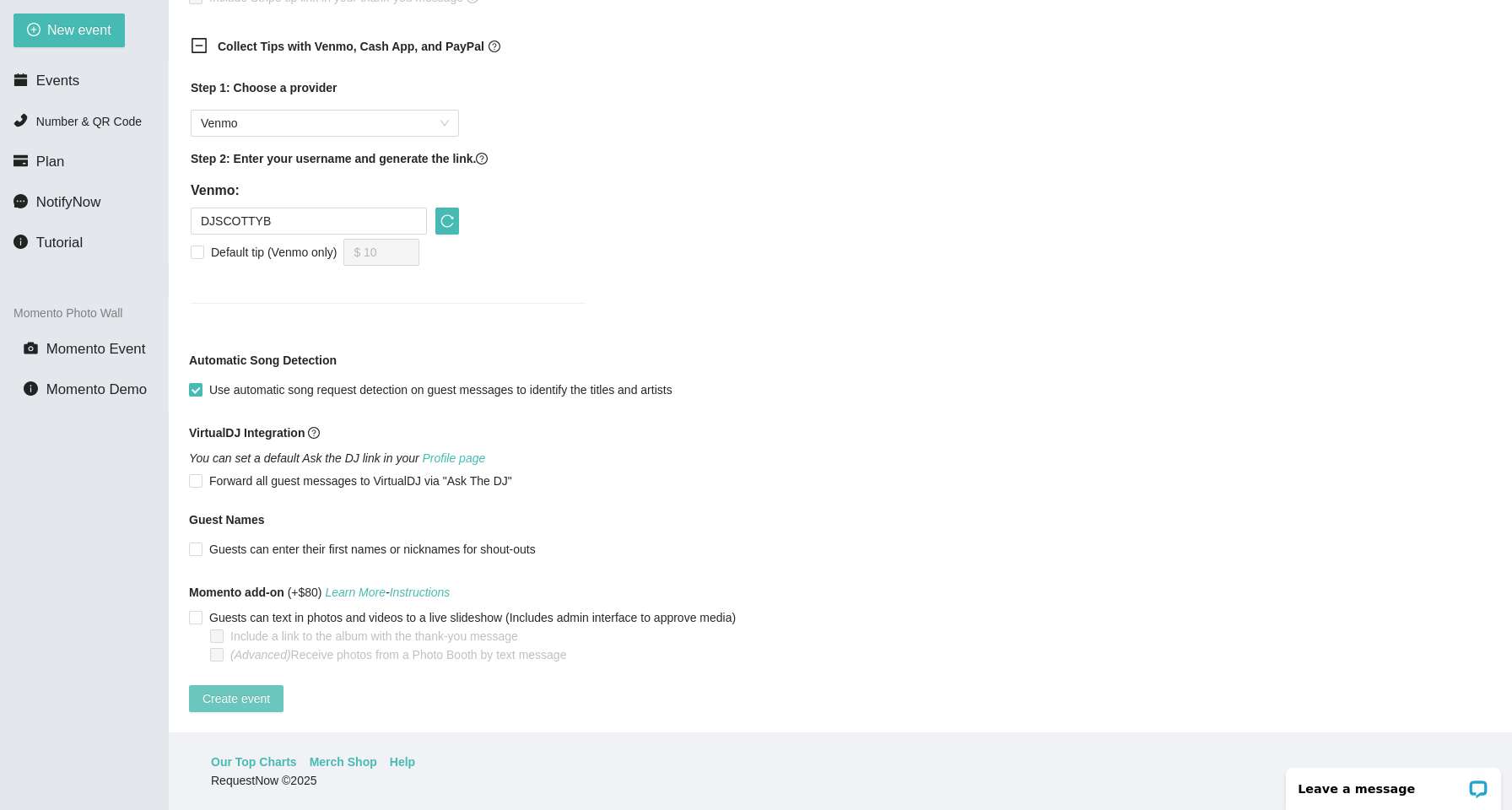
scroll to position [1172, 0]
click at [237, 689] on span "Create event" at bounding box center [237, 698] width 68 height 19
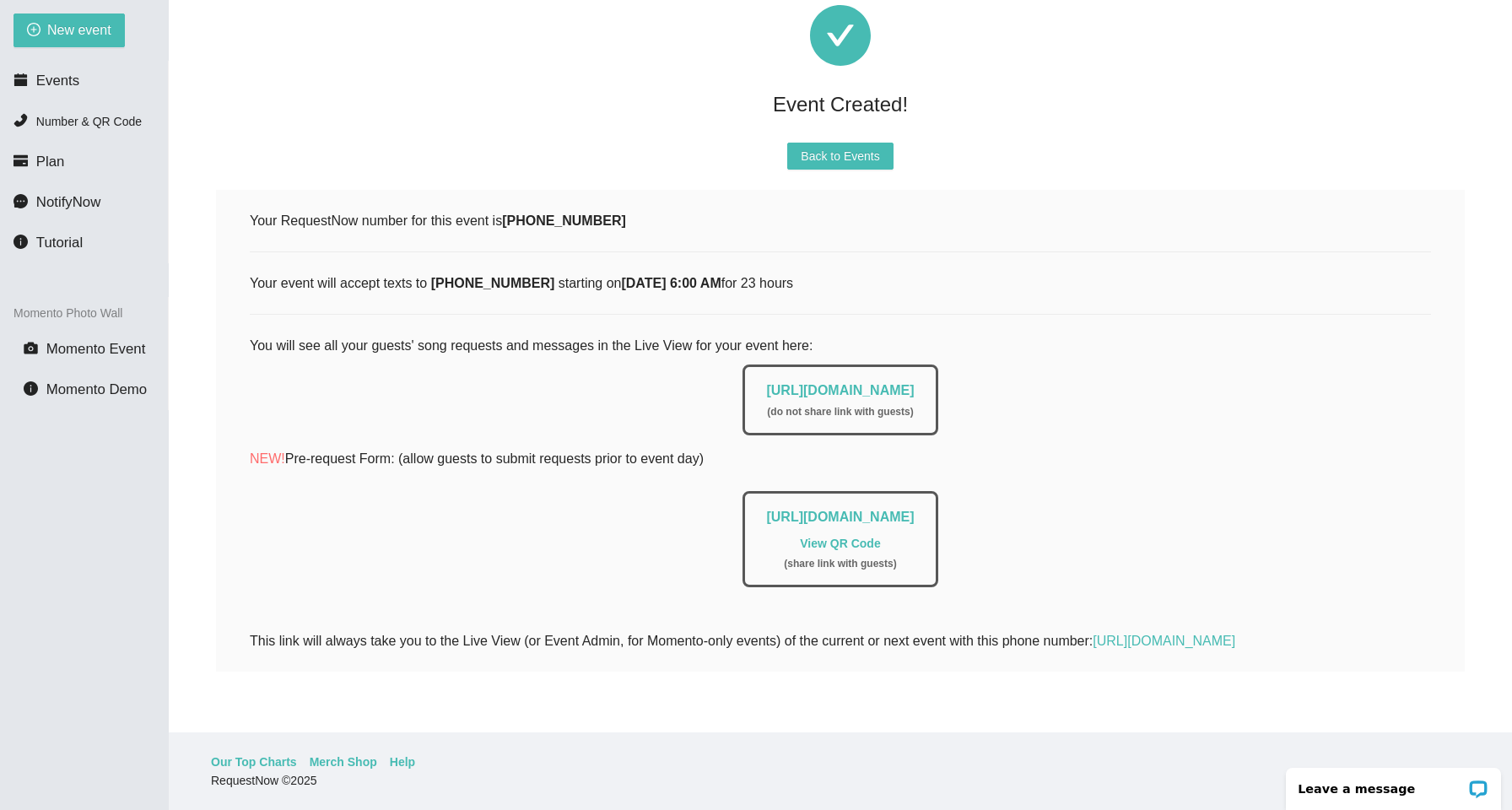
click at [830, 537] on link "View QR Code" at bounding box center [839, 544] width 81 height 14
click at [824, 383] on link "[URL][DOMAIN_NAME]" at bounding box center [839, 390] width 147 height 14
